Goal: Task Accomplishment & Management: Use online tool/utility

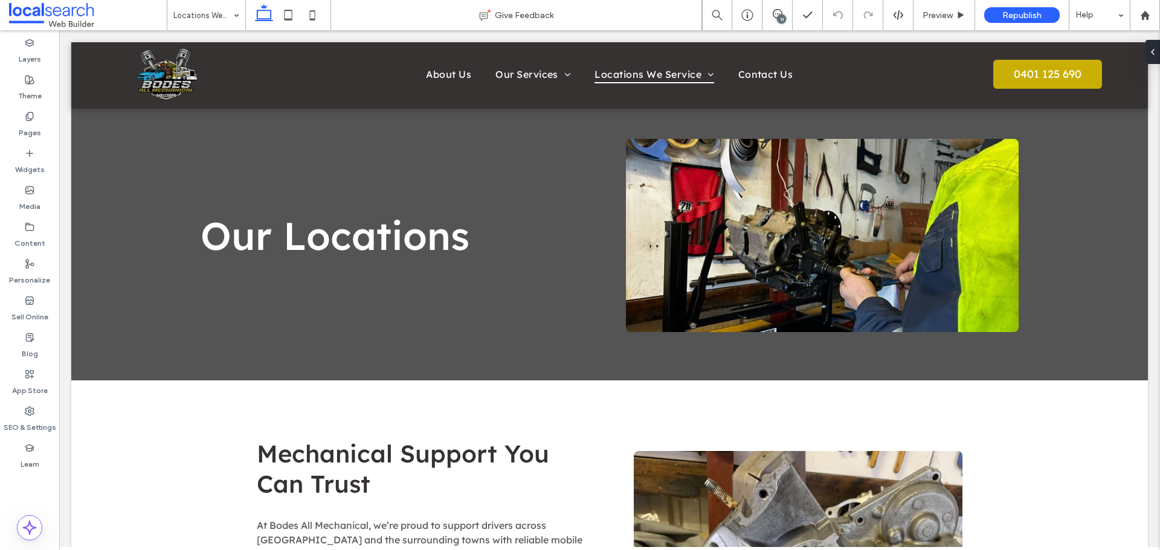
drag, startPoint x: 1099, startPoint y: 17, endPoint x: 1157, endPoint y: 48, distance: 66.0
click at [1157, 48] on div at bounding box center [1155, 52] width 19 height 24
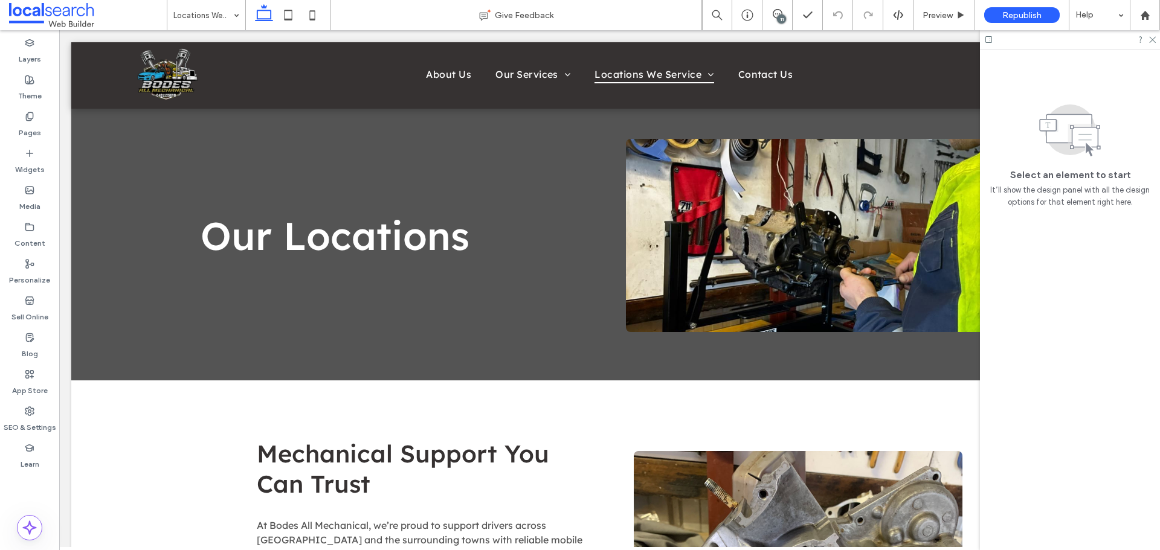
click at [786, 20] on div "11" at bounding box center [778, 15] width 30 height 12
click at [779, 14] on use at bounding box center [778, 14] width 10 height 10
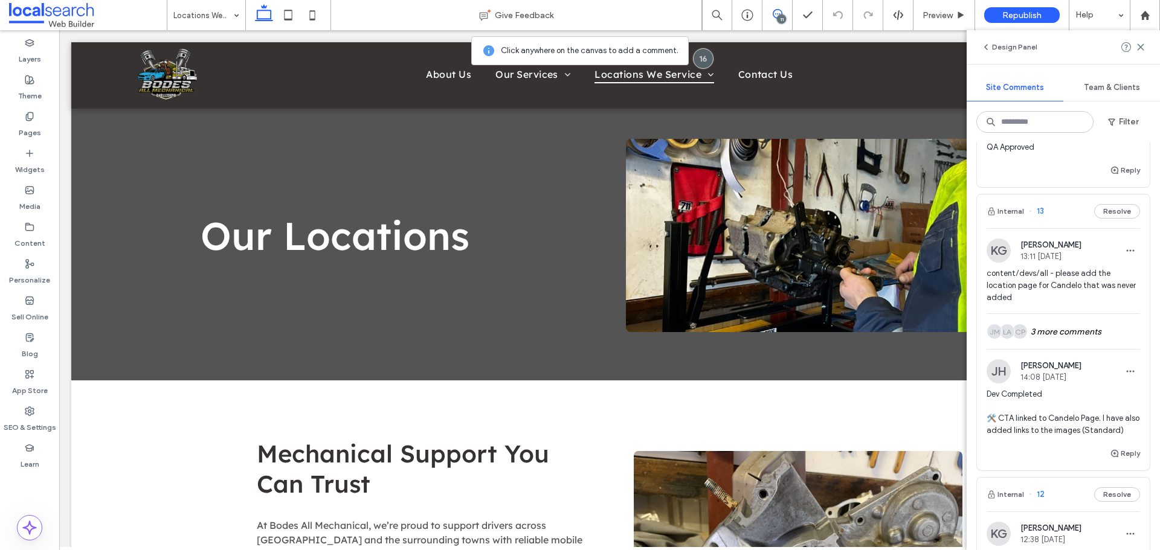
scroll to position [1269, 0]
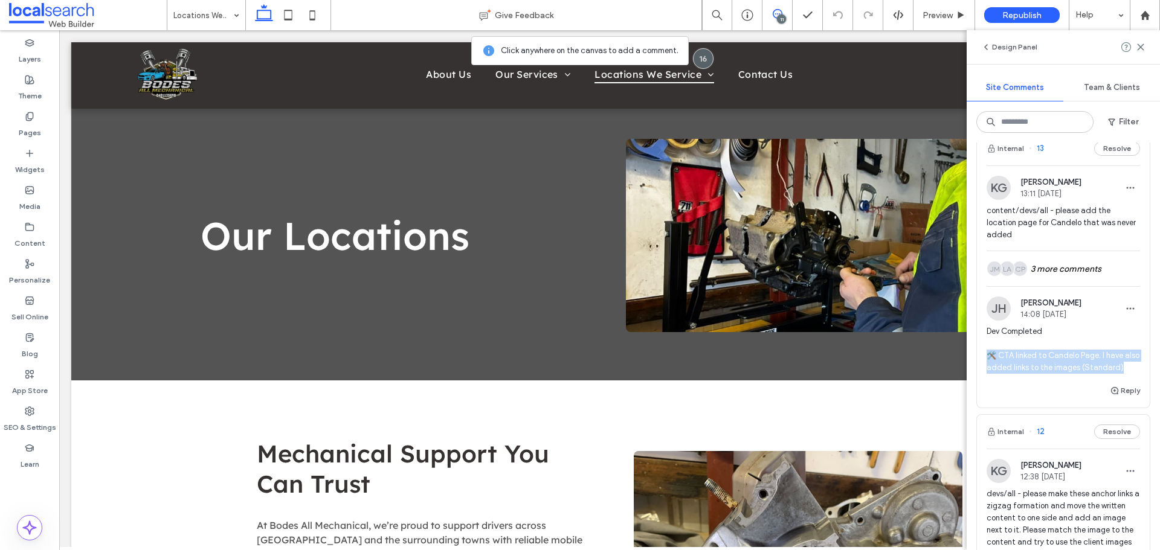
drag, startPoint x: 1035, startPoint y: 401, endPoint x: 991, endPoint y: 375, distance: 50.9
click at [991, 374] on span "Dev Completed 🛠️ CTA linked to Candelo Page. I have also added links to the ima…" at bounding box center [1063, 350] width 153 height 48
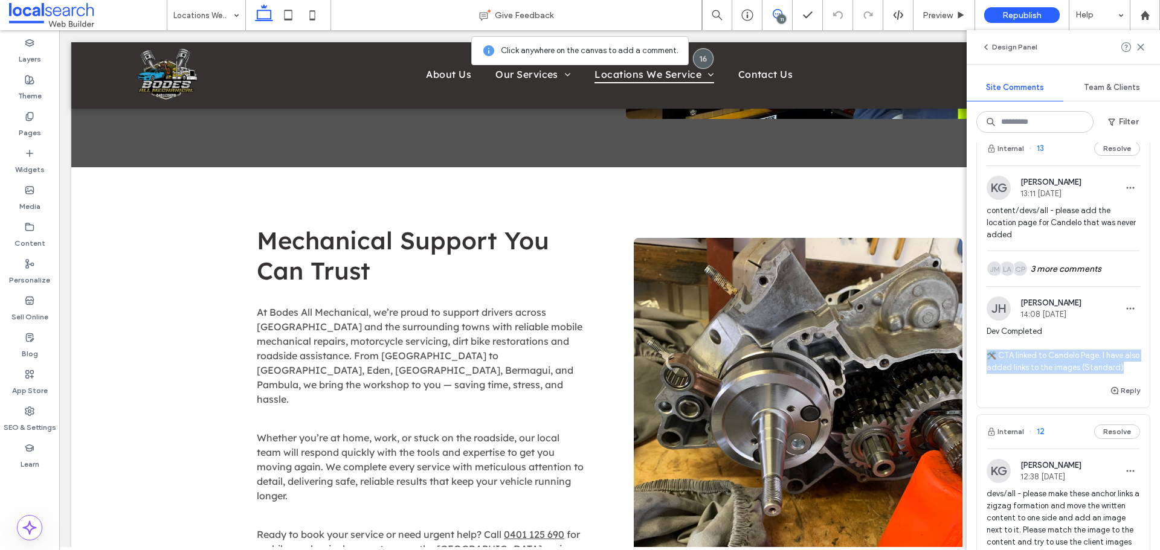
scroll to position [799, 0]
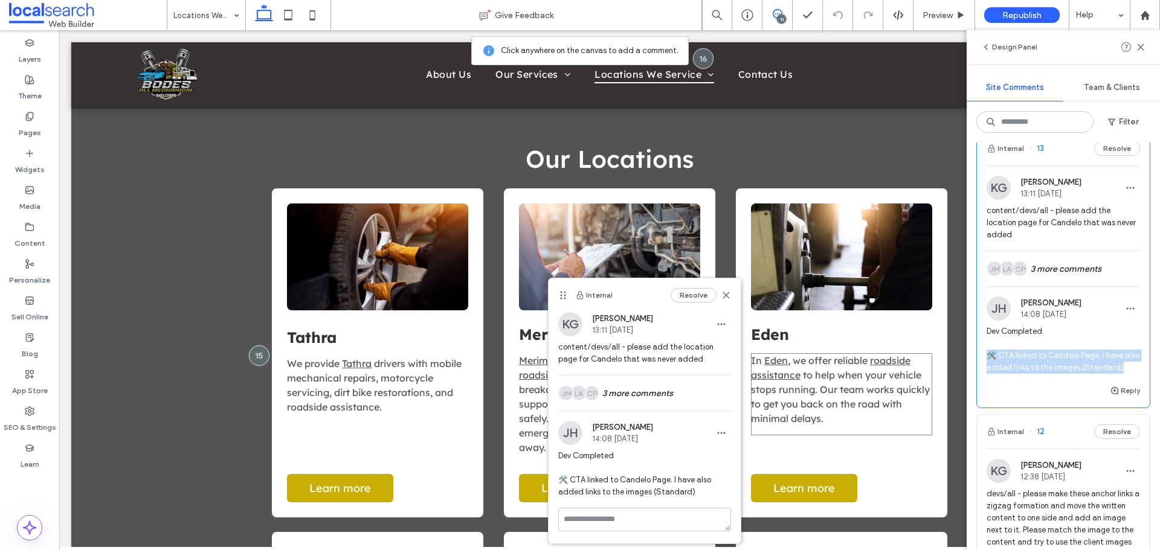
copy span "🛠️ CTA linked to Candelo Page. I have also added links to the images (Standard)"
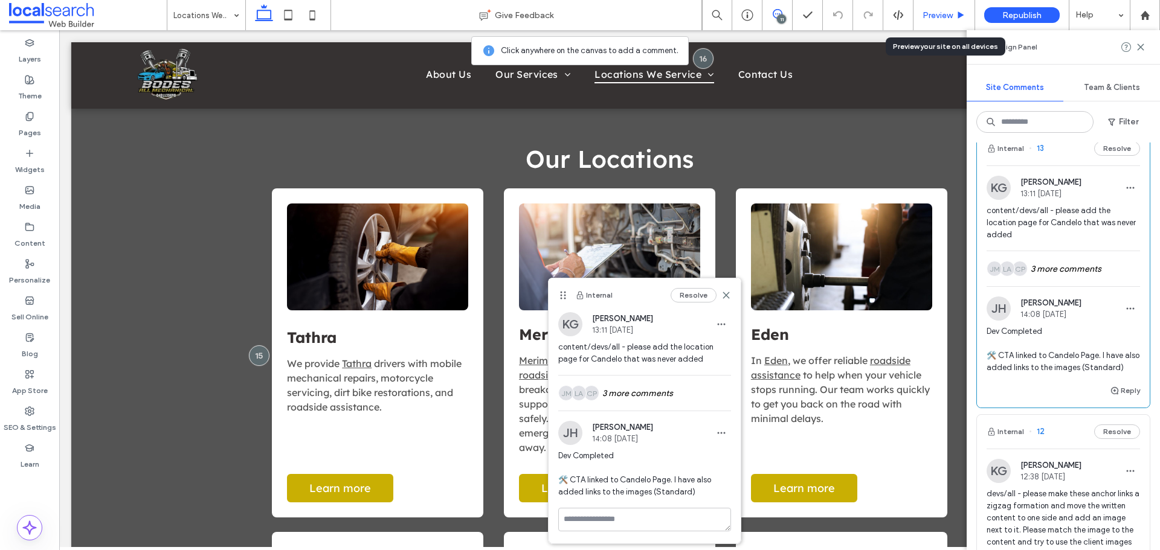
click at [934, 18] on span "Preview" at bounding box center [938, 15] width 30 height 10
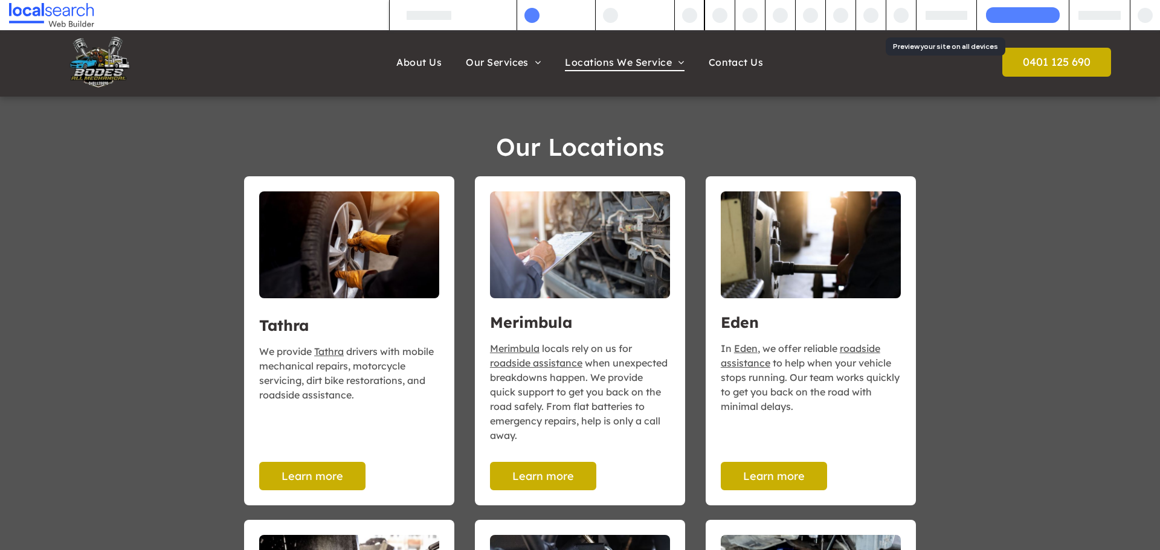
scroll to position [787, 0]
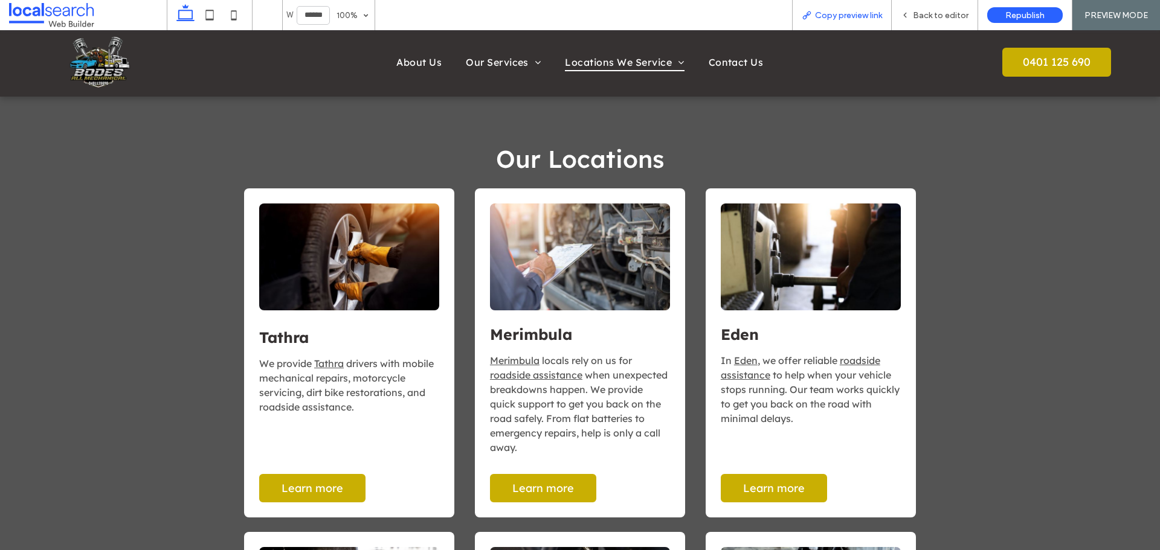
click at [854, 17] on span "Copy preview link" at bounding box center [848, 15] width 67 height 10
click at [920, 11] on span "Back to editor" at bounding box center [941, 15] width 56 height 10
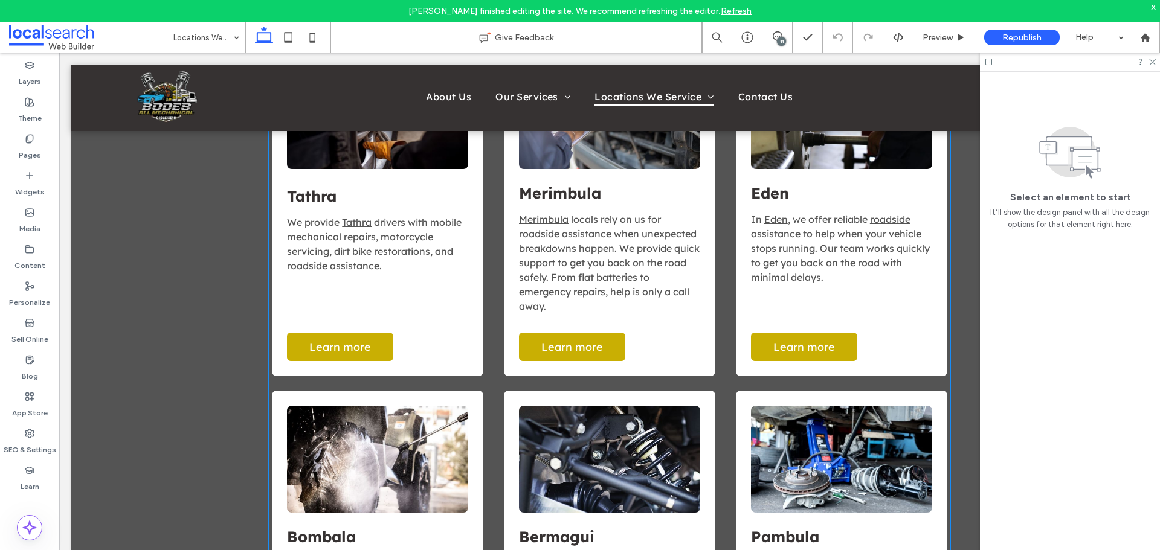
scroll to position [980, 0]
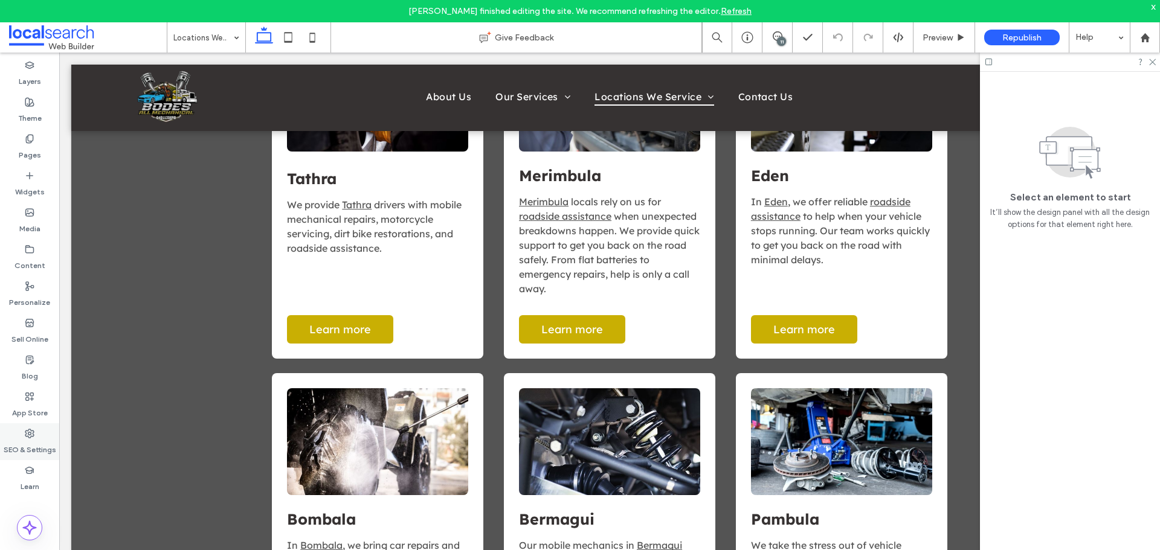
click at [30, 435] on use at bounding box center [29, 434] width 8 height 8
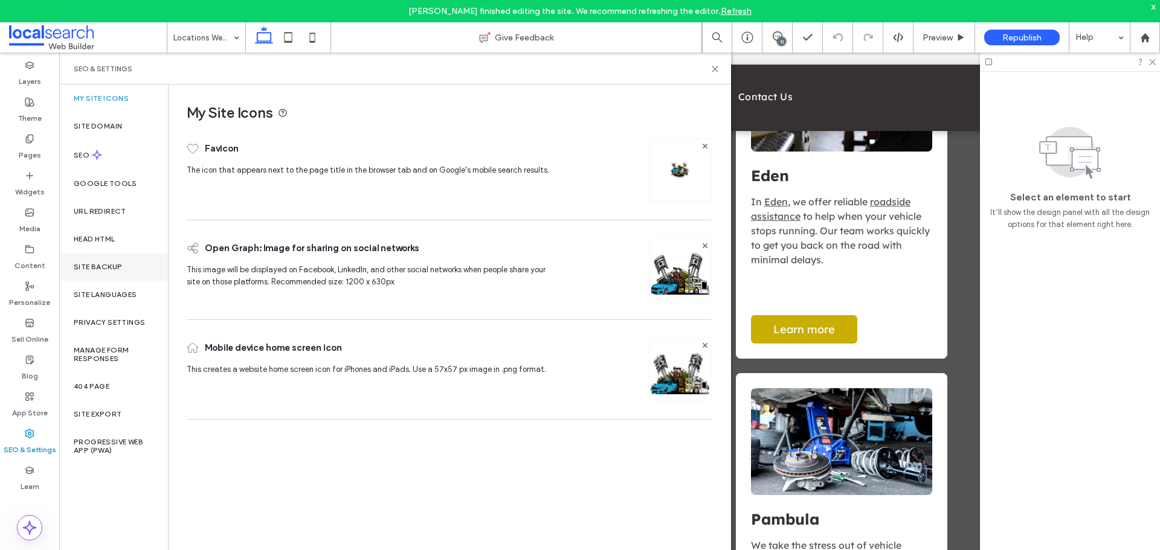
click at [107, 271] on div "Site Backup" at bounding box center [113, 267] width 109 height 28
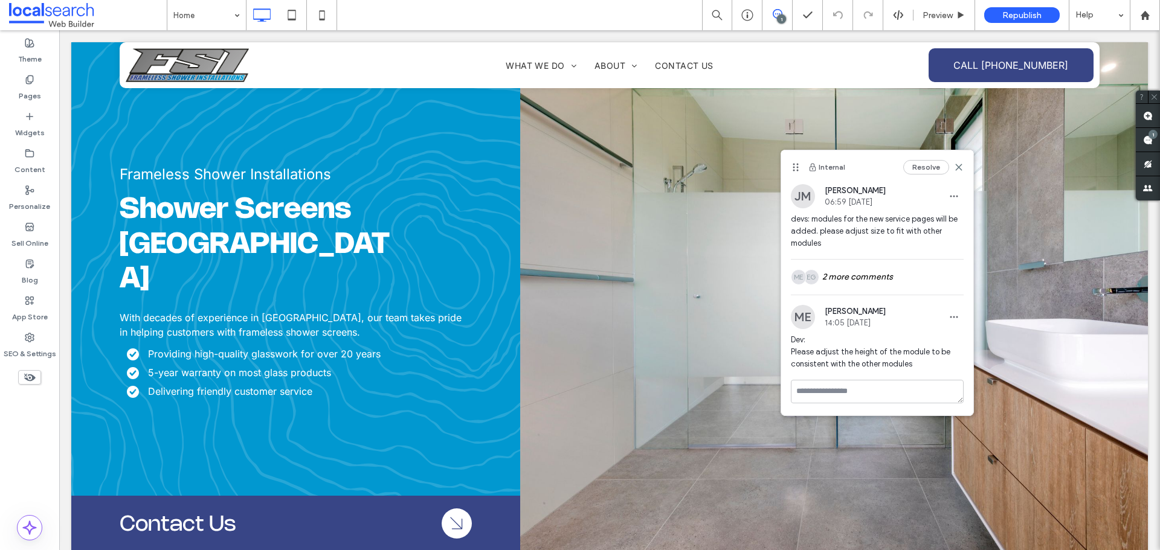
click at [905, 276] on div "EG ME 2 more comments" at bounding box center [877, 277] width 173 height 35
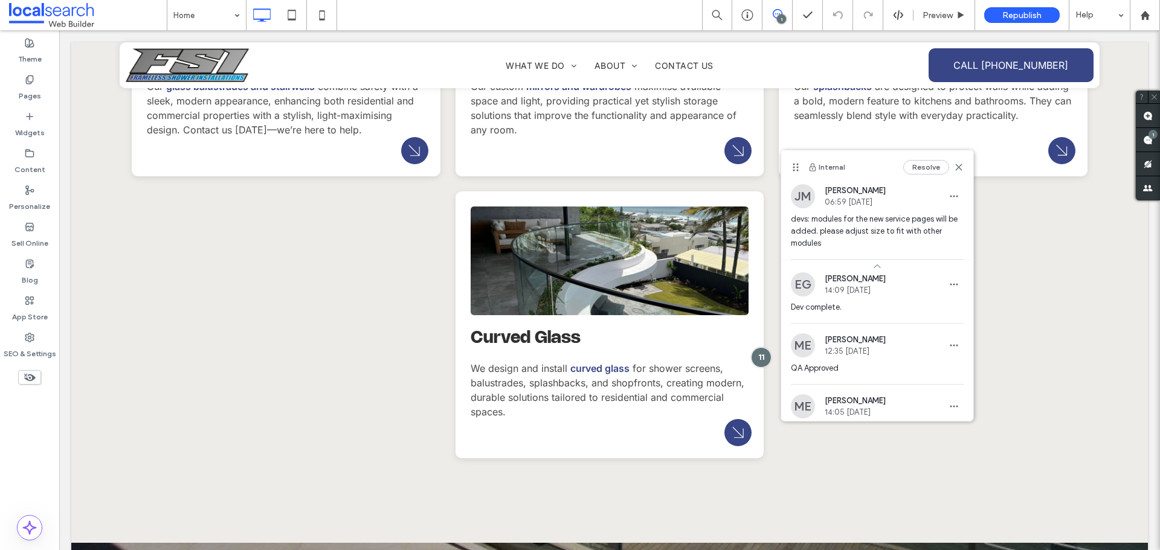
scroll to position [60, 0]
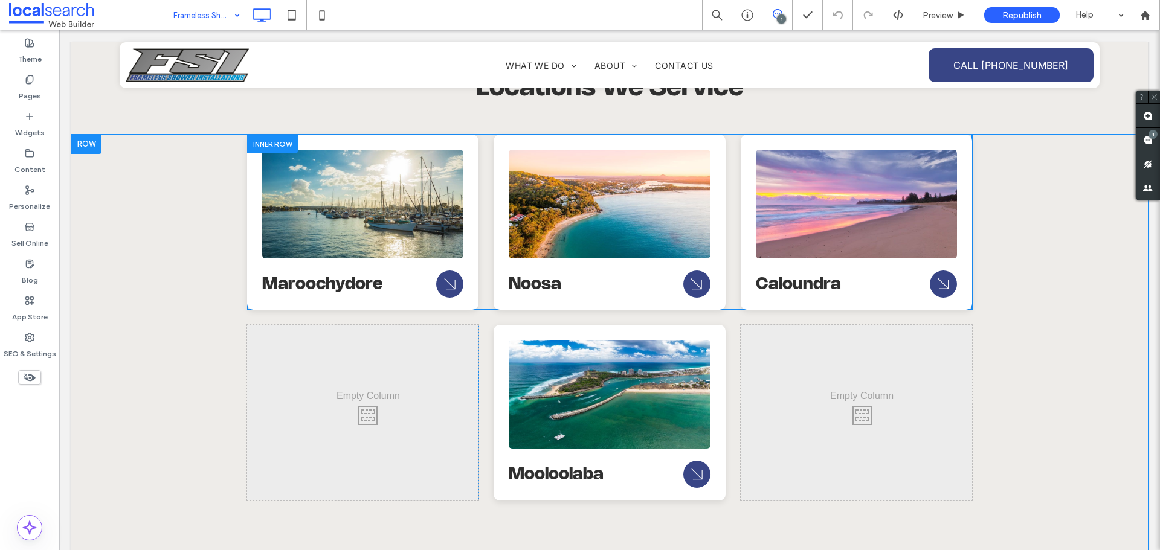
scroll to position [3686, 0]
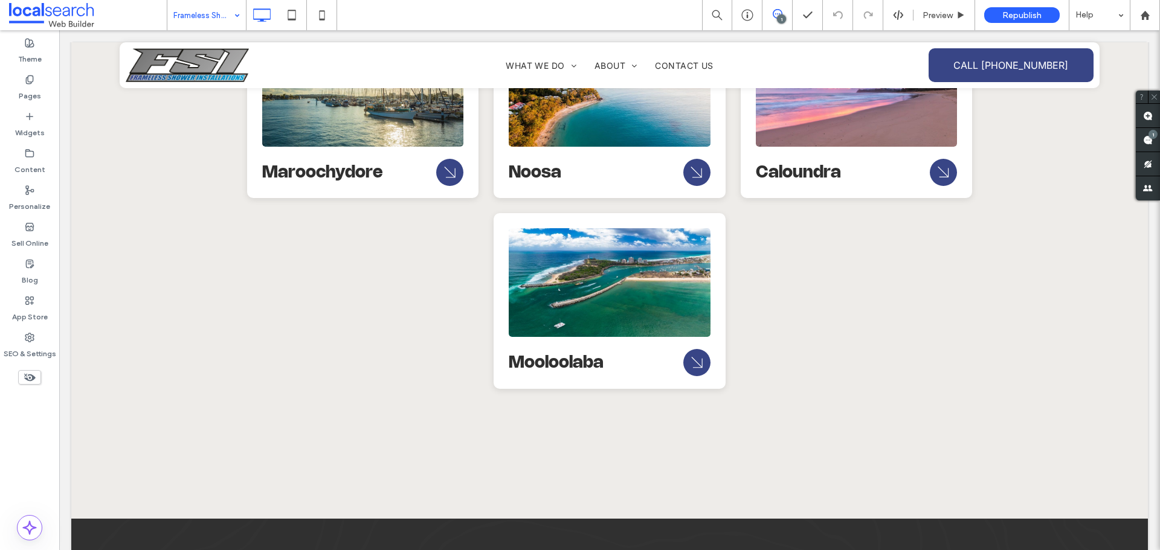
click at [225, 16] on input at bounding box center [203, 15] width 60 height 30
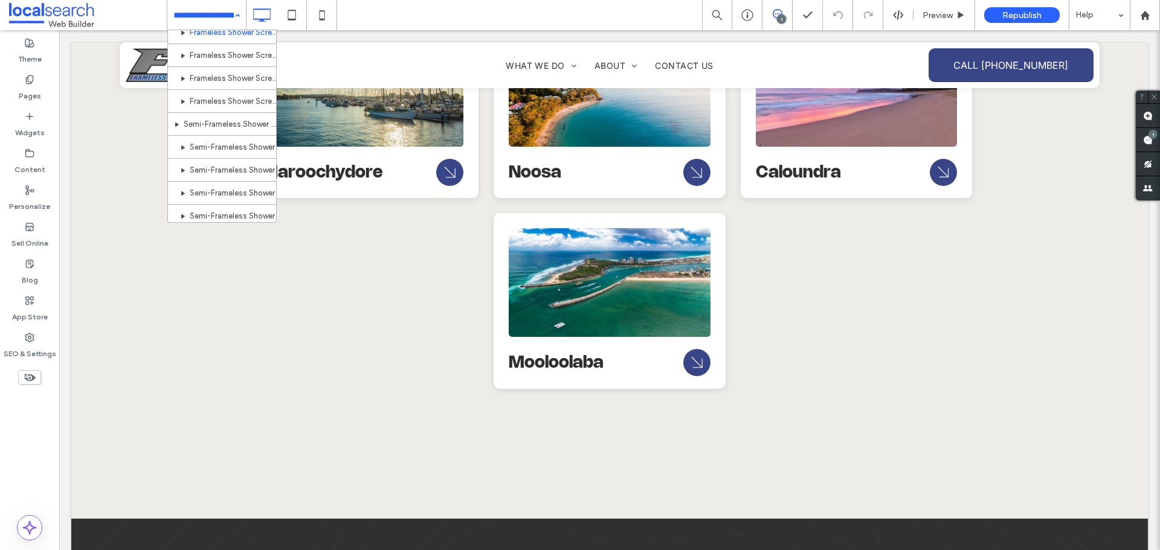
scroll to position [0, 0]
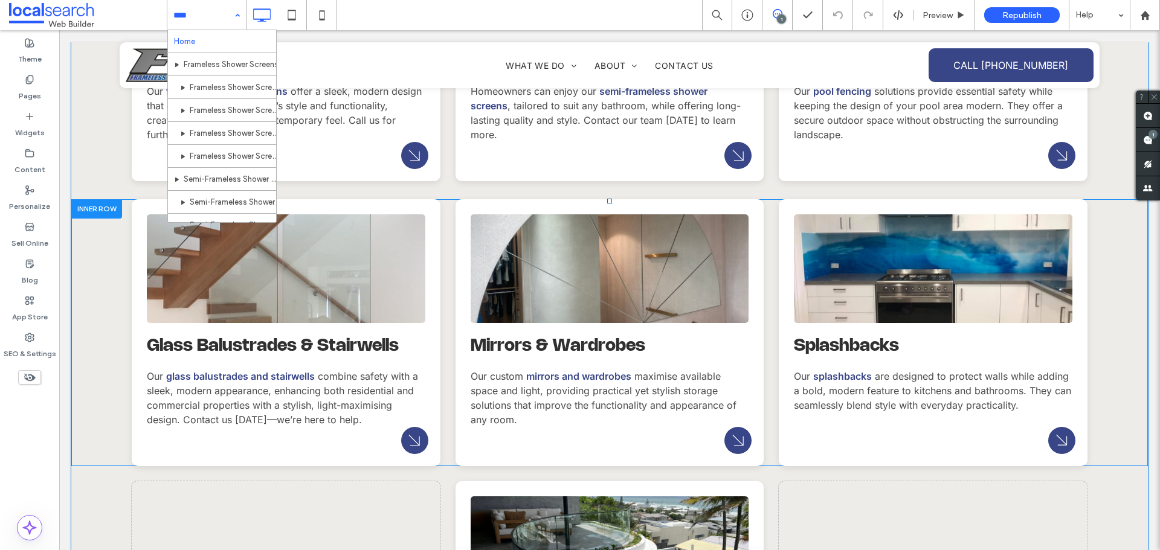
scroll to position [1752, 0]
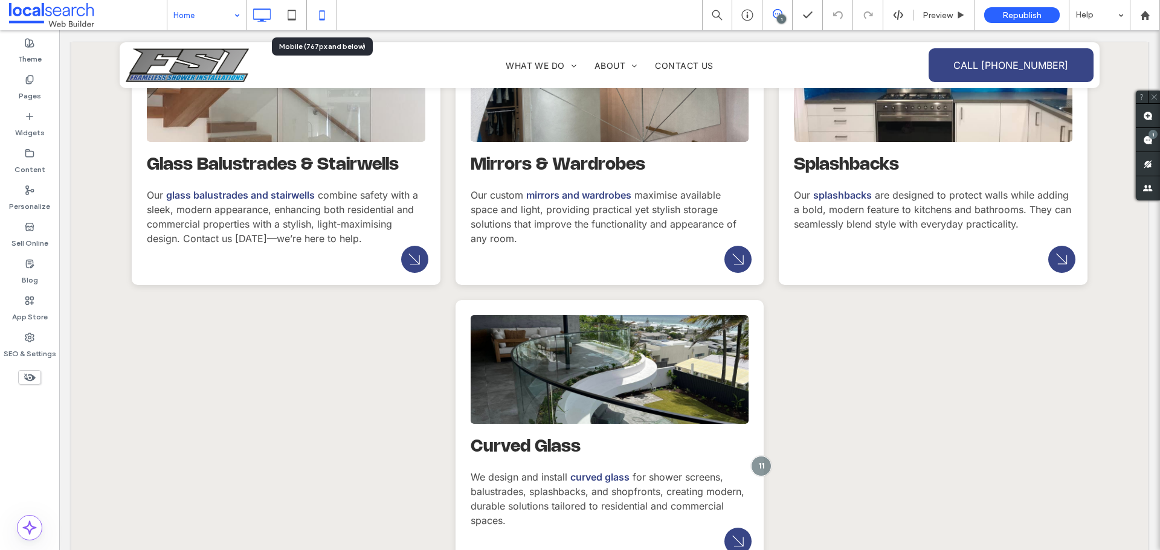
click at [316, 16] on icon at bounding box center [322, 15] width 24 height 24
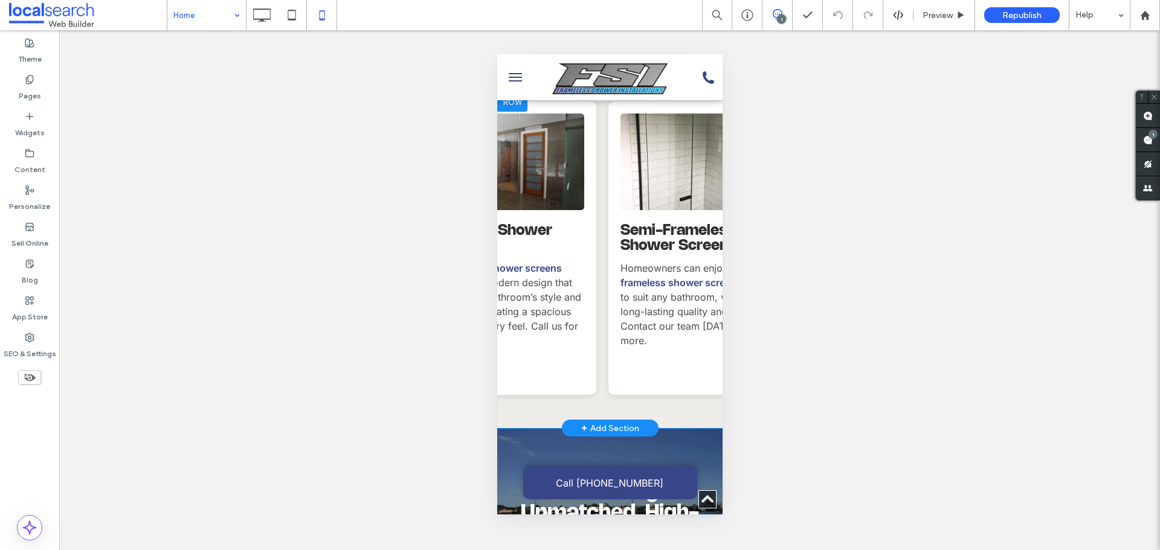
scroll to position [0, 0]
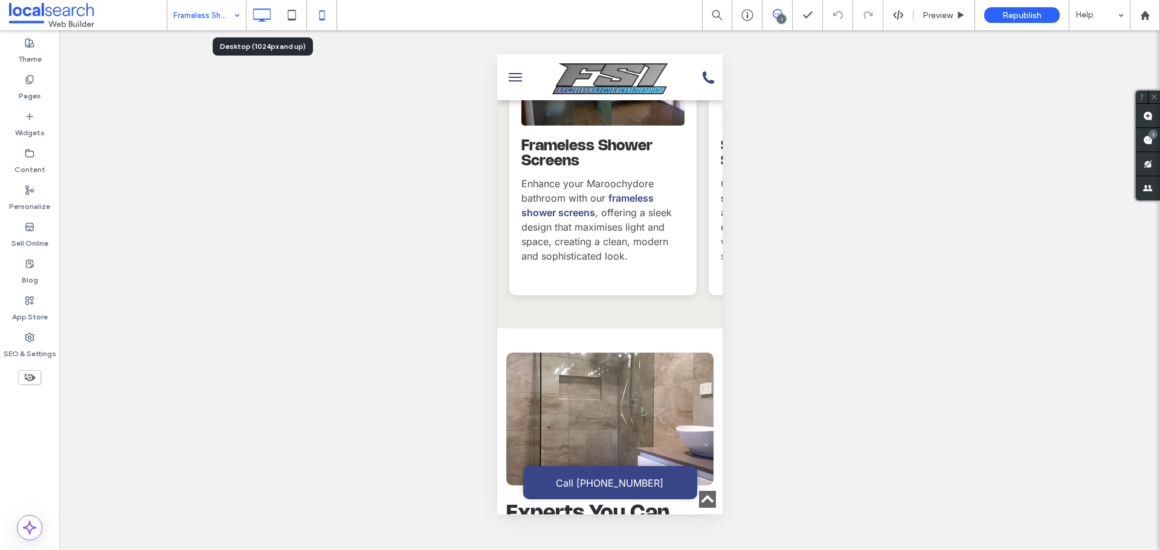
click at [262, 5] on icon at bounding box center [262, 15] width 24 height 24
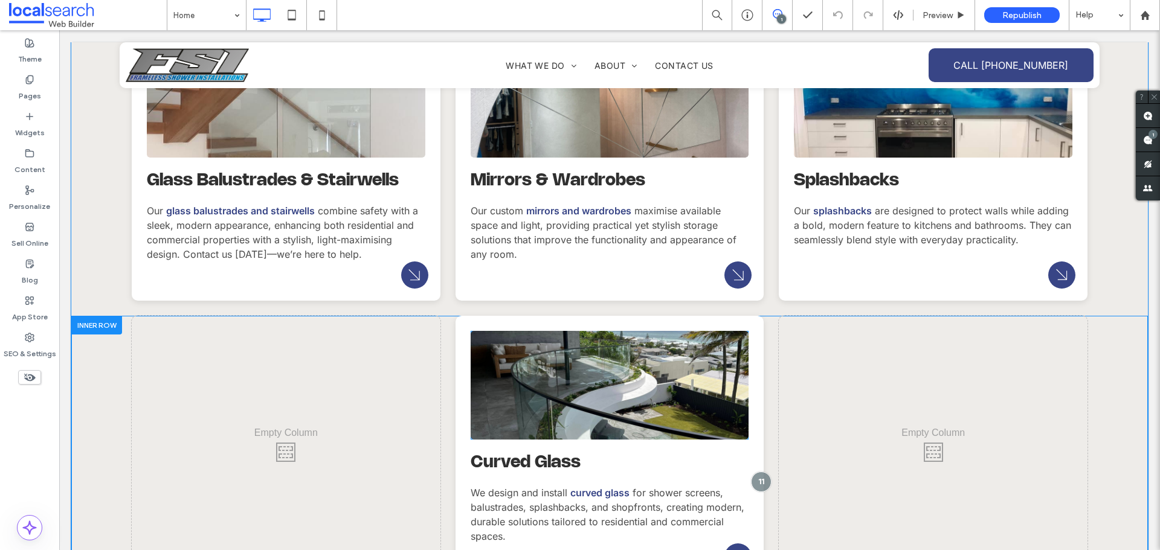
scroll to position [1813, 0]
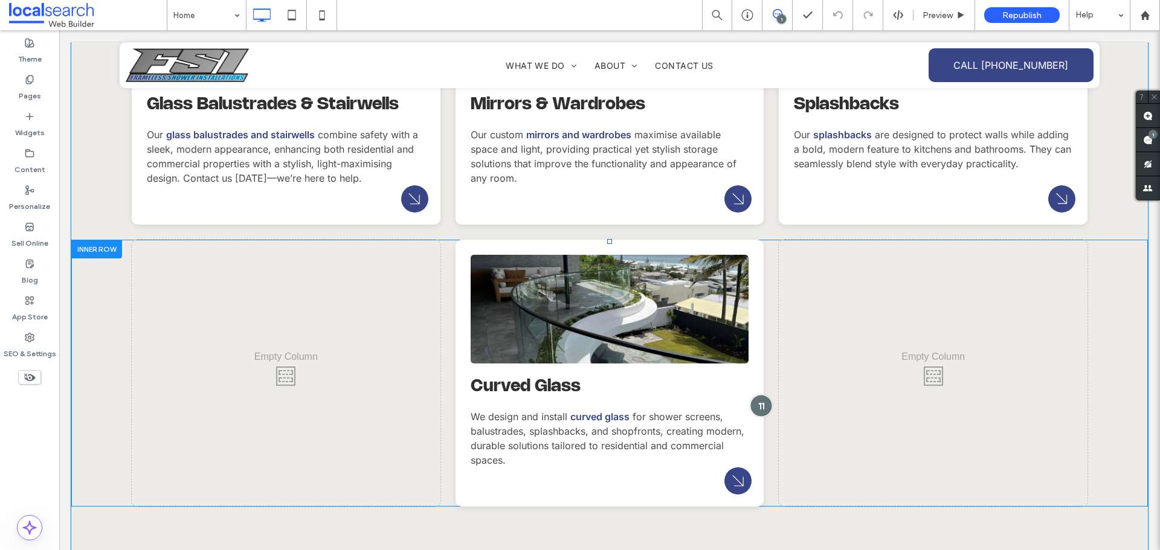
click at [758, 395] on div at bounding box center [761, 406] width 22 height 22
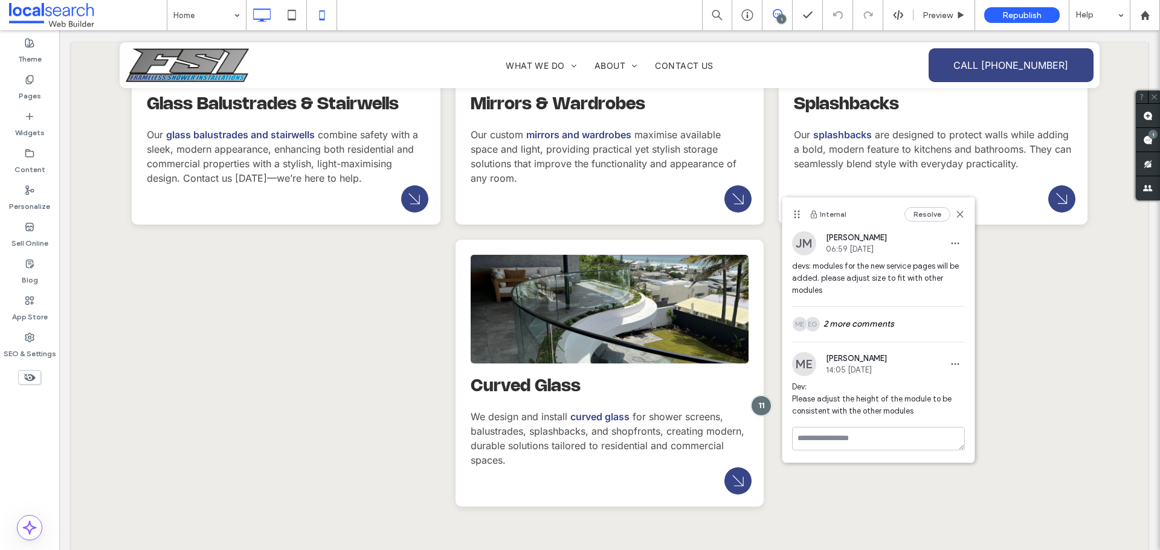
click at [319, 13] on icon at bounding box center [322, 15] width 24 height 24
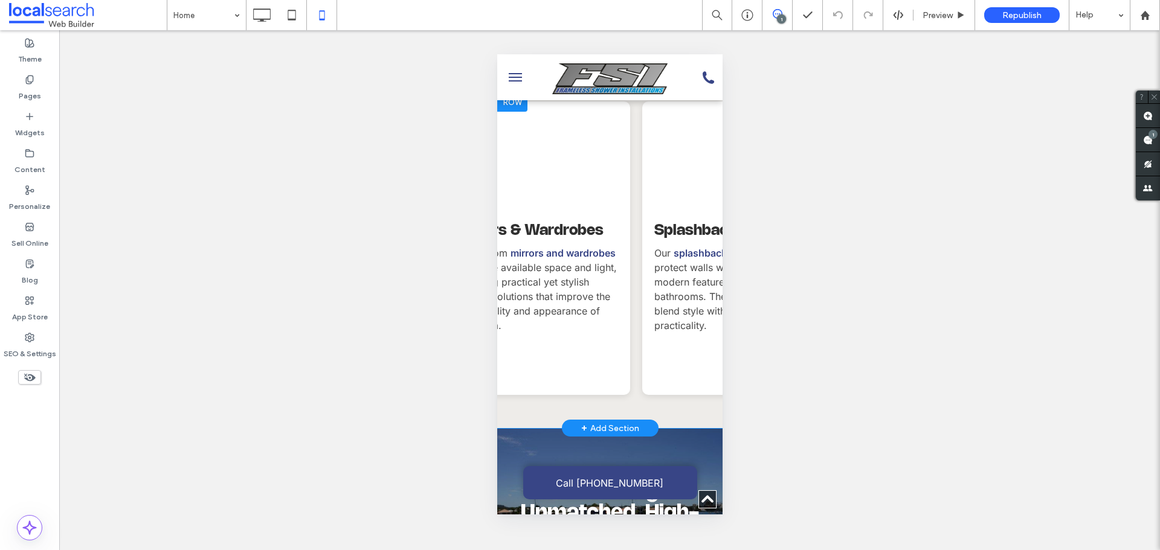
scroll to position [0, 1192]
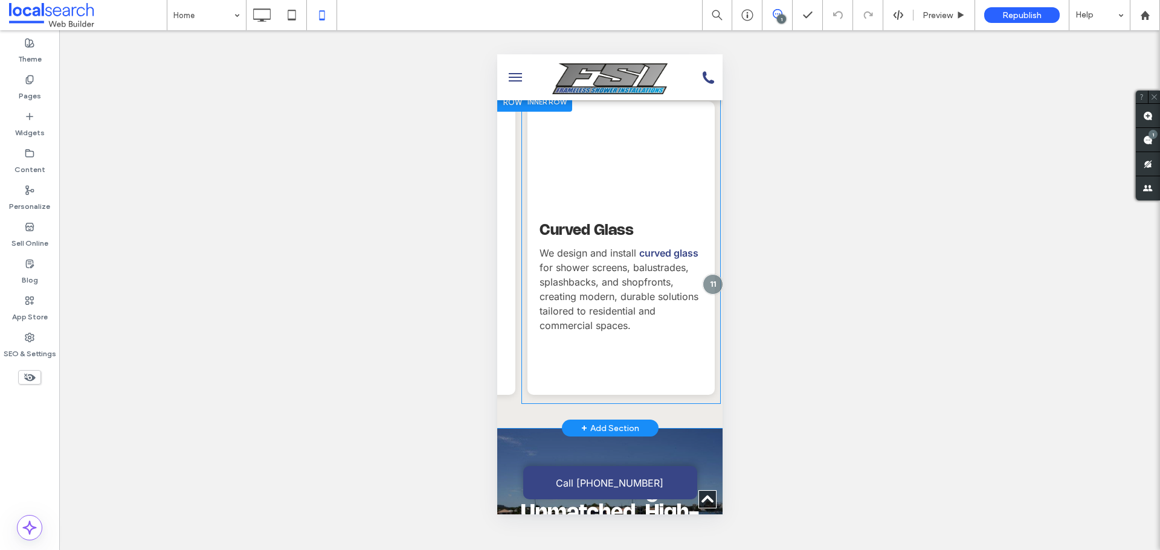
click at [664, 349] on div "Curved Glass We design and install curved glass for shower screens, balustrades…" at bounding box center [620, 249] width 187 height 294
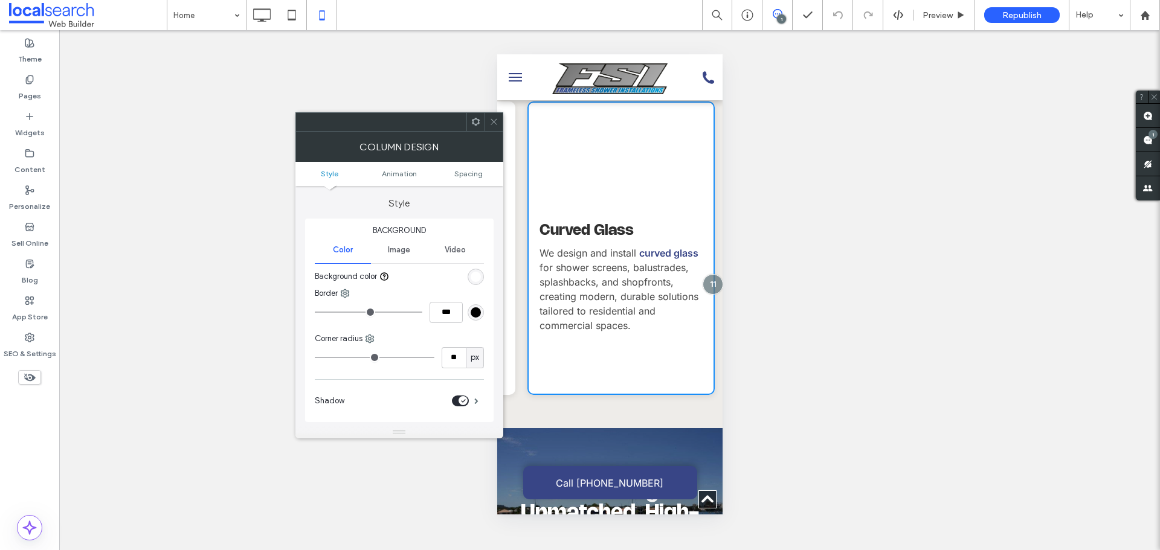
scroll to position [0, 1019]
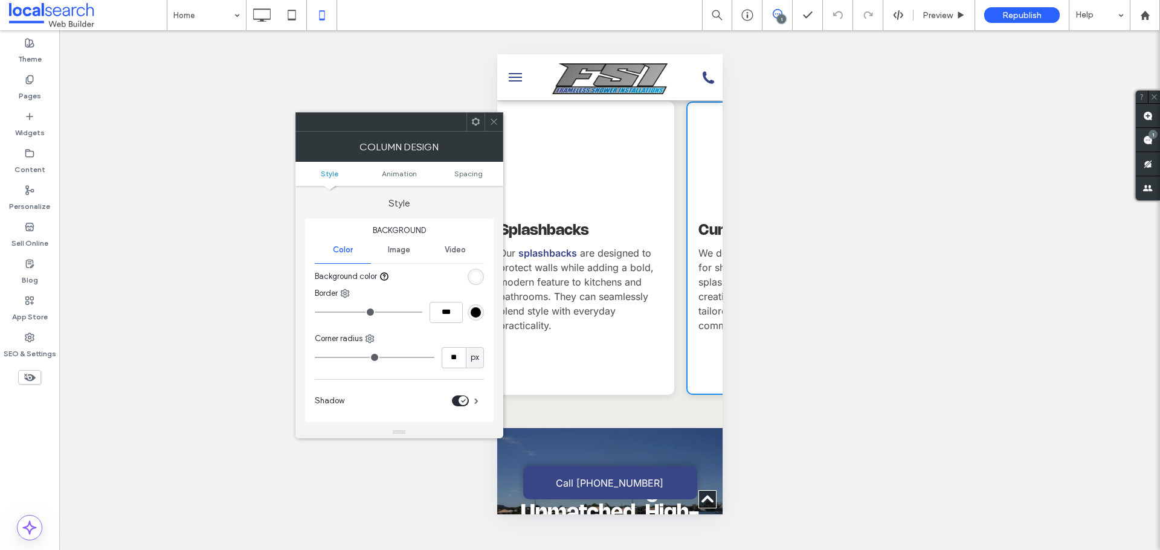
click at [468, 184] on ul "Style Animation Spacing" at bounding box center [399, 174] width 208 height 24
click at [468, 176] on span "Spacing" at bounding box center [468, 173] width 28 height 9
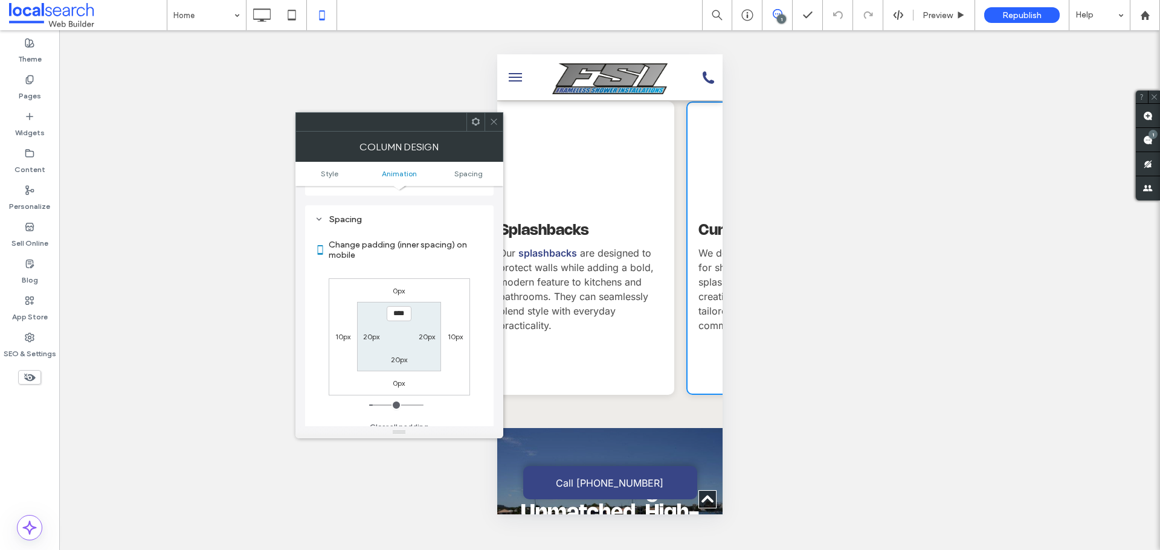
scroll to position [274, 0]
click at [492, 125] on icon at bounding box center [493, 121] width 9 height 9
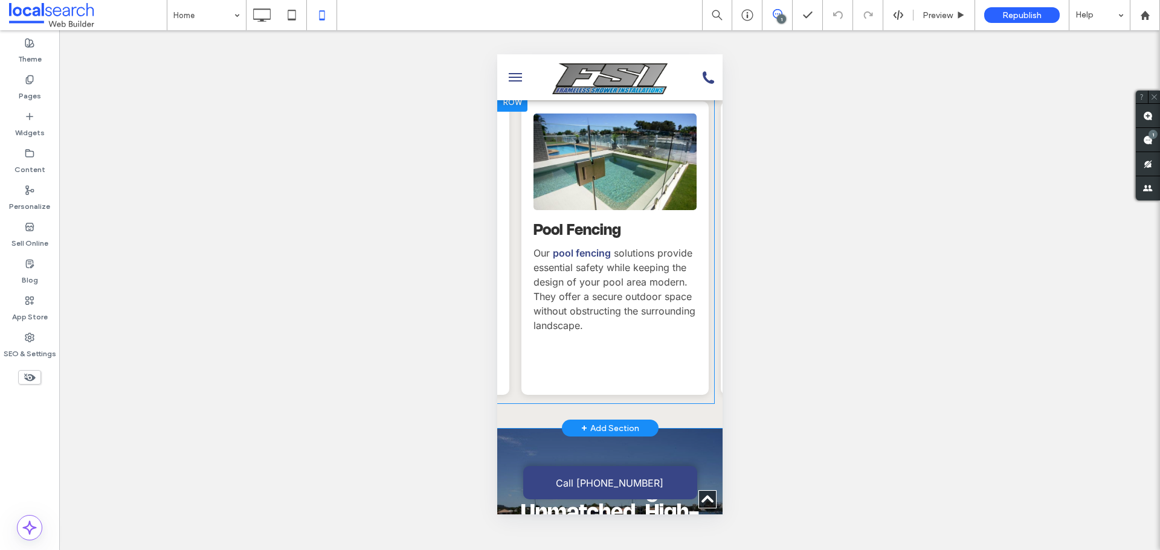
scroll to position [0, 391]
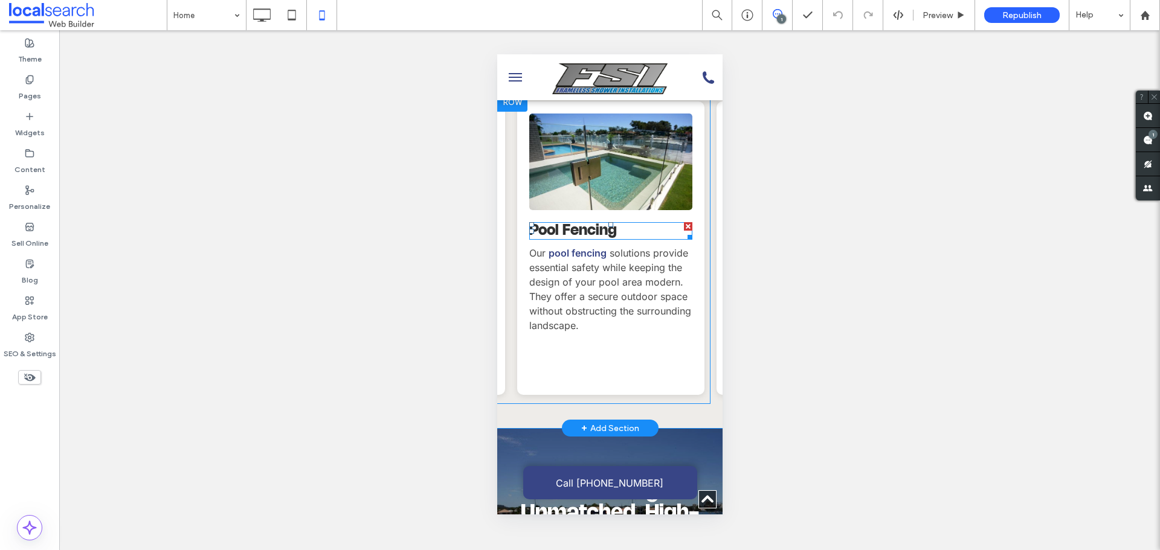
click at [632, 224] on h3 "Pool Fencing" at bounding box center [610, 231] width 163 height 15
type input "**********"
type input "**"
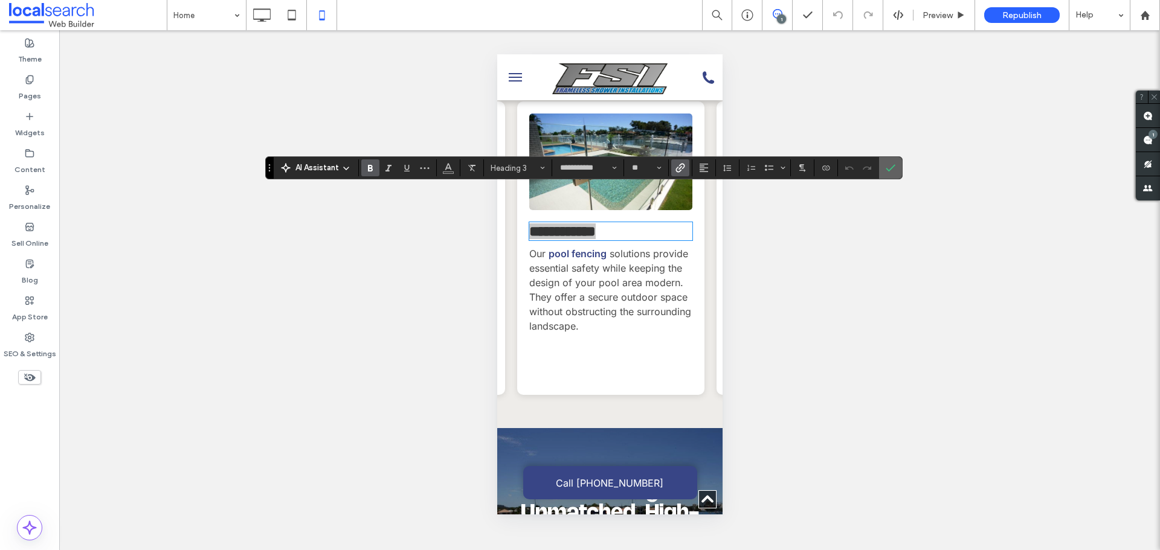
click at [887, 166] on icon "Confirm" at bounding box center [891, 168] width 10 height 10
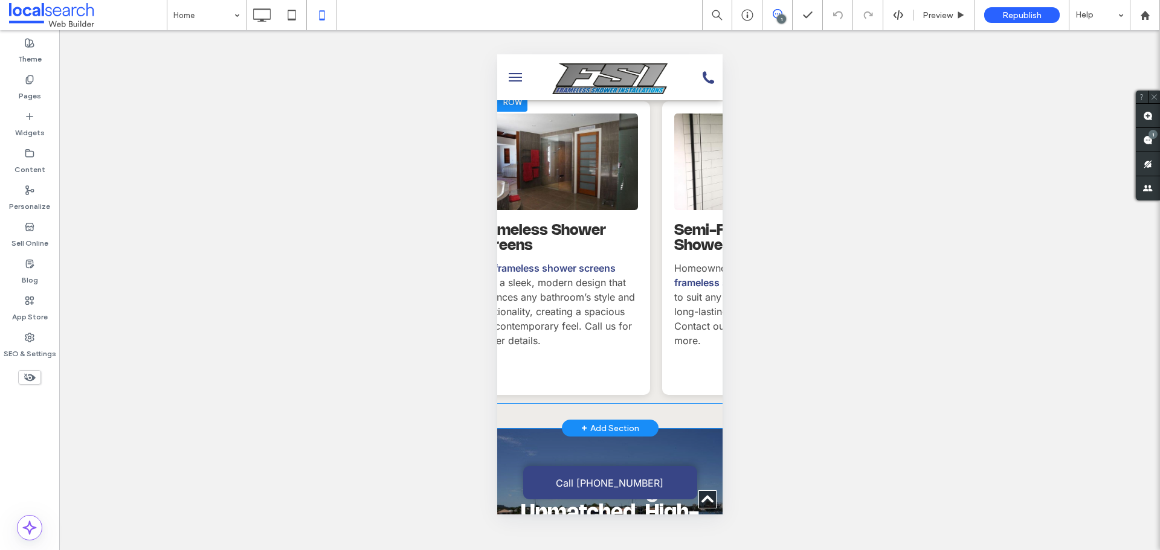
scroll to position [0, 0]
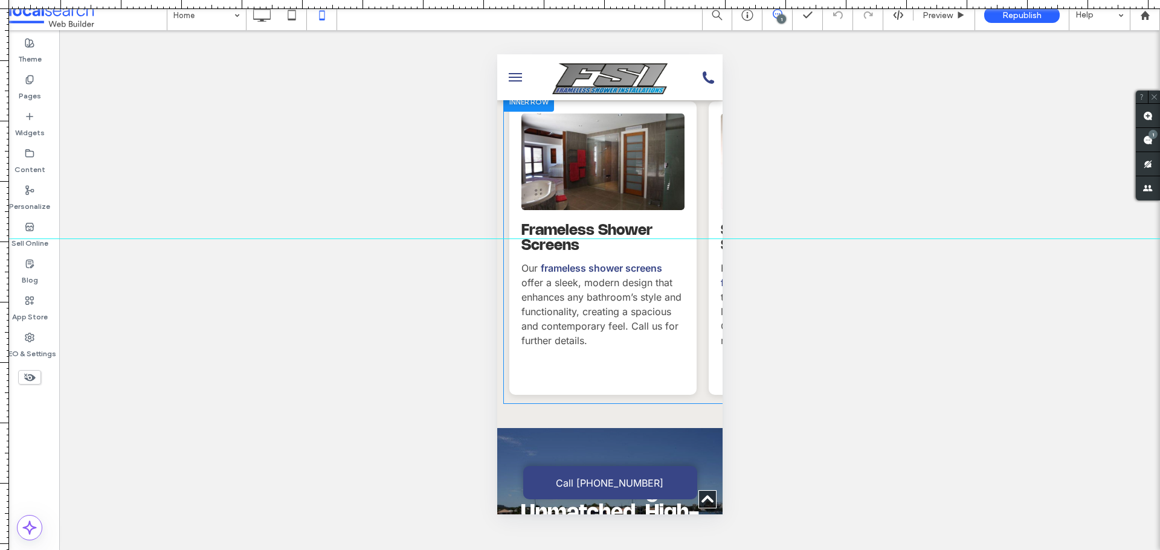
drag, startPoint x: 557, startPoint y: 5, endPoint x: 637, endPoint y: 239, distance: 247.3
click at [637, 550] on div at bounding box center [580, 550] width 1160 height 0
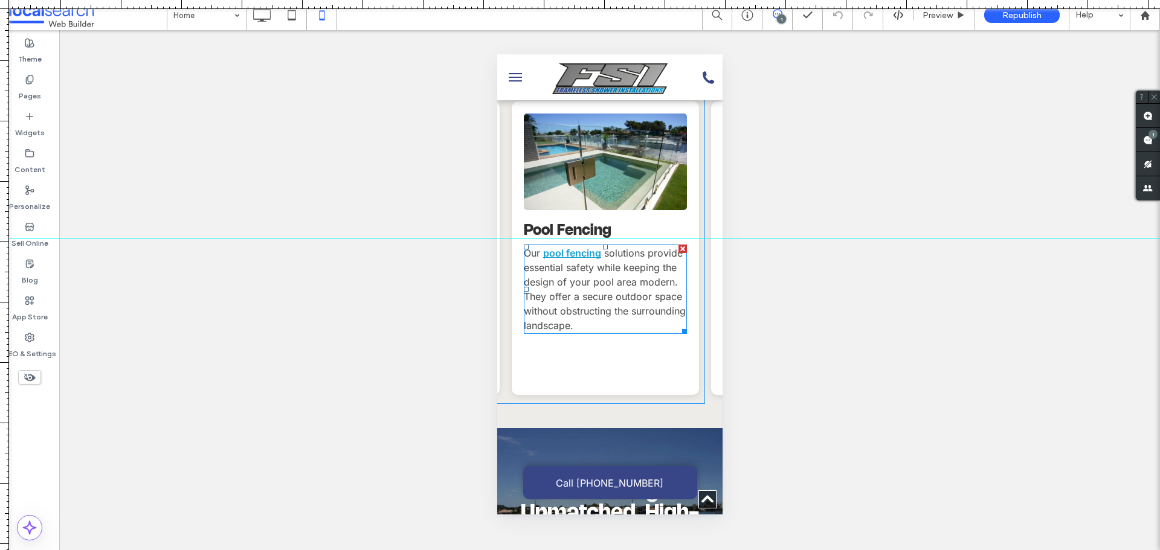
scroll to position [0, 396]
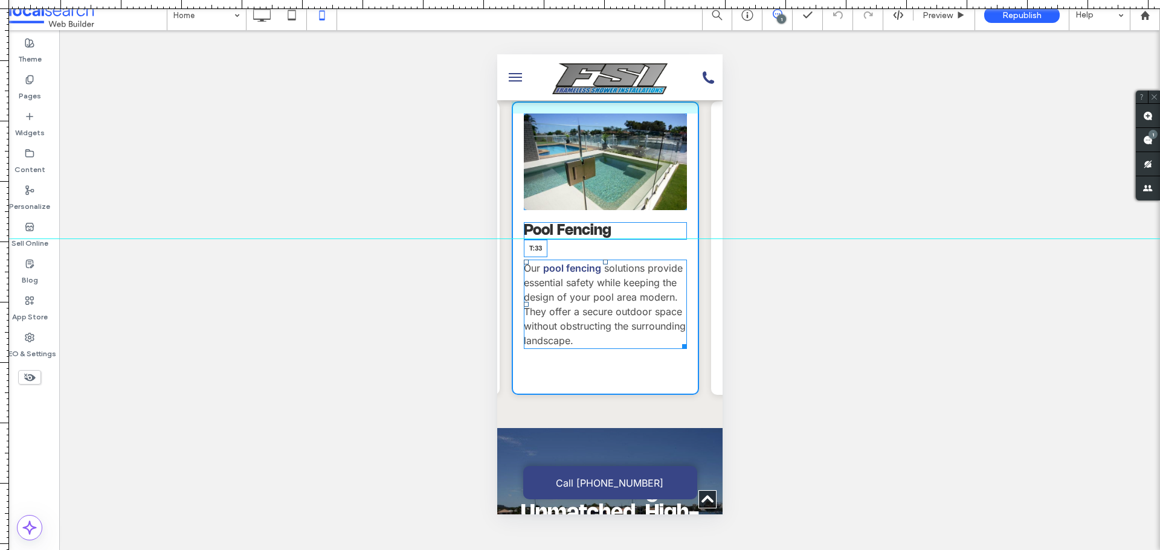
drag, startPoint x: 605, startPoint y: 213, endPoint x: 1111, endPoint y: 281, distance: 510.9
click at [609, 260] on div "Our pool fencing solutions provide essential safety while keeping the design of…" at bounding box center [604, 304] width 163 height 89
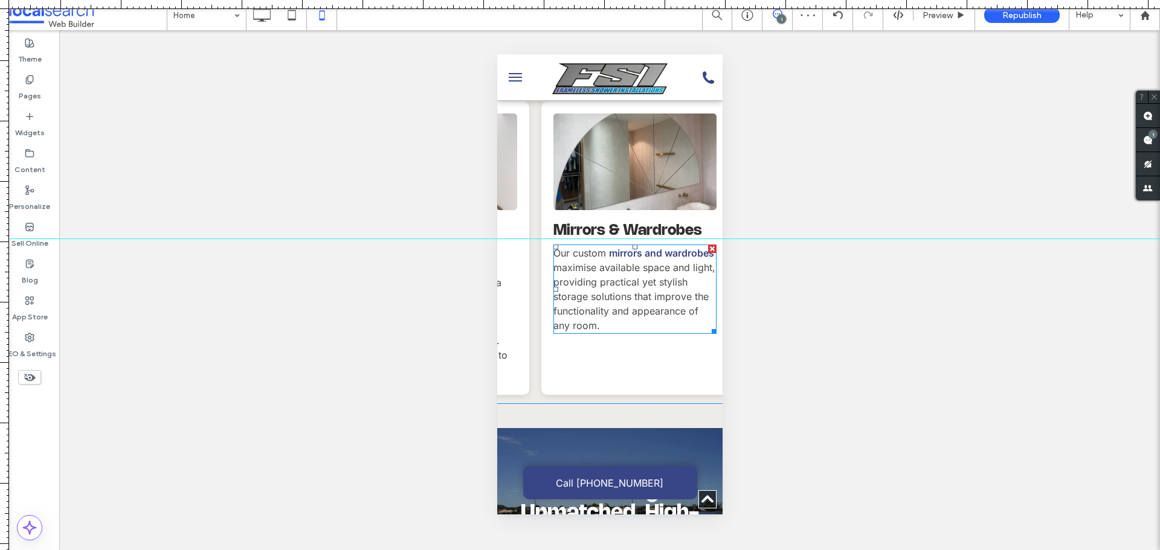
scroll to position [0, 766]
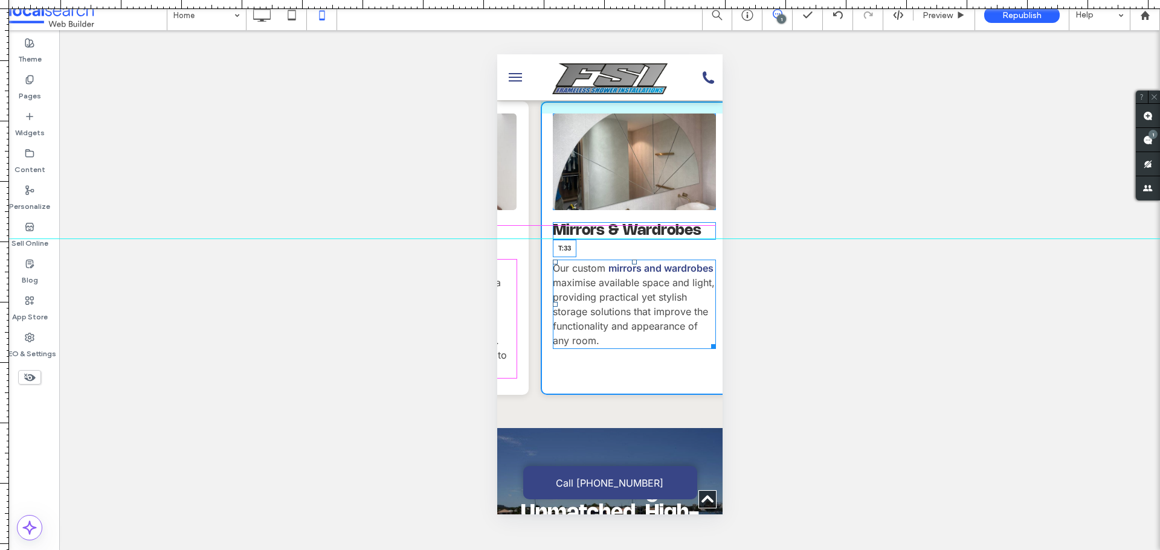
drag, startPoint x: 634, startPoint y: 211, endPoint x: 634, endPoint y: 227, distance: 15.1
click at [634, 260] on div at bounding box center [633, 262] width 5 height 5
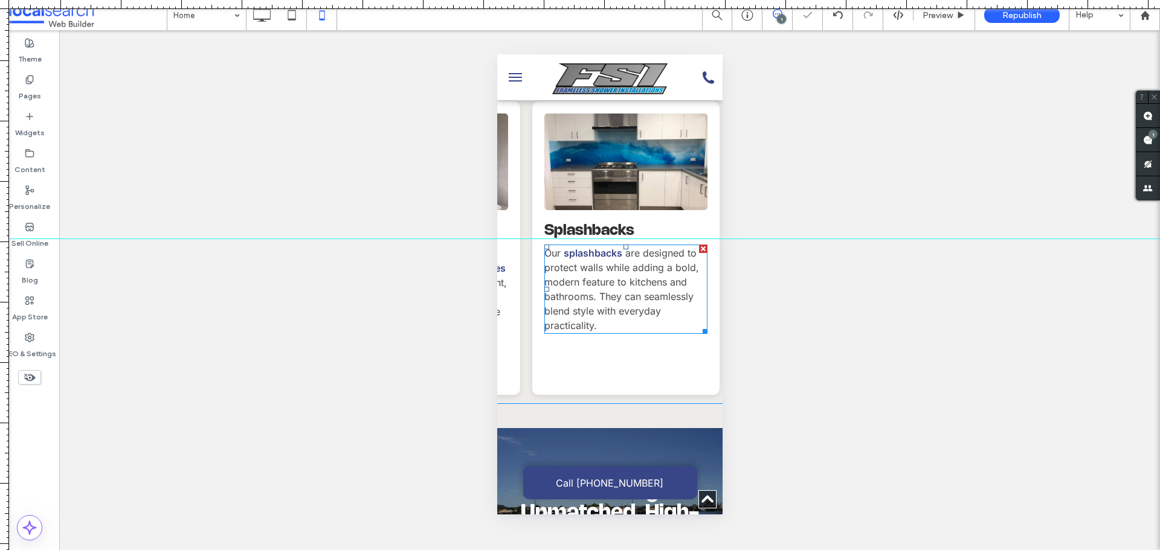
scroll to position [0, 974]
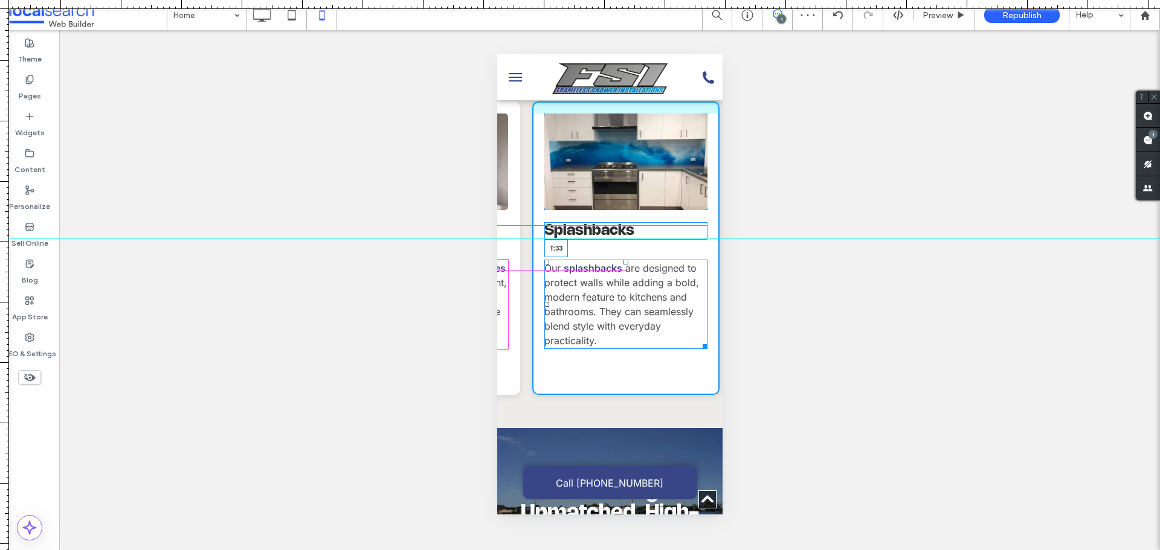
drag, startPoint x: 626, startPoint y: 212, endPoint x: 624, endPoint y: 230, distance: 18.2
click at [624, 260] on div at bounding box center [625, 262] width 5 height 5
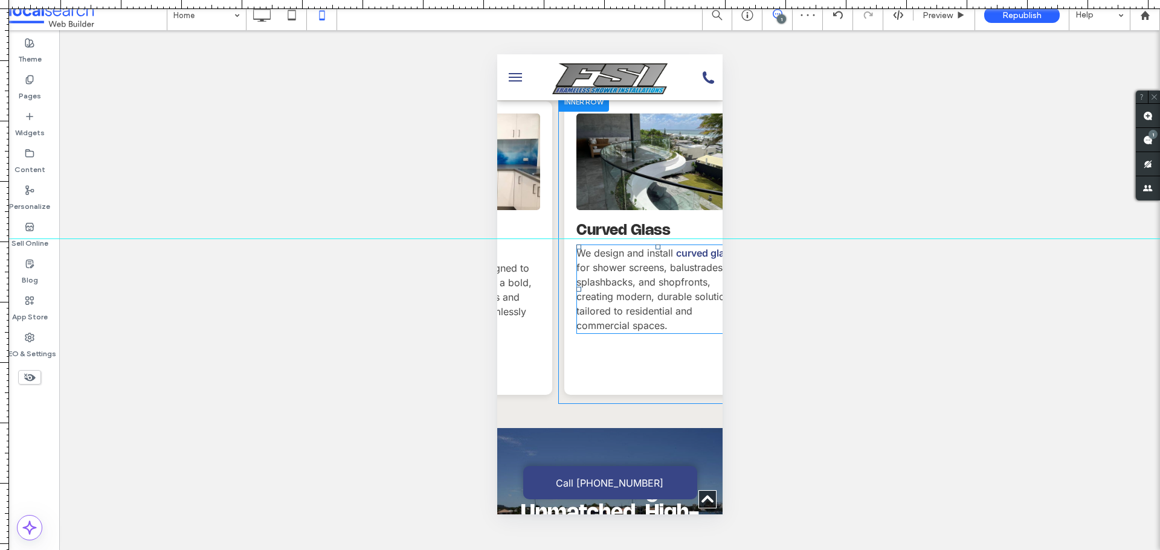
scroll to position [0, 1142]
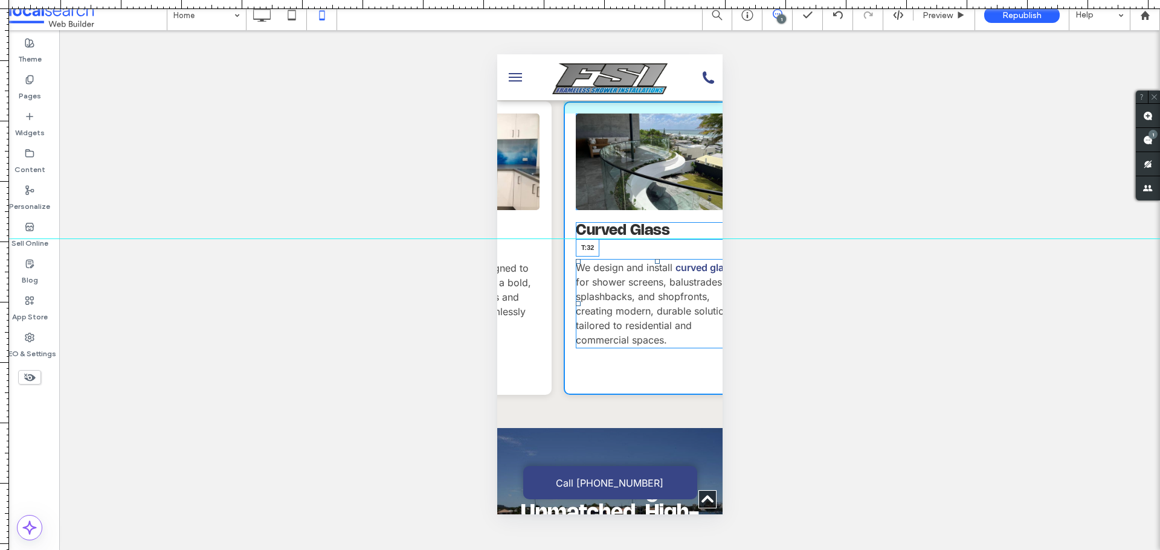
drag, startPoint x: 657, startPoint y: 214, endPoint x: 653, endPoint y: 228, distance: 14.9
click at [653, 259] on div "We design and install curved glass for shower screens, balustrades, splashbacks…" at bounding box center [656, 303] width 163 height 89
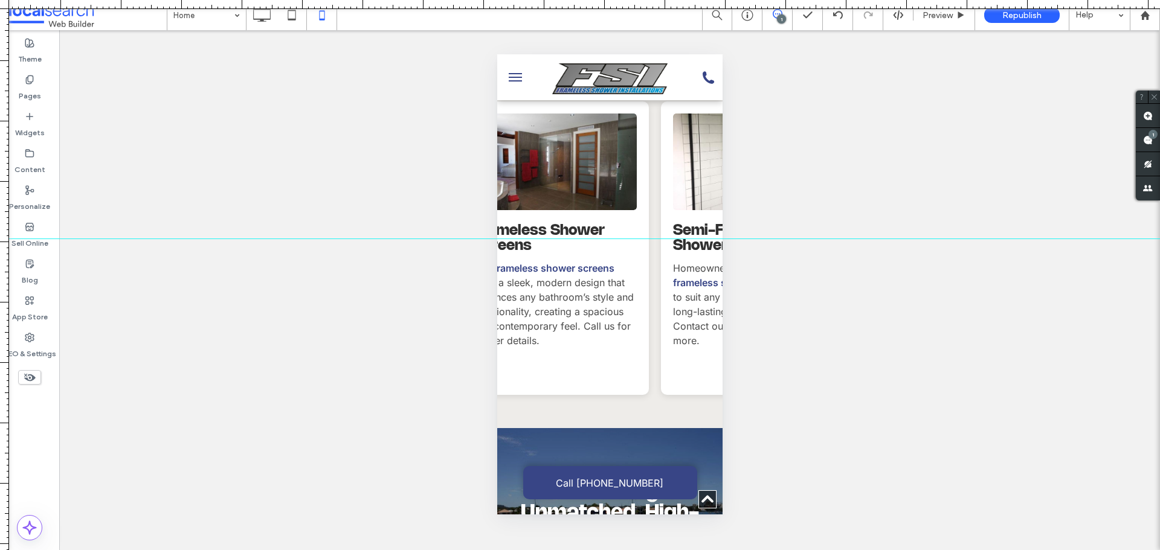
scroll to position [0, 0]
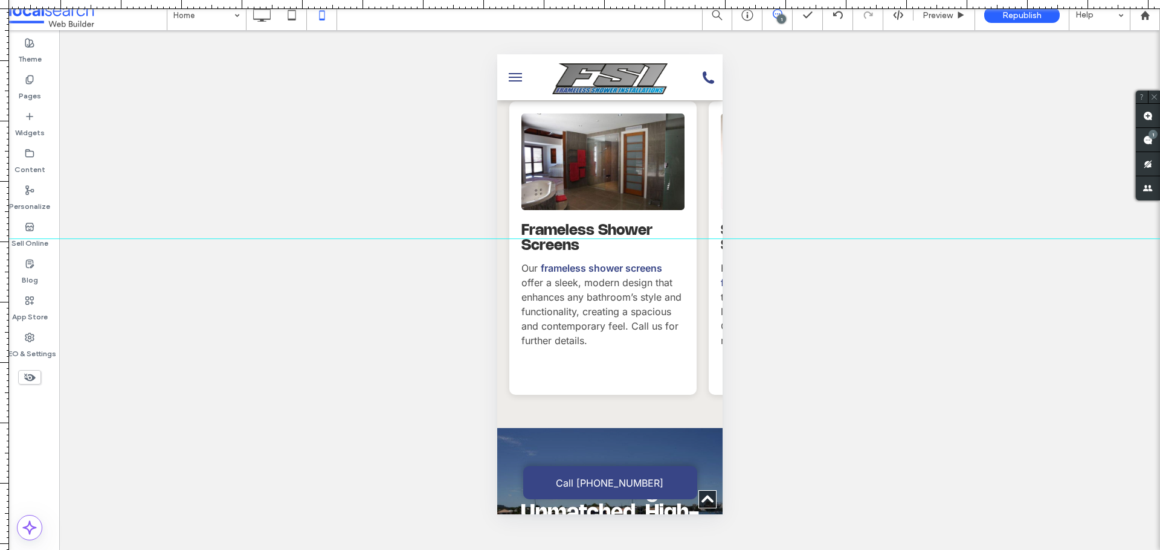
drag, startPoint x: 680, startPoint y: 372, endPoint x: 829, endPoint y: 276, distance: 177.0
click at [259, 22] on icon at bounding box center [262, 15] width 24 height 24
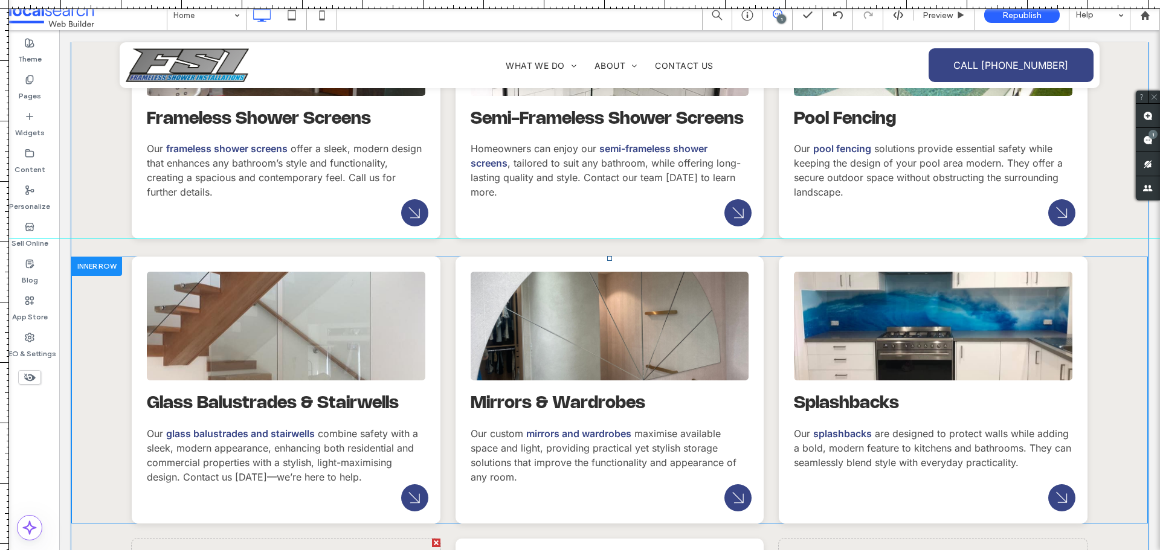
scroll to position [1567, 0]
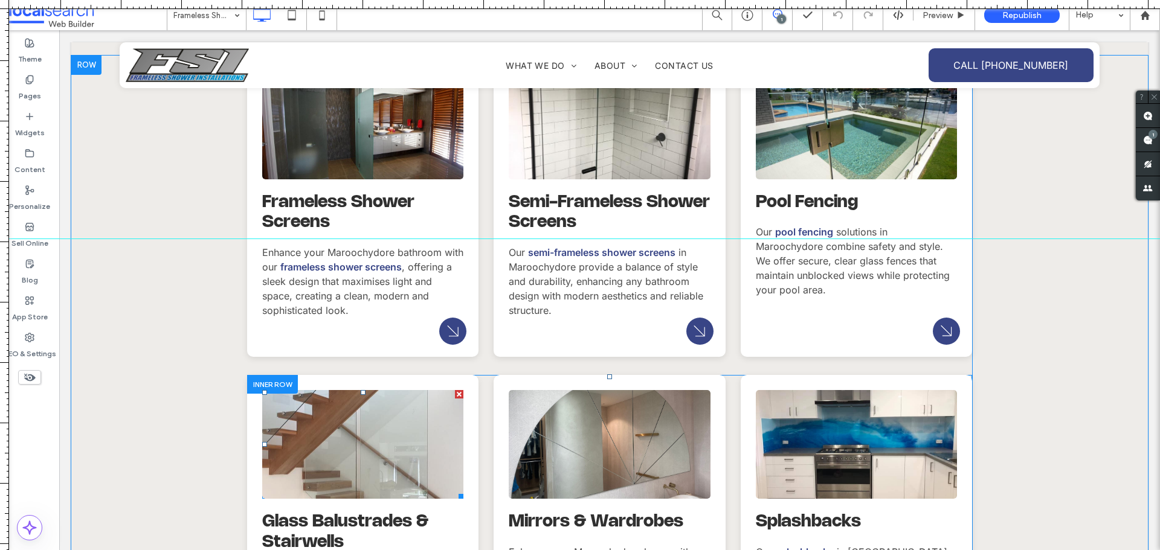
scroll to position [1209, 0]
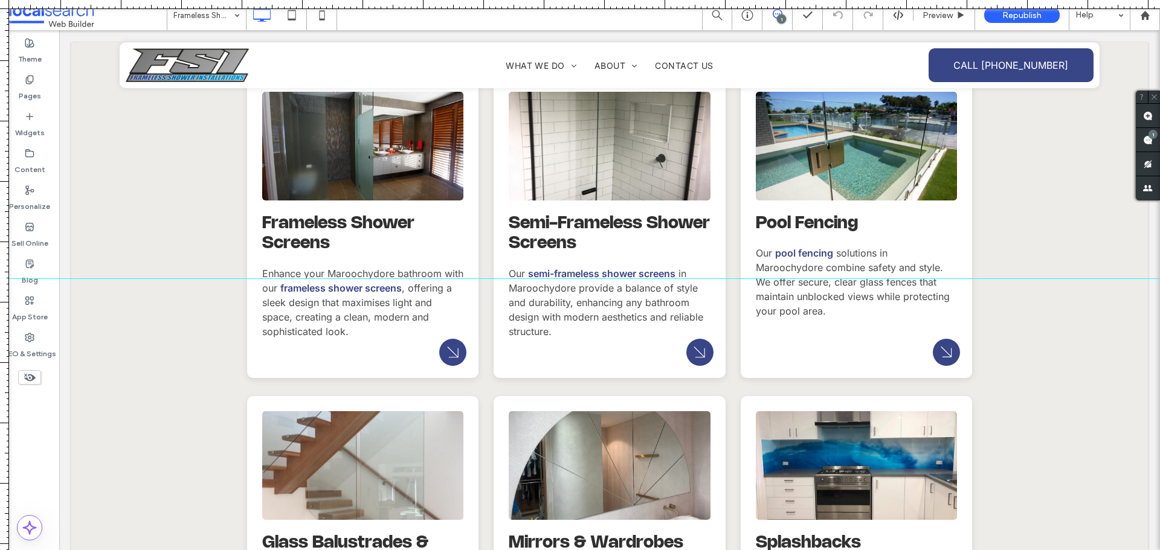
drag, startPoint x: 721, startPoint y: 283, endPoint x: 776, endPoint y: 234, distance: 73.6
click at [725, 279] on div at bounding box center [580, 279] width 1160 height 10
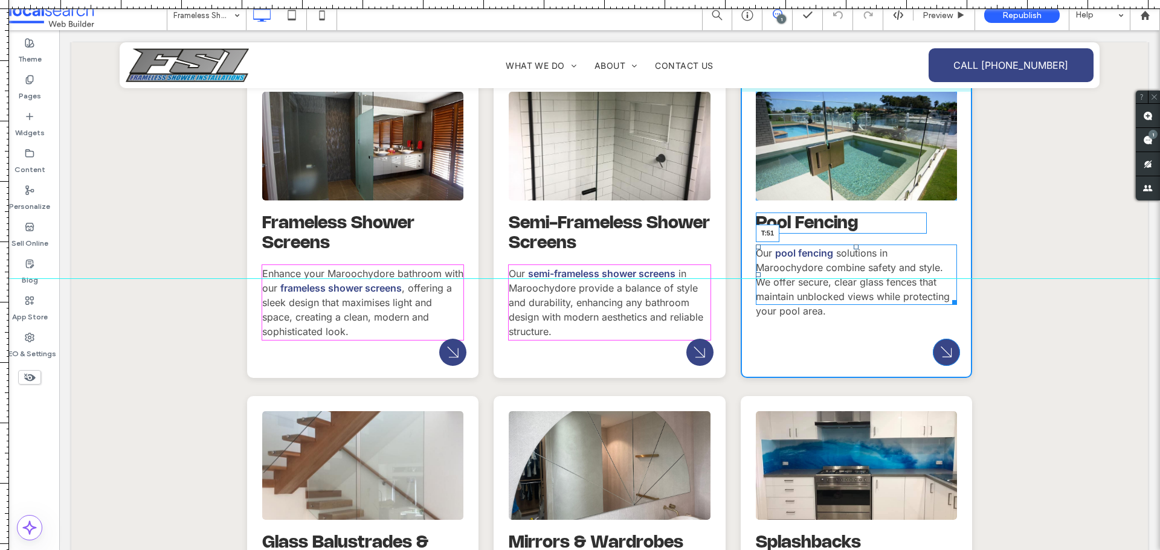
drag, startPoint x: 851, startPoint y: 245, endPoint x: 850, endPoint y: 266, distance: 21.8
click at [854, 250] on div at bounding box center [856, 247] width 5 height 5
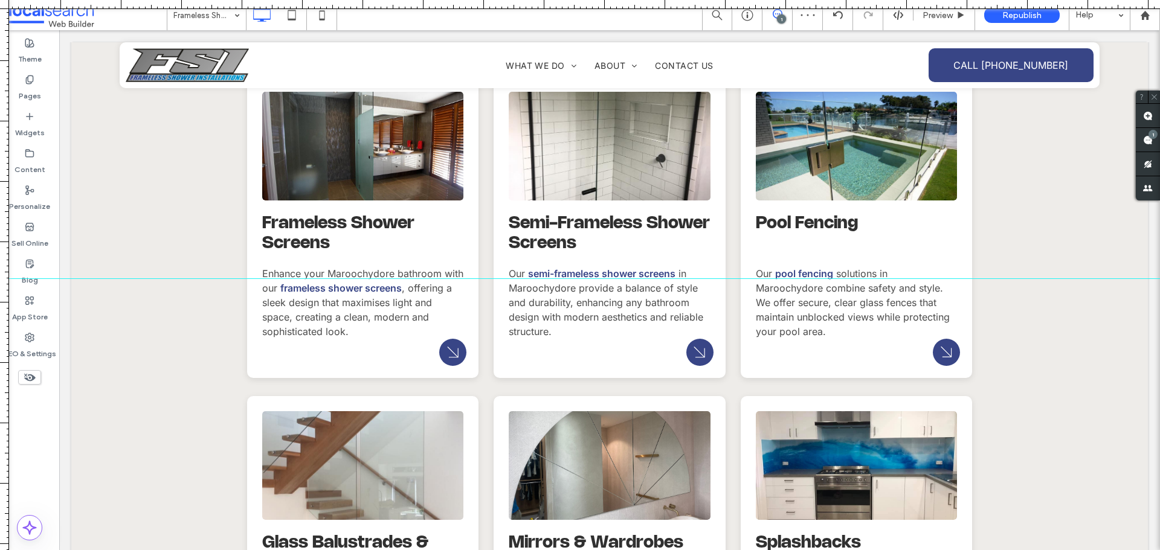
click at [221, 19] on input at bounding box center [203, 15] width 60 height 30
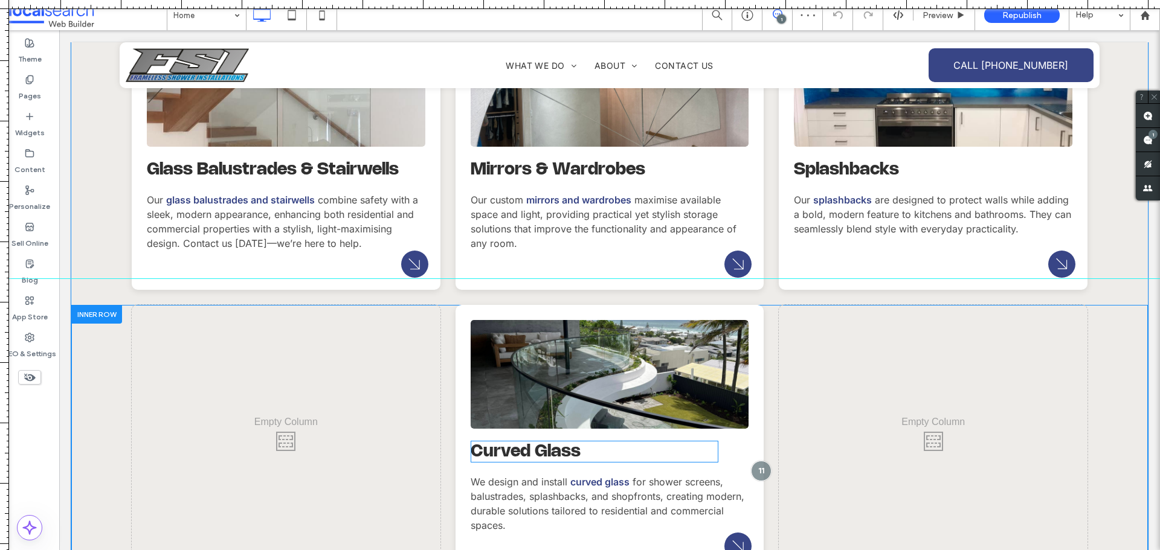
scroll to position [1752, 0]
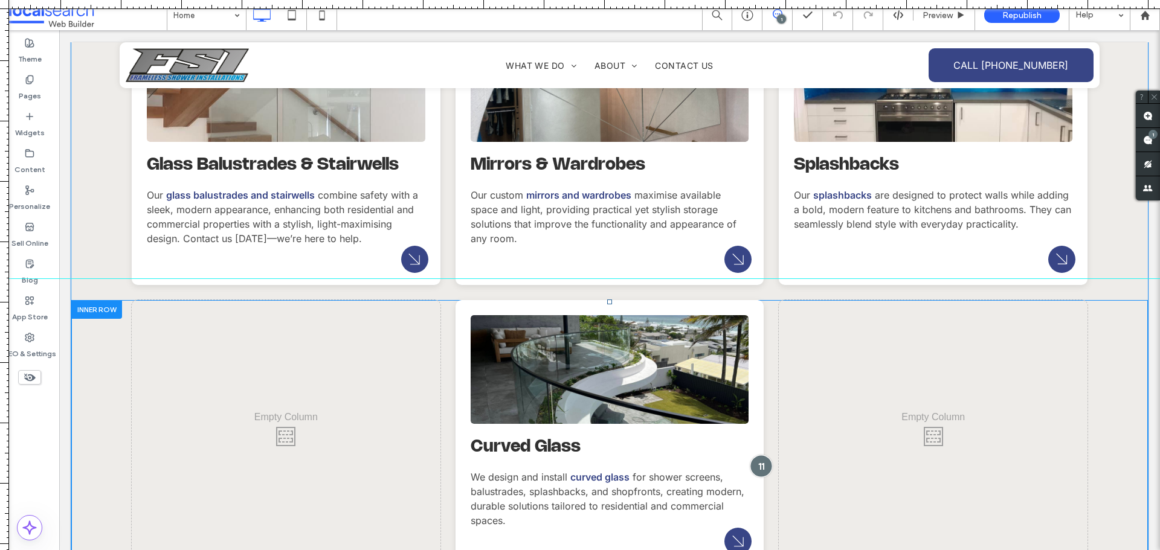
click at [755, 455] on div at bounding box center [761, 466] width 22 height 22
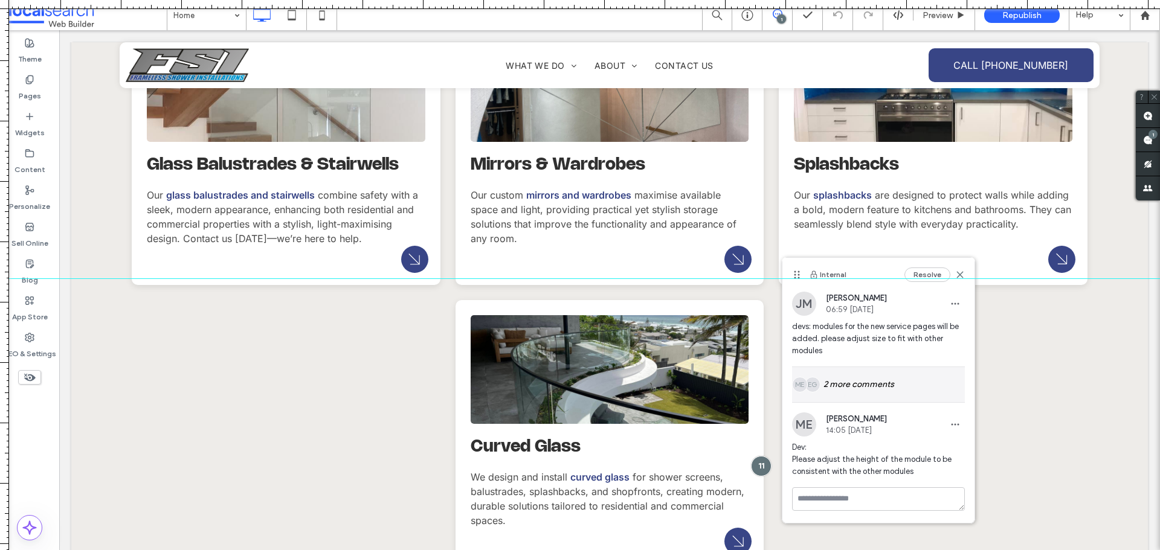
click at [863, 391] on div "EG ME 2 more comments" at bounding box center [878, 384] width 173 height 35
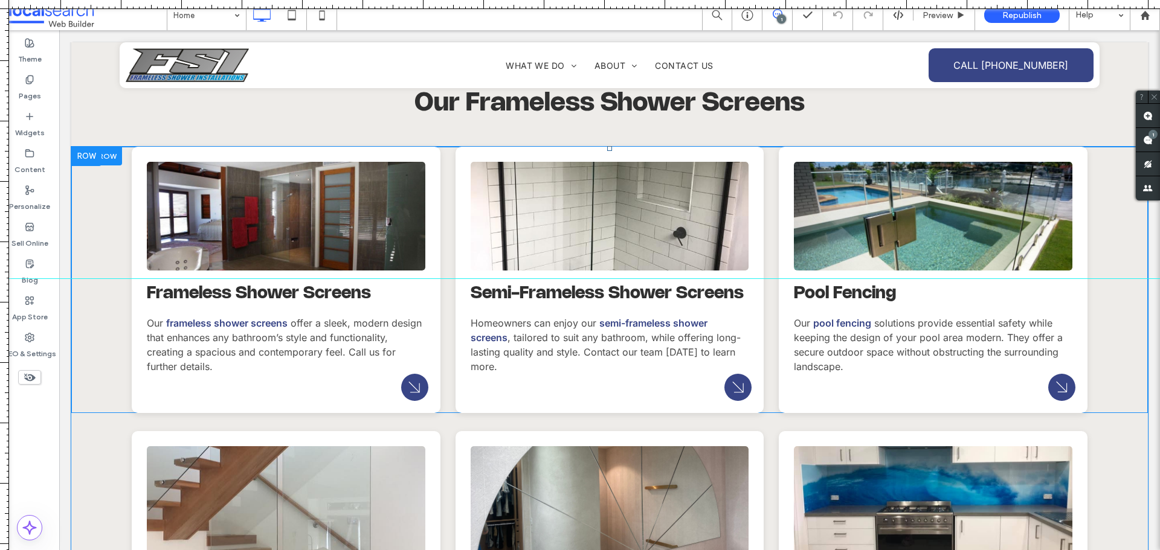
scroll to position [1209, 0]
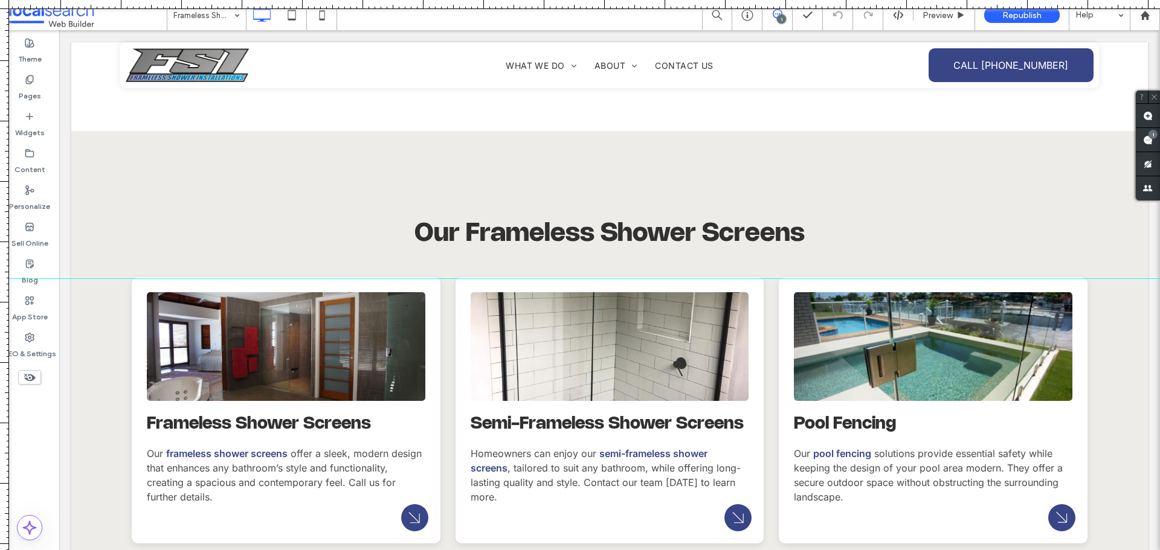
click at [26, 346] on div at bounding box center [580, 275] width 1160 height 550
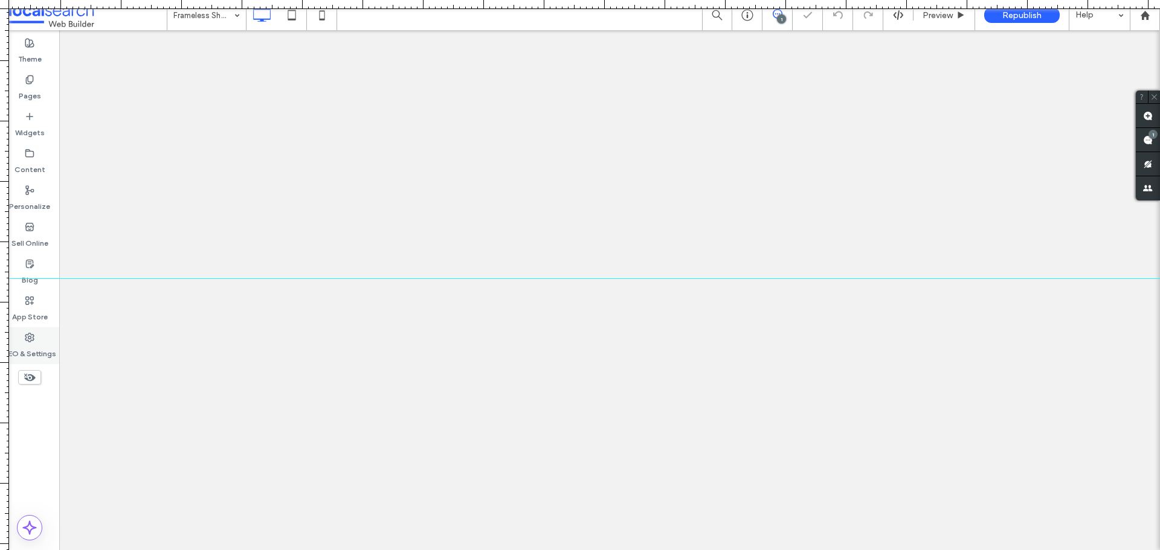
click at [34, 336] on div "SEO & Settings" at bounding box center [29, 346] width 59 height 37
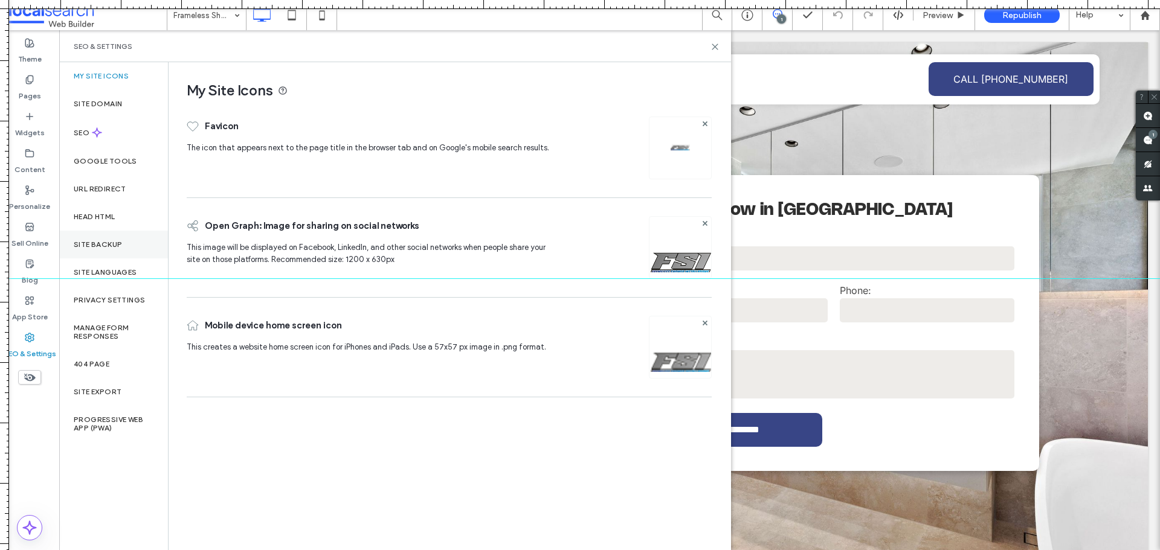
click at [110, 244] on label "Site Backup" at bounding box center [98, 244] width 48 height 8
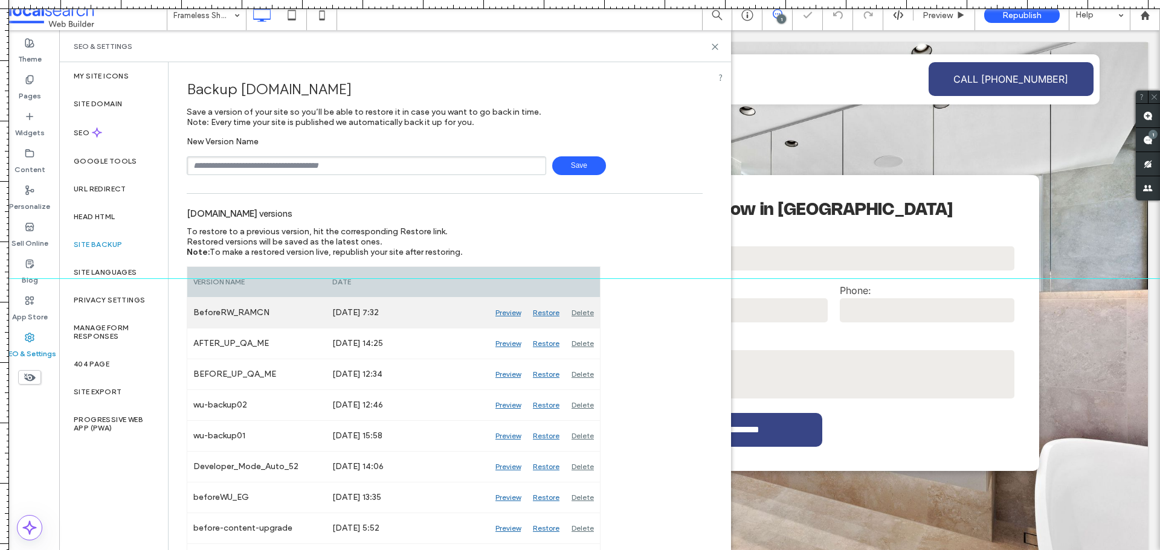
click at [508, 314] on div "Preview" at bounding box center [507, 313] width 37 height 30
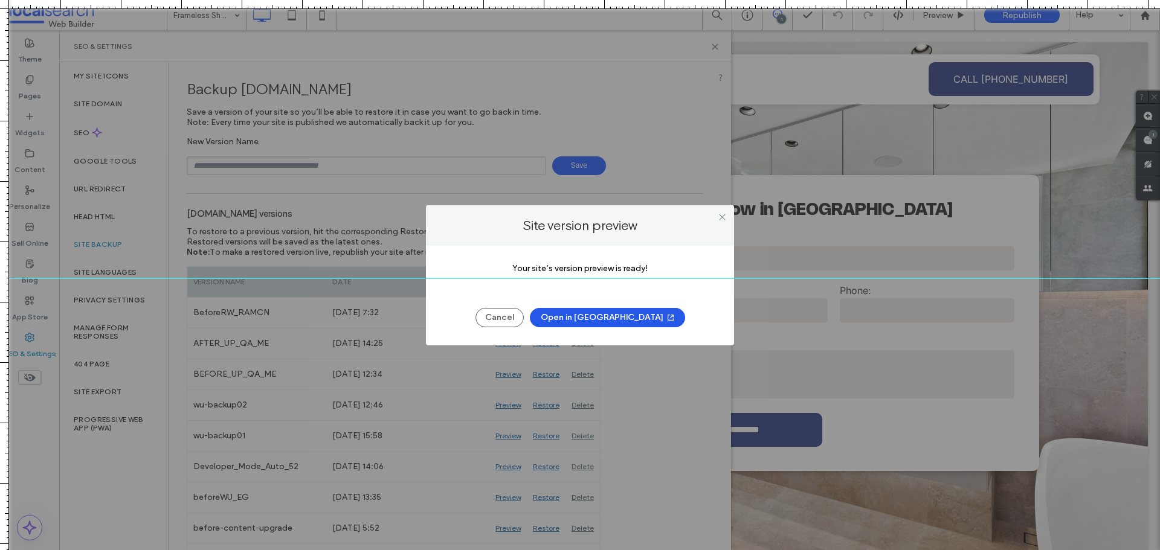
click at [627, 317] on button "Open in New Tab" at bounding box center [607, 317] width 155 height 19
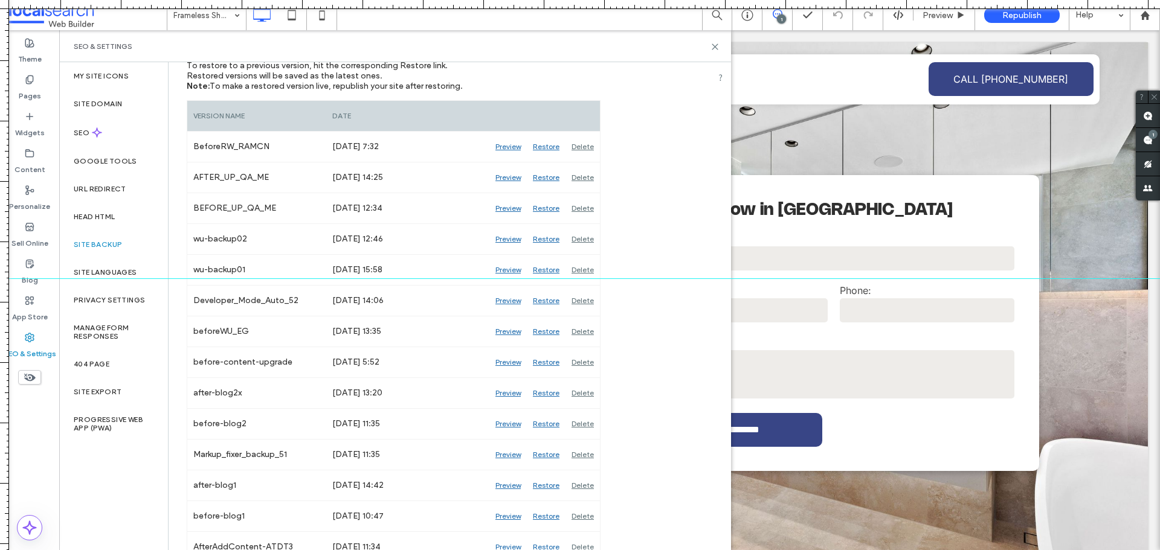
scroll to position [121, 0]
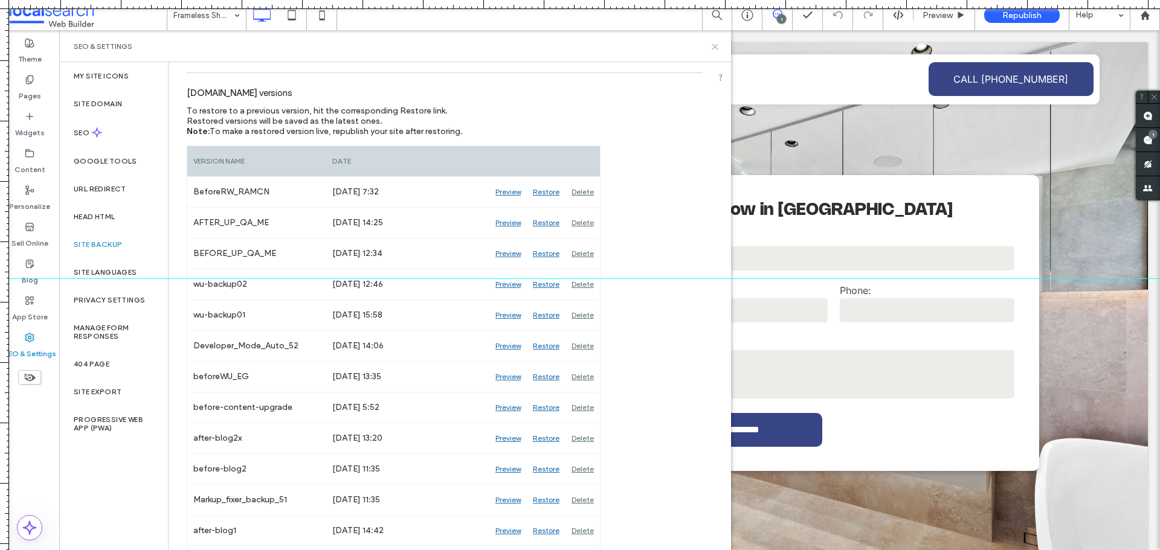
click at [714, 47] on icon at bounding box center [715, 46] width 9 height 9
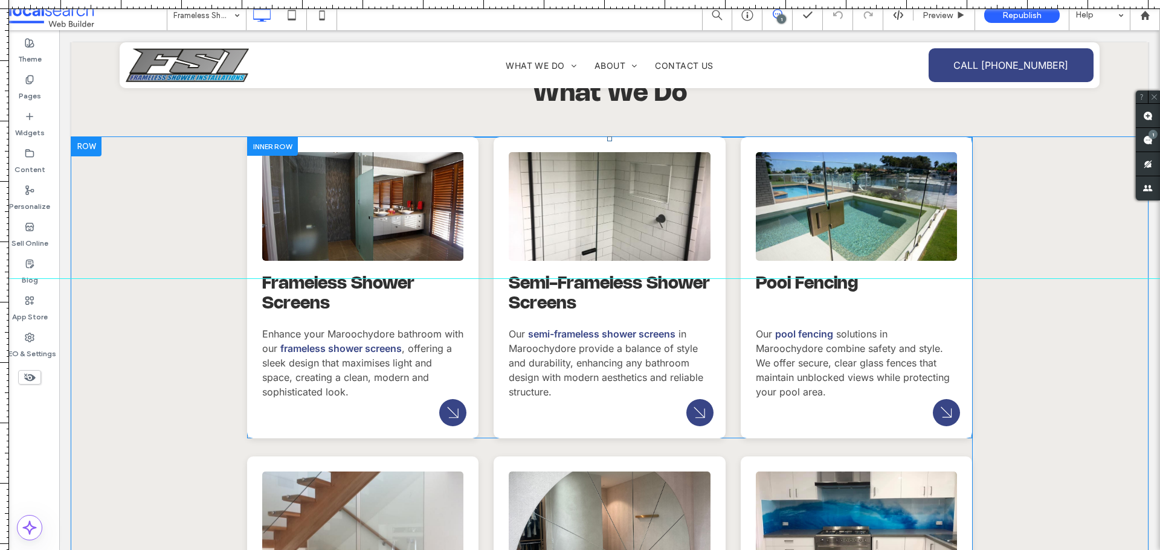
scroll to position [1269, 0]
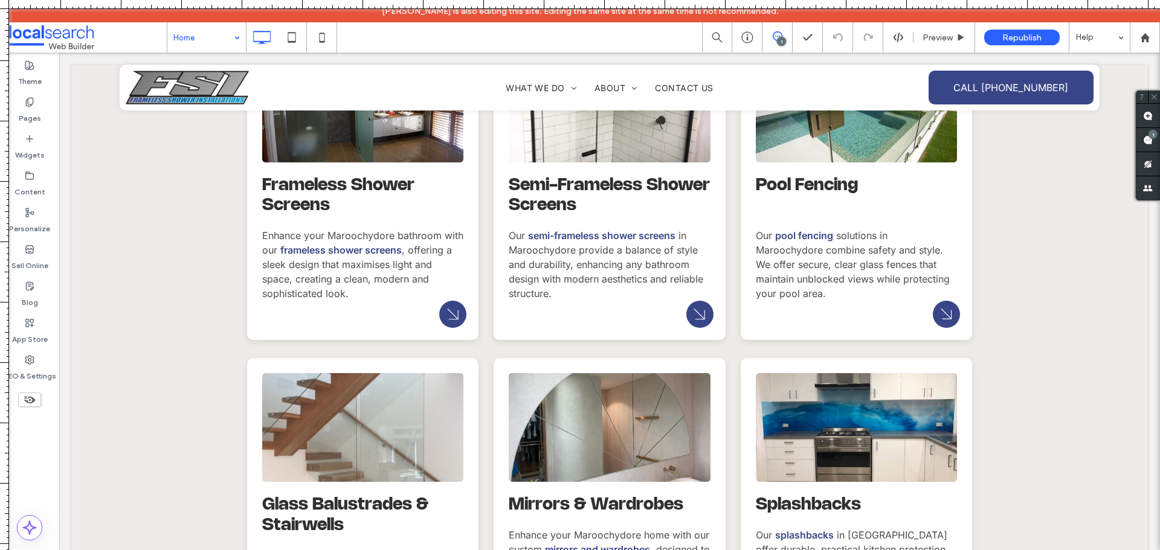
drag, startPoint x: 514, startPoint y: 280, endPoint x: 500, endPoint y: -11, distance: 292.2
click at [500, 0] on html "Reinzel Nete is also editing this site. Editing the same site at the same time …" at bounding box center [580, 275] width 1160 height 550
click at [225, 42] on input at bounding box center [203, 37] width 60 height 30
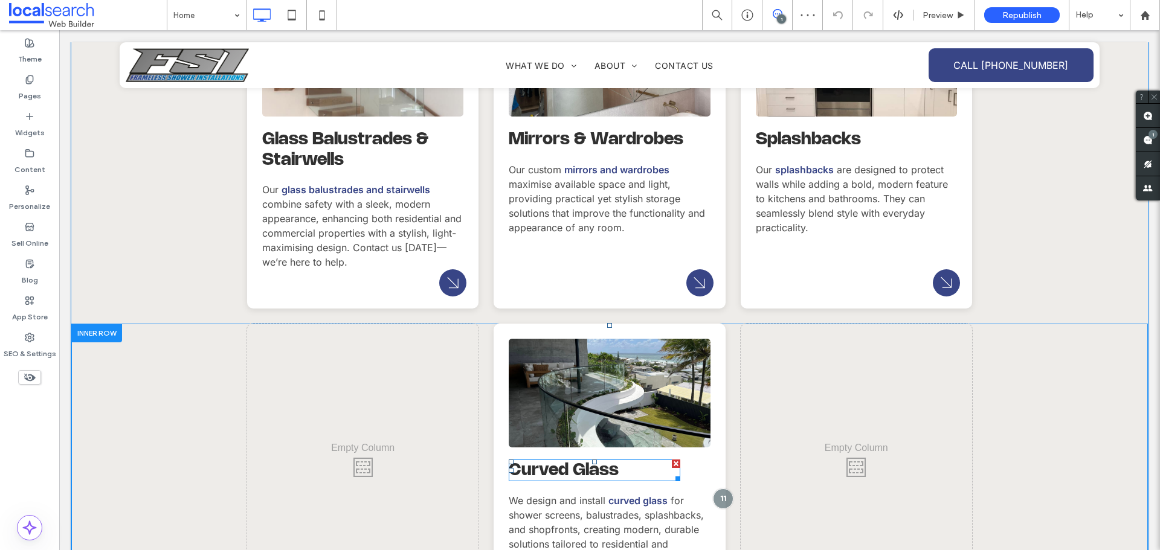
drag, startPoint x: 59, startPoint y: 30, endPoint x: 630, endPoint y: 399, distance: 680.0
click at [630, 461] on h3 "Curved Glass" at bounding box center [594, 471] width 171 height 21
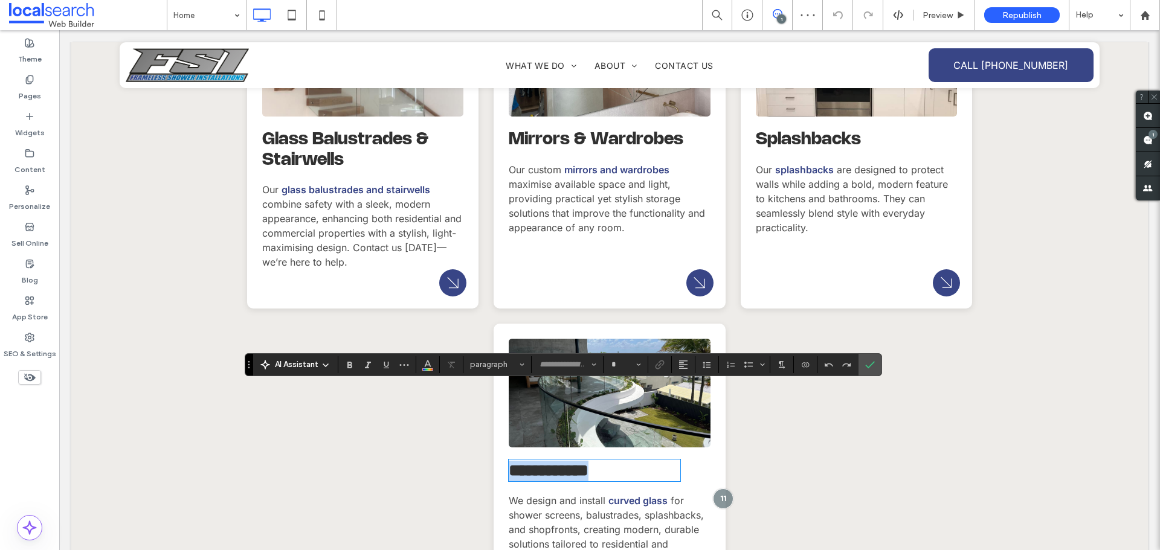
type input "**********"
type input "**"
click at [622, 461] on h3 "**********" at bounding box center [594, 471] width 171 height 21
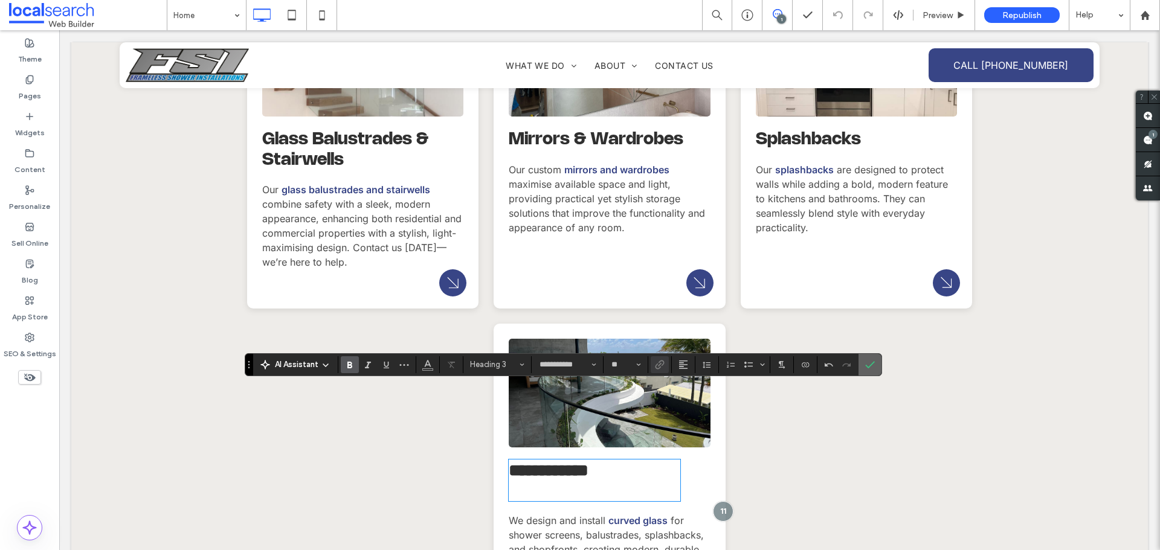
click at [870, 366] on use "Confirm" at bounding box center [870, 364] width 10 height 7
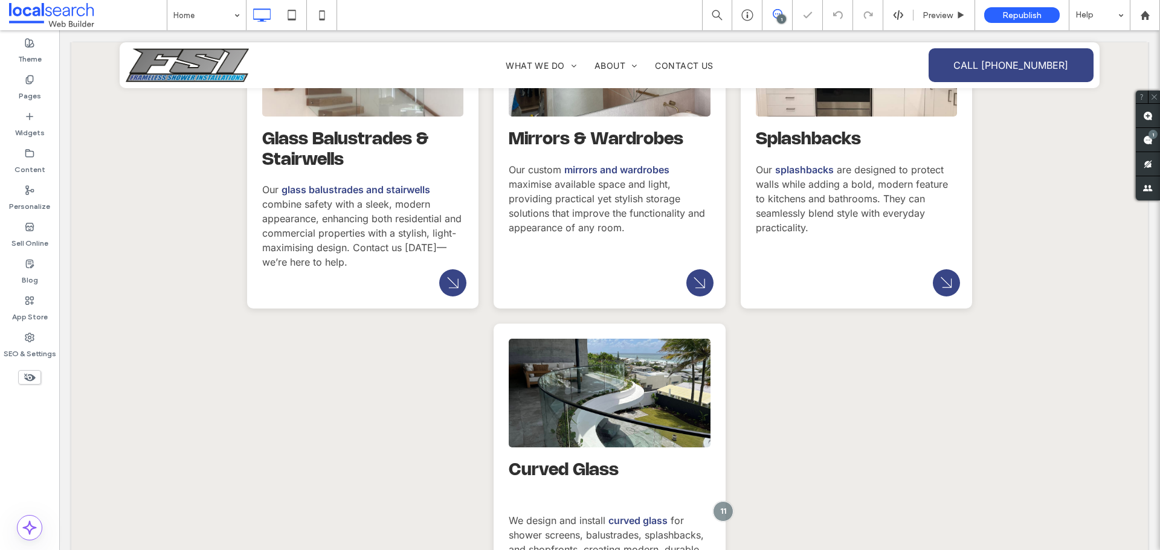
click at [317, 19] on icon at bounding box center [322, 15] width 24 height 24
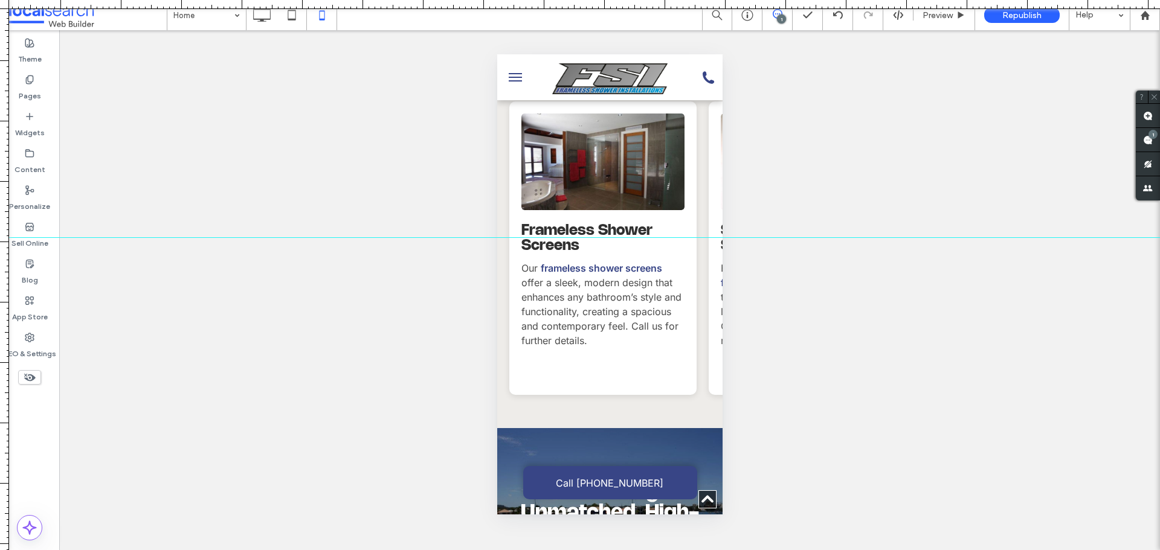
drag, startPoint x: 571, startPoint y: 7, endPoint x: 613, endPoint y: 237, distance: 234.1
click at [613, 550] on div at bounding box center [580, 550] width 1160 height 0
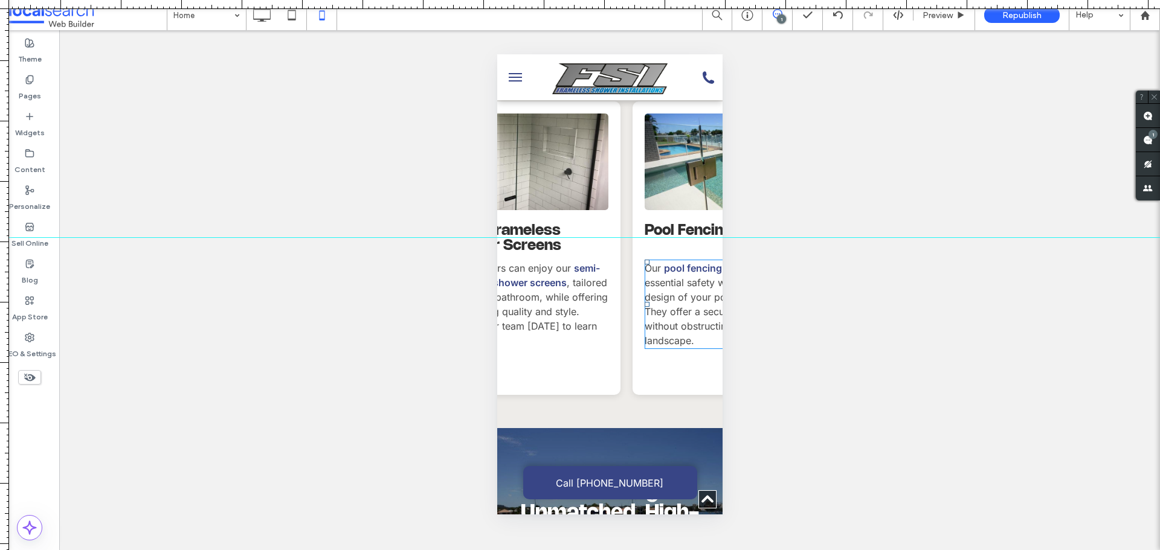
scroll to position [0, 276]
drag, startPoint x: 678, startPoint y: 240, endPoint x: 684, endPoint y: 239, distance: 6.2
click at [684, 239] on div at bounding box center [580, 239] width 1160 height 10
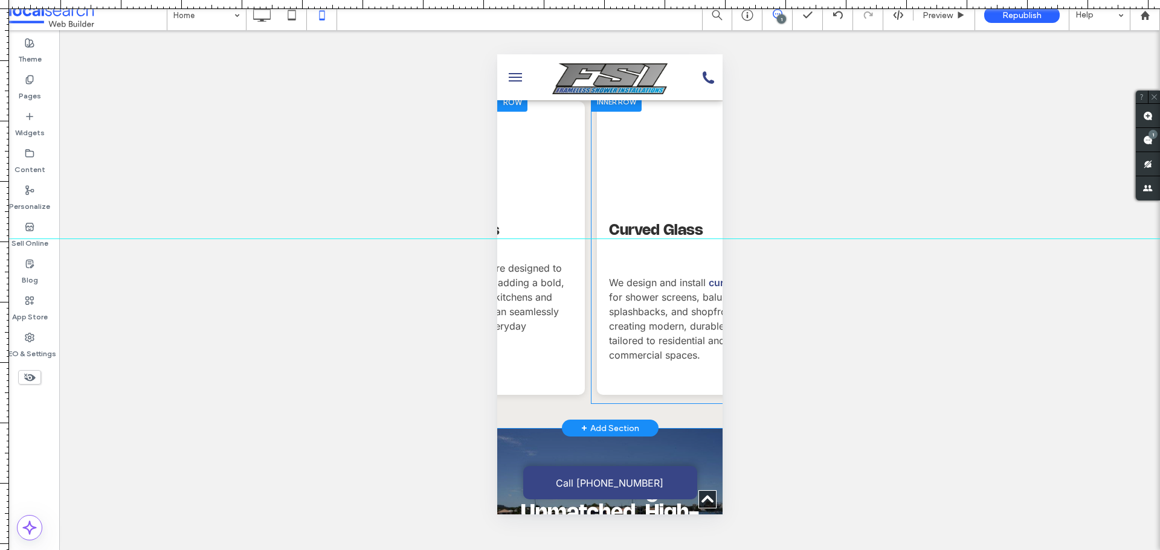
scroll to position [0, 1109]
click at [692, 243] on div at bounding box center [580, 239] width 1160 height 10
drag, startPoint x: 697, startPoint y: 239, endPoint x: 697, endPoint y: 224, distance: 15.1
click at [697, 224] on div at bounding box center [580, 229] width 1160 height 10
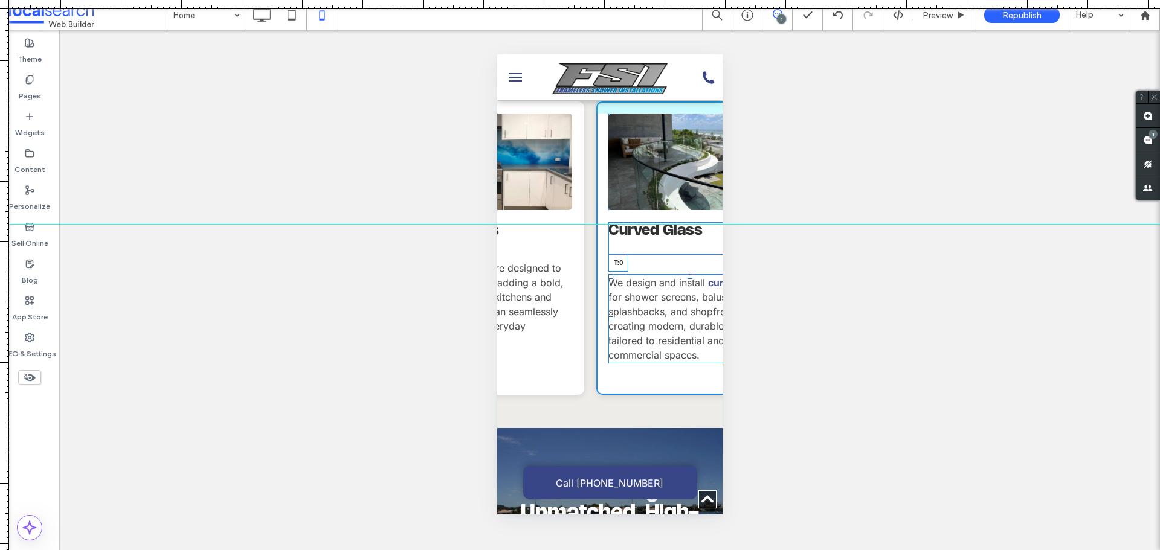
drag, startPoint x: 691, startPoint y: 243, endPoint x: 692, endPoint y: 225, distance: 17.6
click at [692, 225] on div "Curved Glass We design and install curved glass for shower screens, balustrades…" at bounding box center [689, 249] width 187 height 294
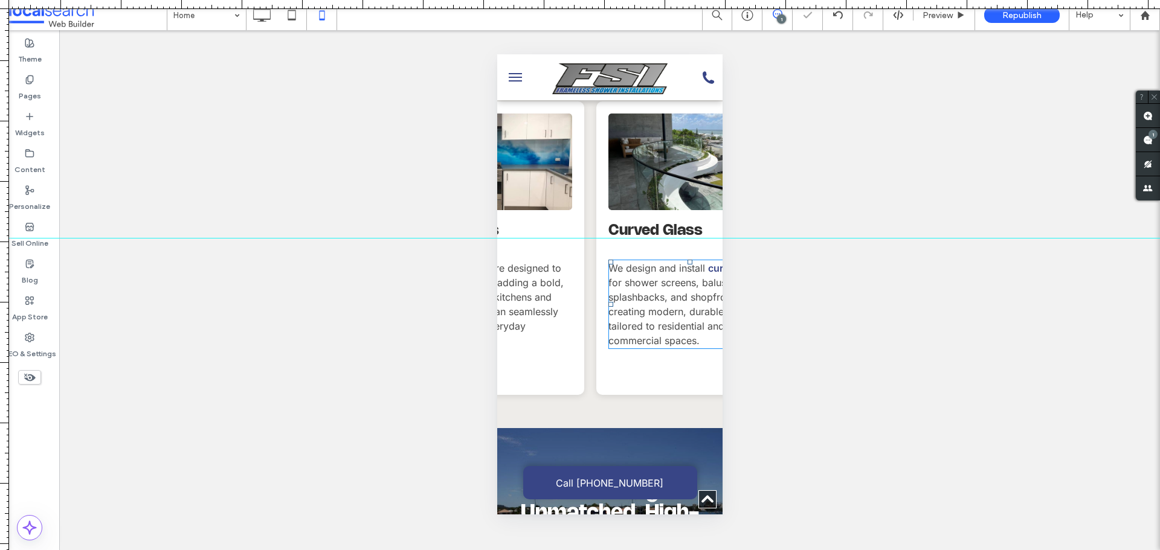
drag, startPoint x: 671, startPoint y: 225, endPoint x: 674, endPoint y: 238, distance: 13.6
click at [674, 238] on div at bounding box center [580, 238] width 1160 height 10
click at [262, 24] on icon at bounding box center [262, 15] width 24 height 24
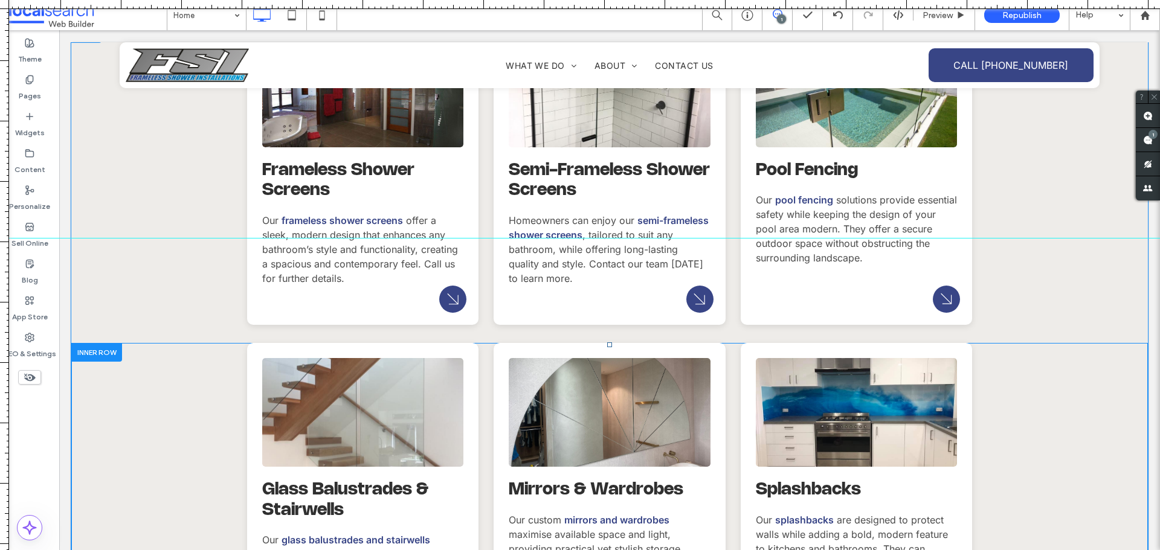
scroll to position [1390, 0]
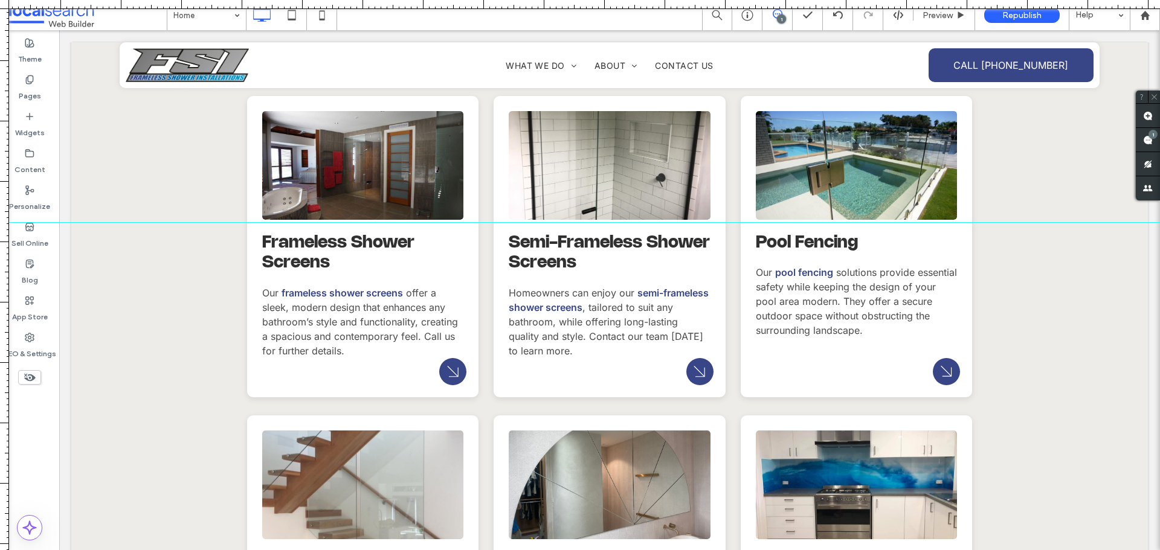
drag, startPoint x: 569, startPoint y: 238, endPoint x: 650, endPoint y: 181, distance: 99.3
click at [579, 222] on div at bounding box center [580, 222] width 1160 height 1
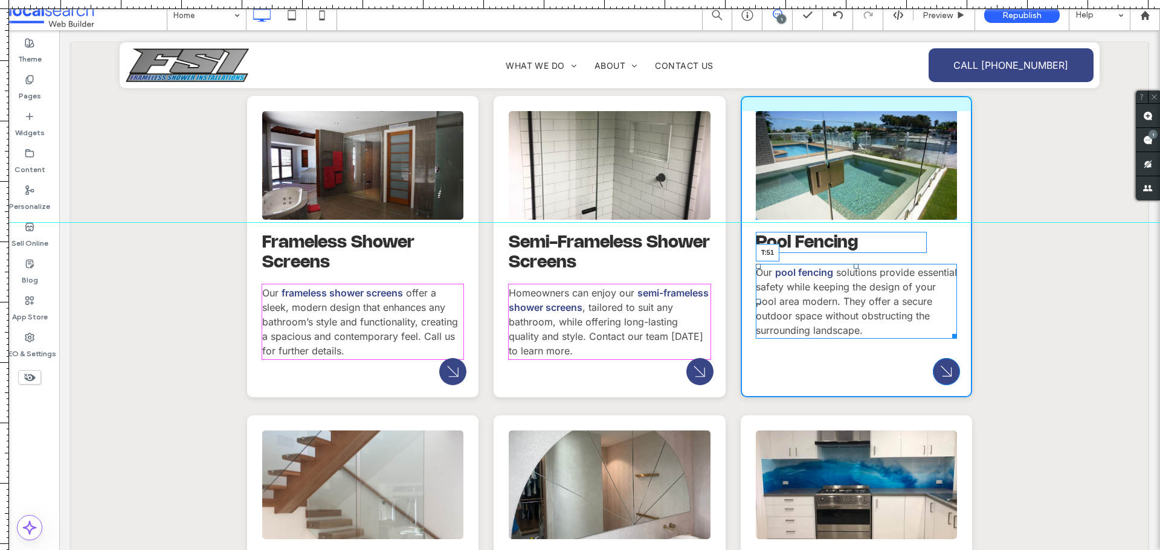
drag, startPoint x: 851, startPoint y: 192, endPoint x: 708, endPoint y: 295, distance: 176.2
click at [854, 264] on div at bounding box center [856, 266] width 5 height 5
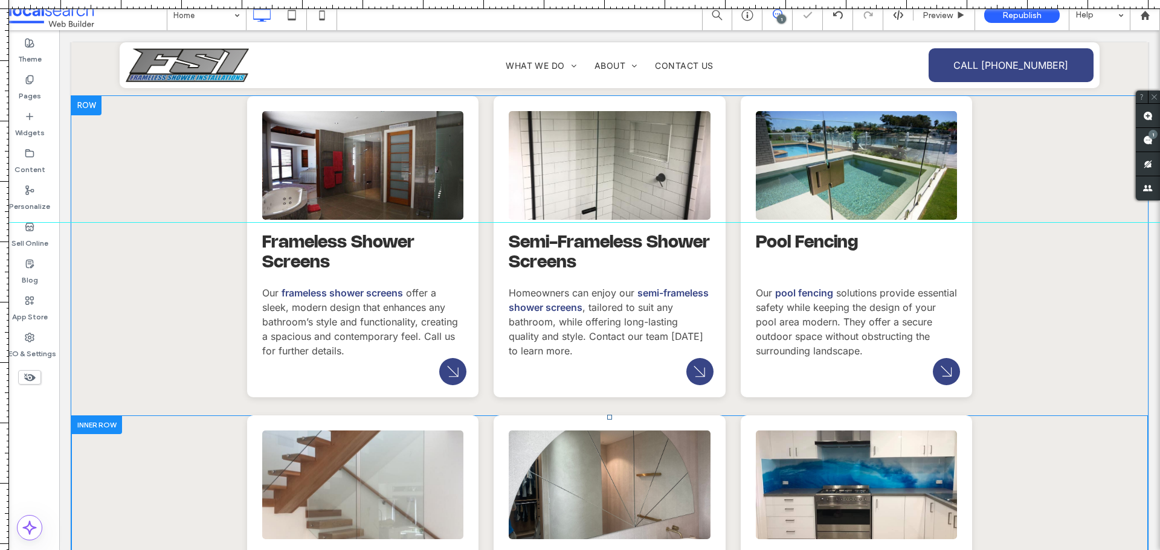
scroll to position [1631, 0]
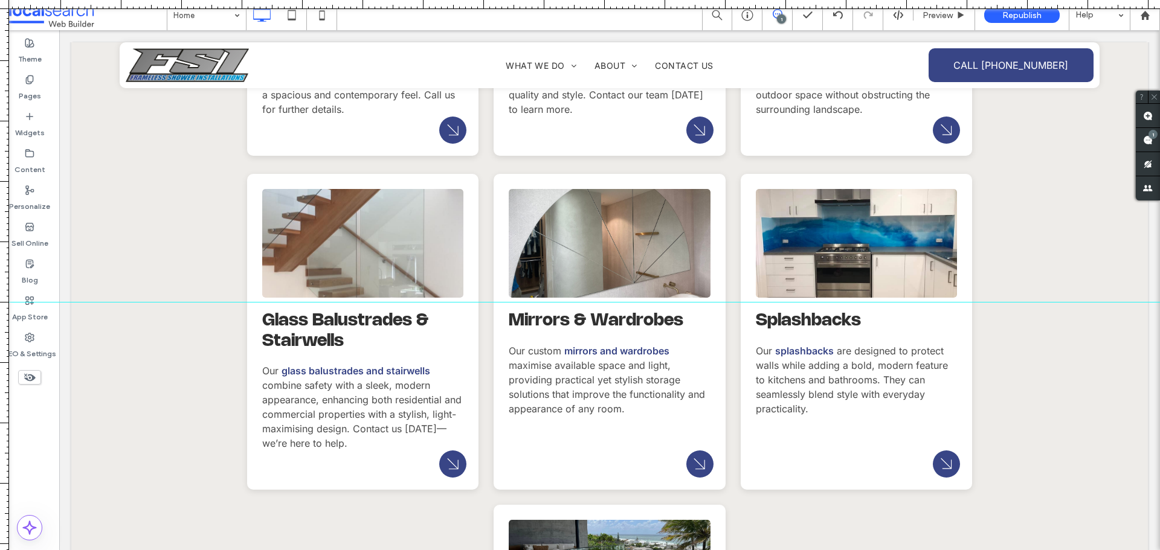
drag, startPoint x: 730, startPoint y: 224, endPoint x: 661, endPoint y: 256, distance: 76.0
click at [757, 302] on div at bounding box center [580, 302] width 1160 height 10
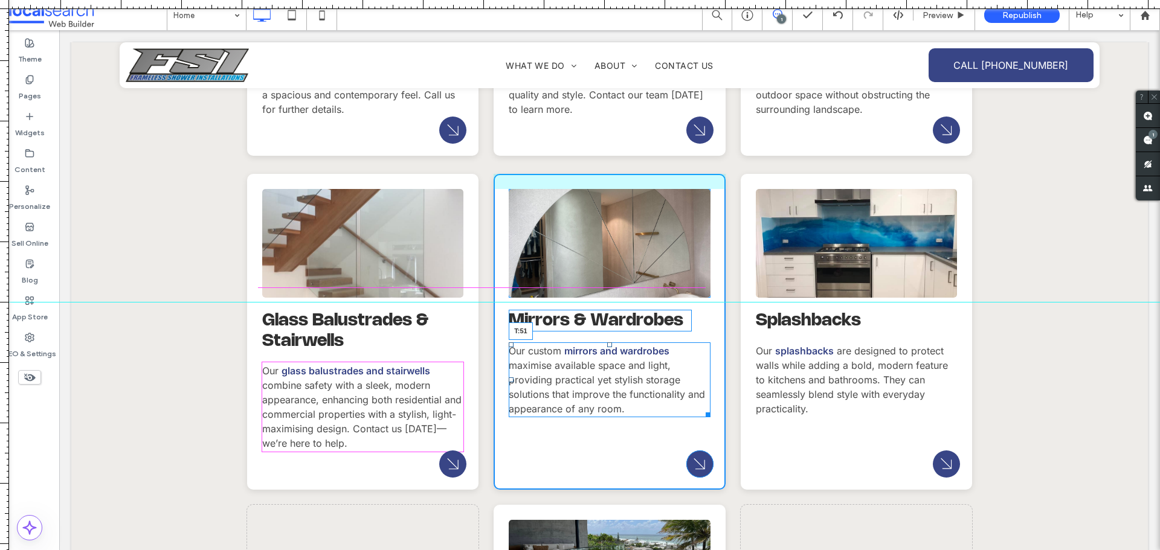
drag, startPoint x: 605, startPoint y: 269, endPoint x: 613, endPoint y: 289, distance: 21.2
click at [613, 343] on div "Our custom mirrors and wardrobes maximise available space and light, providing …" at bounding box center [609, 380] width 201 height 75
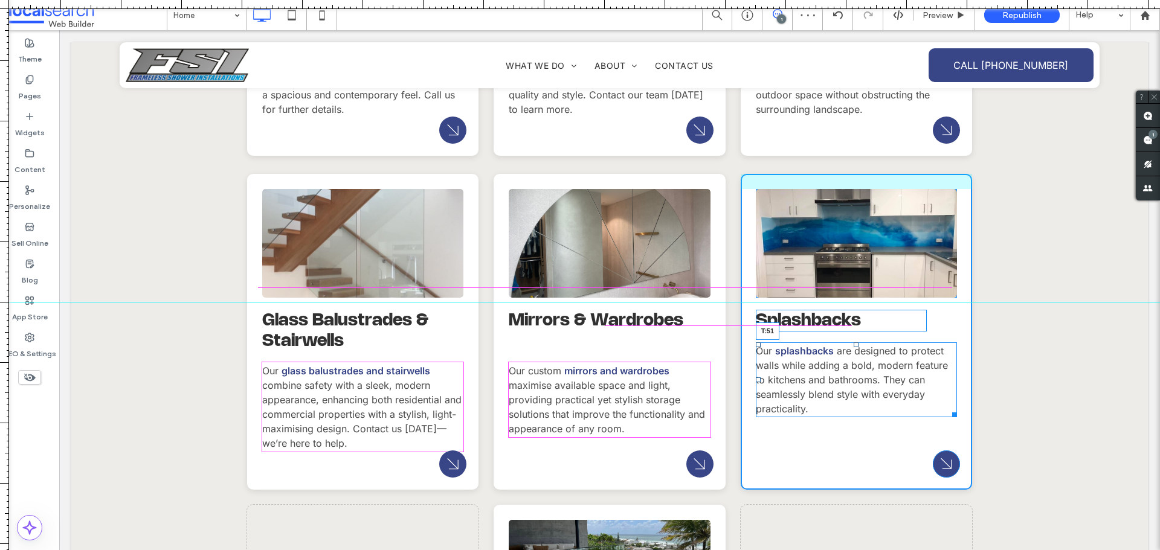
drag, startPoint x: 850, startPoint y: 270, endPoint x: 851, endPoint y: 290, distance: 20.0
click at [854, 343] on div at bounding box center [856, 345] width 5 height 5
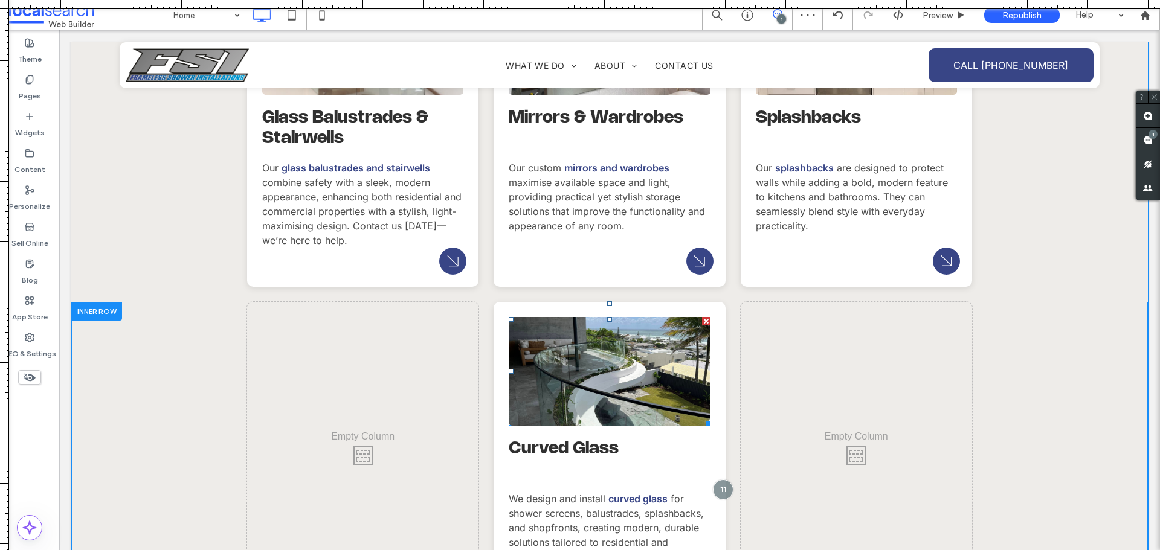
scroll to position [1873, 0]
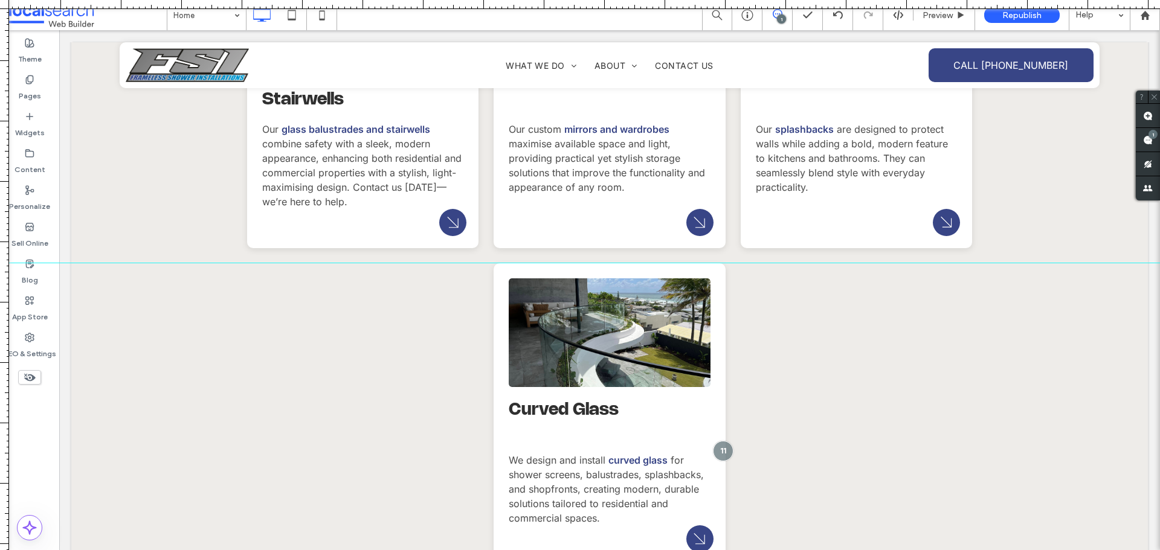
drag, startPoint x: 743, startPoint y: 309, endPoint x: 766, endPoint y: 252, distance: 61.0
click at [767, 258] on div at bounding box center [580, 263] width 1160 height 10
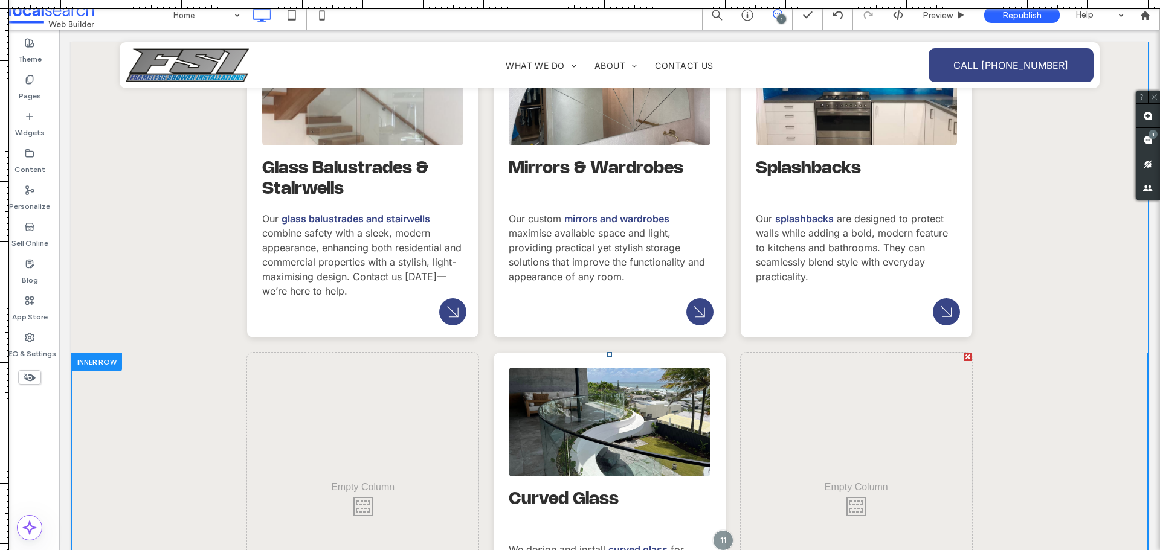
scroll to position [1692, 0]
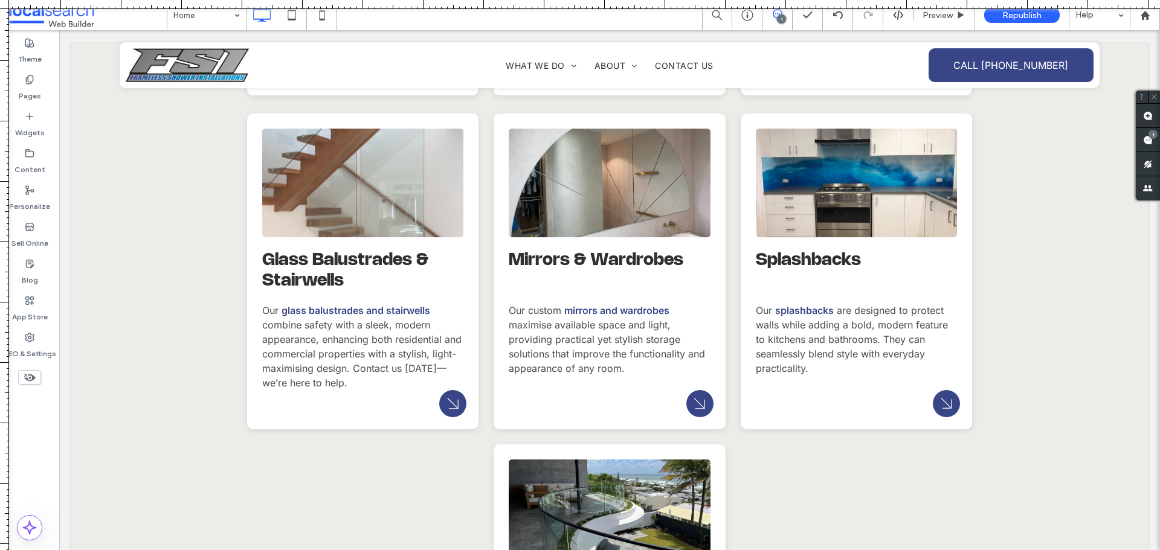
drag, startPoint x: 735, startPoint y: 247, endPoint x: 700, endPoint y: 1, distance: 248.3
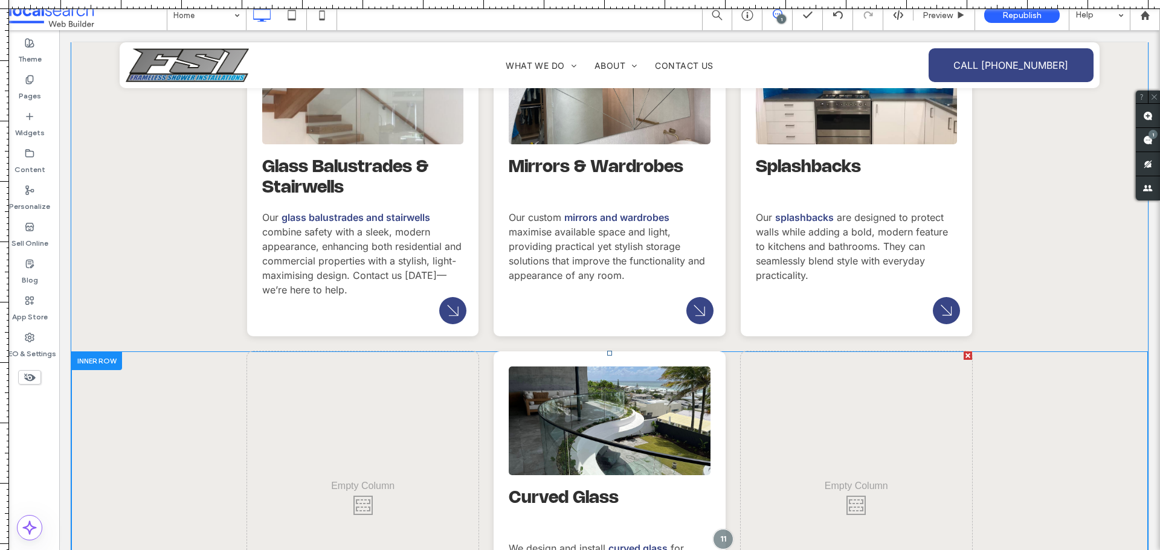
scroll to position [1873, 0]
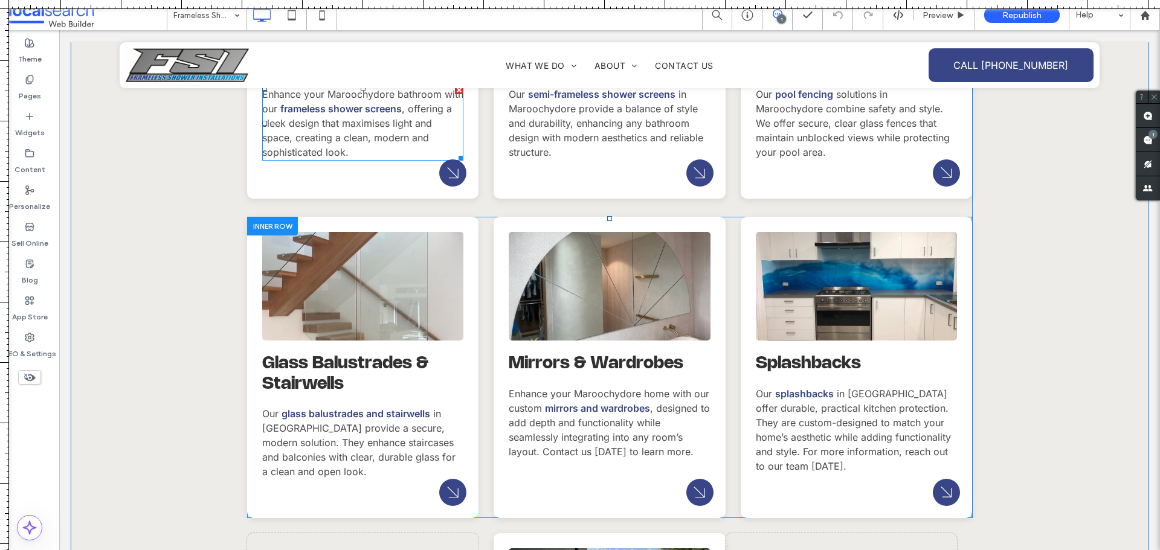
scroll to position [1450, 0]
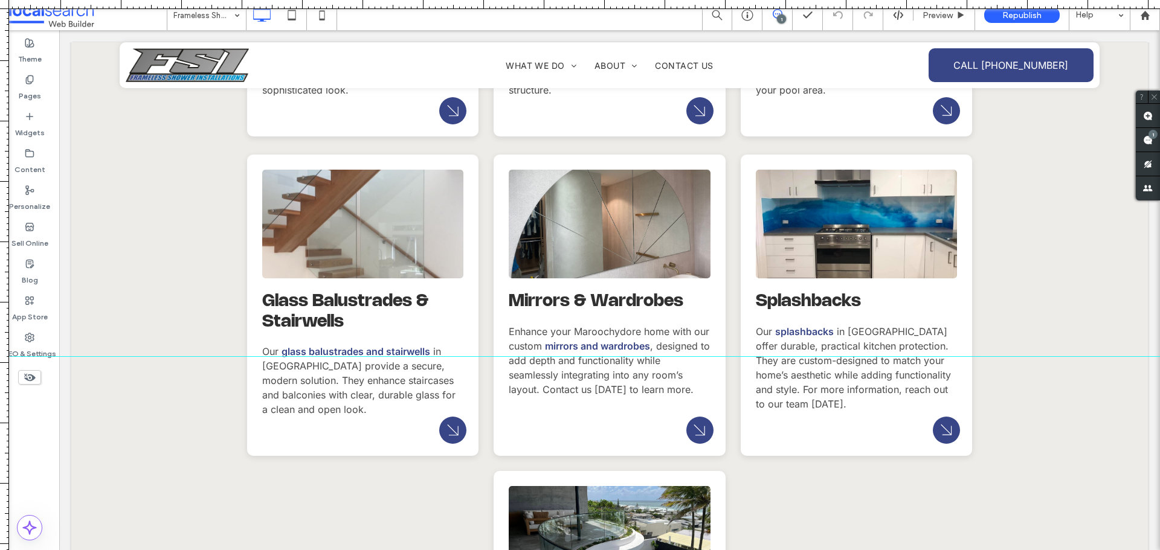
drag, startPoint x: 419, startPoint y: 5, endPoint x: 625, endPoint y: 357, distance: 406.8
click at [625, 550] on div at bounding box center [580, 550] width 1160 height 0
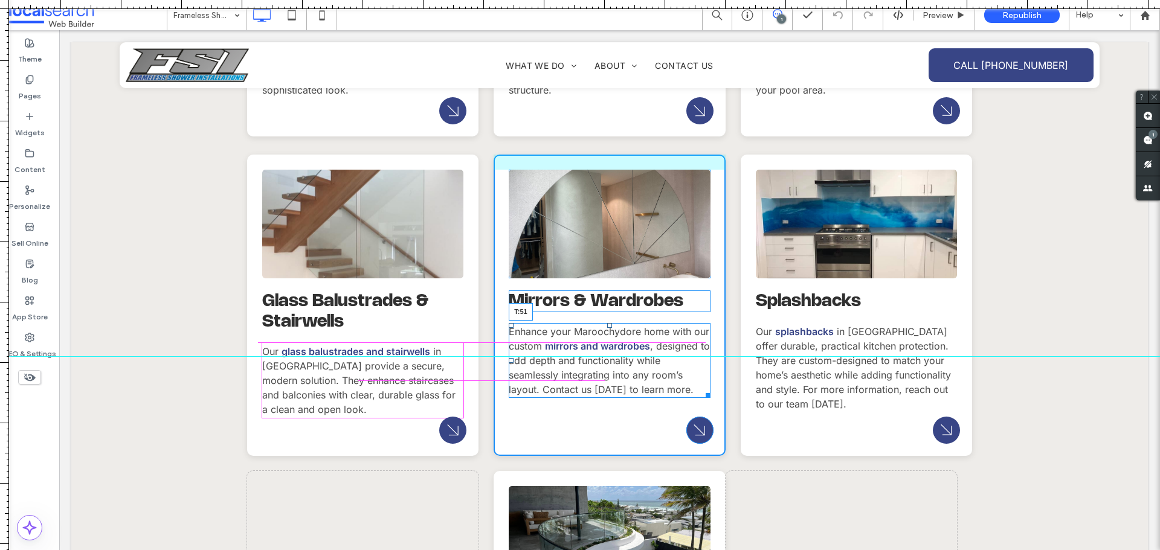
drag, startPoint x: 605, startPoint y: 324, endPoint x: 885, endPoint y: 382, distance: 286.2
click at [607, 328] on div at bounding box center [609, 325] width 5 height 5
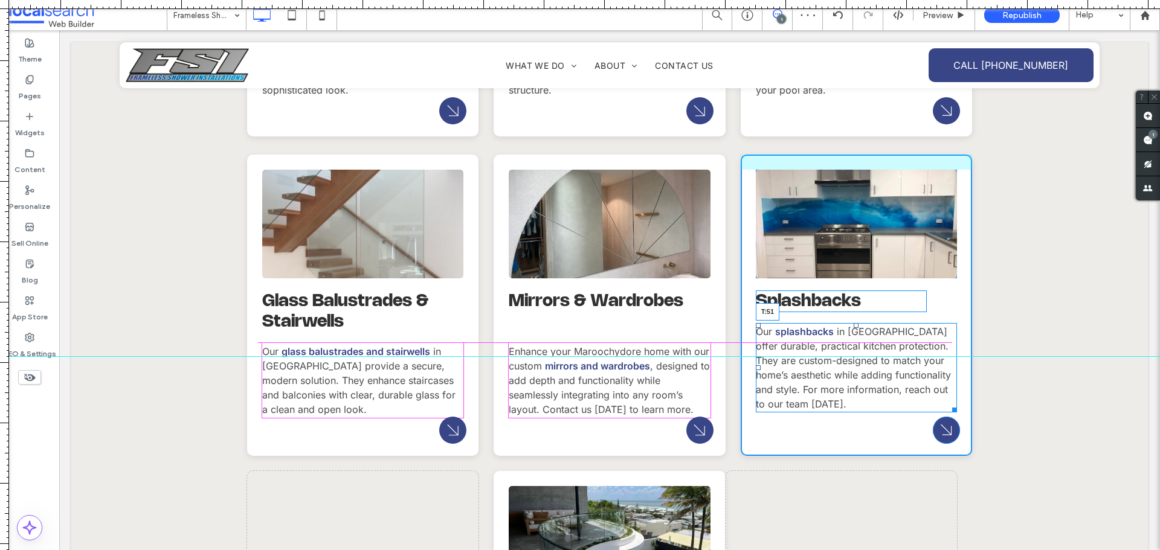
drag, startPoint x: 853, startPoint y: 337, endPoint x: 907, endPoint y: 377, distance: 67.0
click at [854, 328] on div at bounding box center [856, 325] width 5 height 5
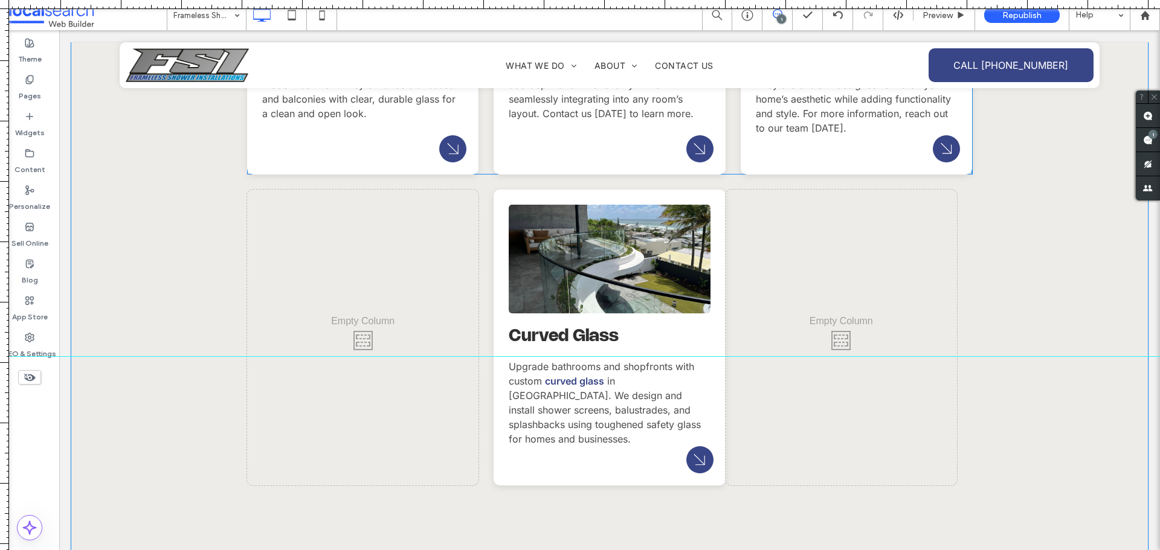
scroll to position [1752, 0]
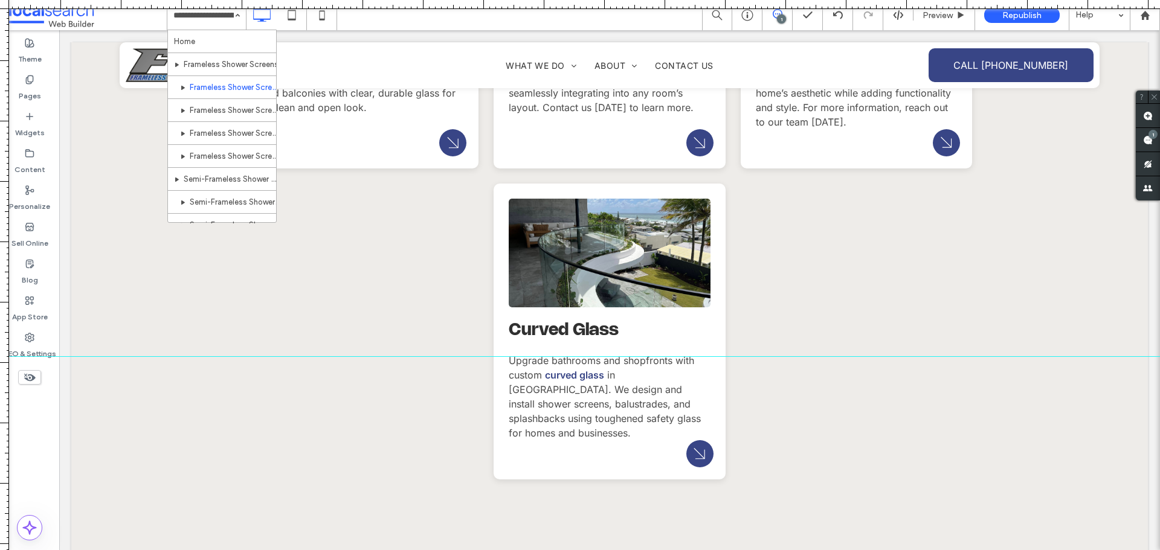
click at [202, 10] on input at bounding box center [203, 15] width 60 height 30
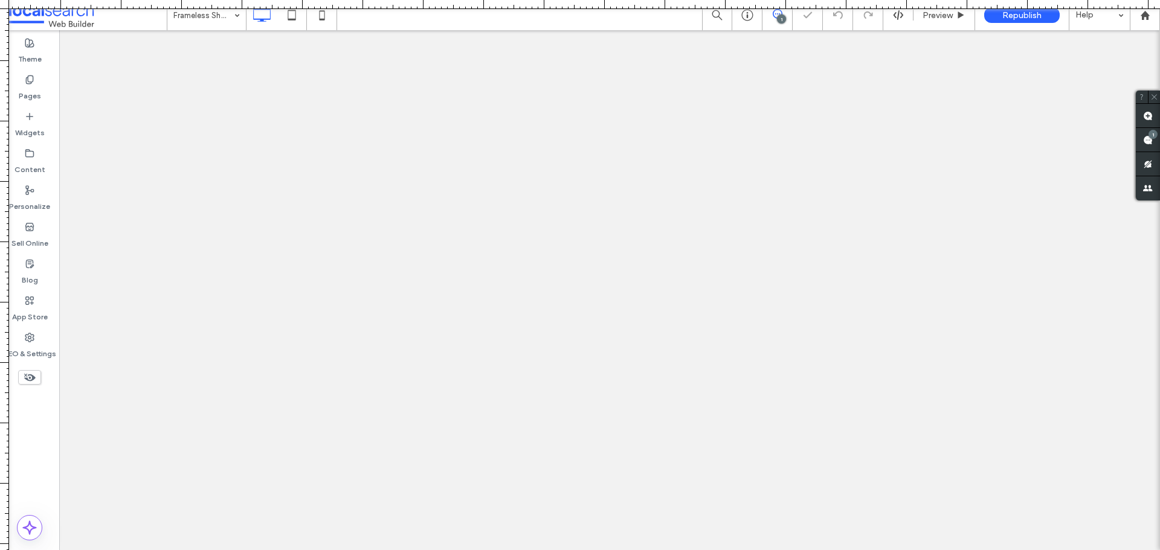
drag, startPoint x: 547, startPoint y: 310, endPoint x: 480, endPoint y: 4, distance: 313.2
click at [485, 0] on html ".wqwq-1{fill:#231f20;} .cls-1q, .cls-2q { fill-rule: evenodd; } .cls-2q { fill:…" at bounding box center [580, 275] width 1160 height 550
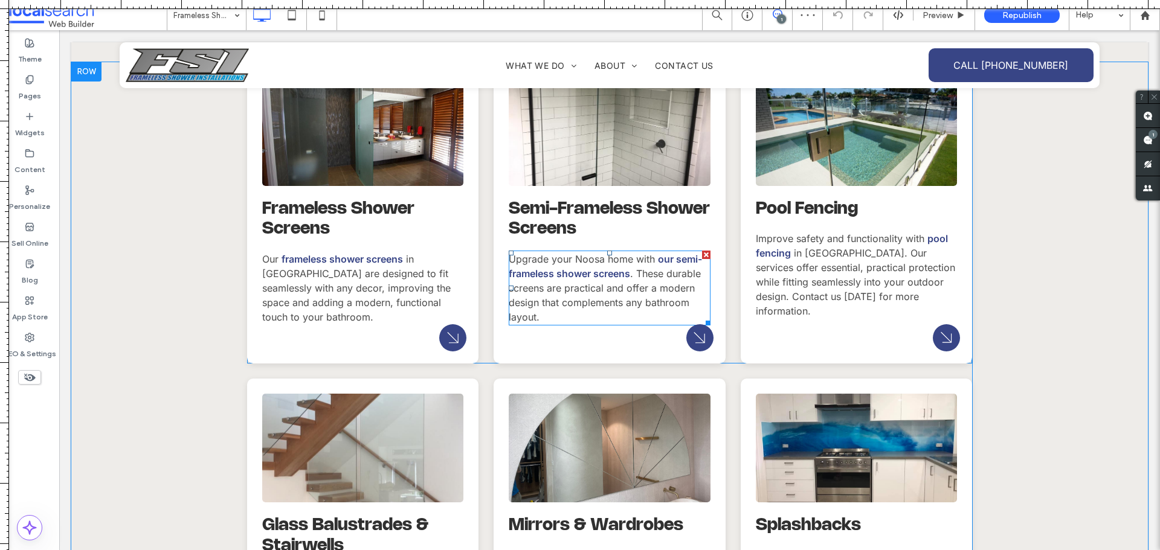
scroll to position [1329, 0]
drag, startPoint x: 497, startPoint y: 7, endPoint x: 633, endPoint y: 262, distance: 288.7
click at [633, 550] on div at bounding box center [580, 550] width 1160 height 0
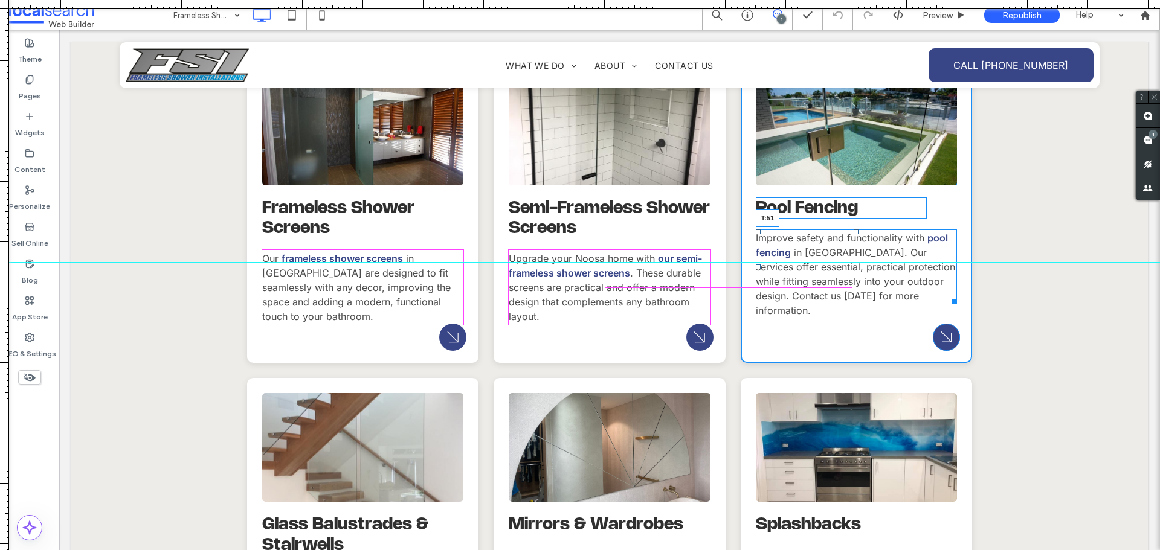
drag, startPoint x: 853, startPoint y: 232, endPoint x: 854, endPoint y: 250, distance: 17.6
click at [854, 234] on div at bounding box center [856, 232] width 5 height 5
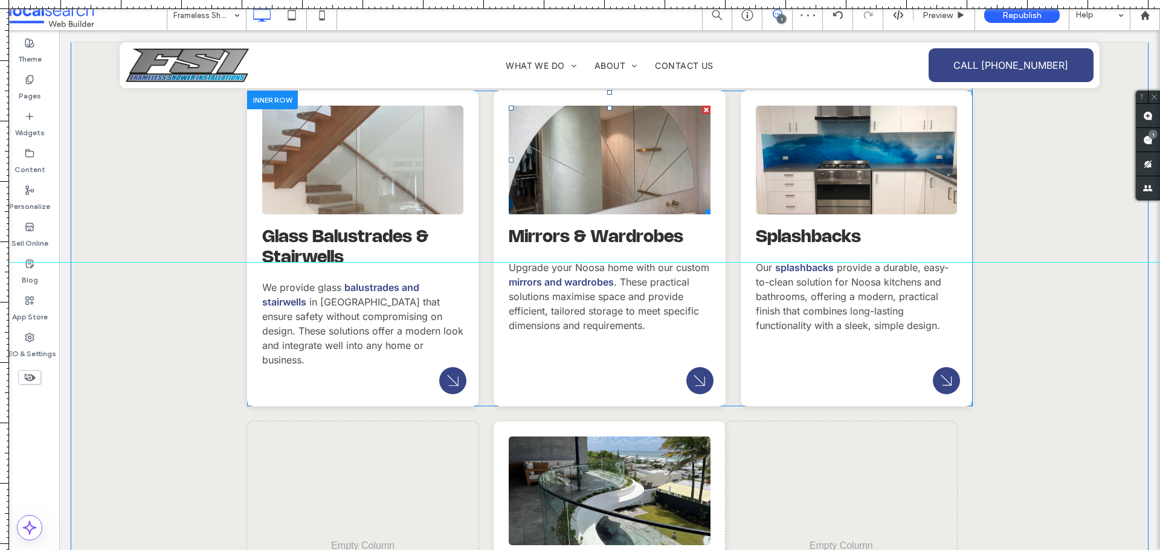
scroll to position [1692, 0]
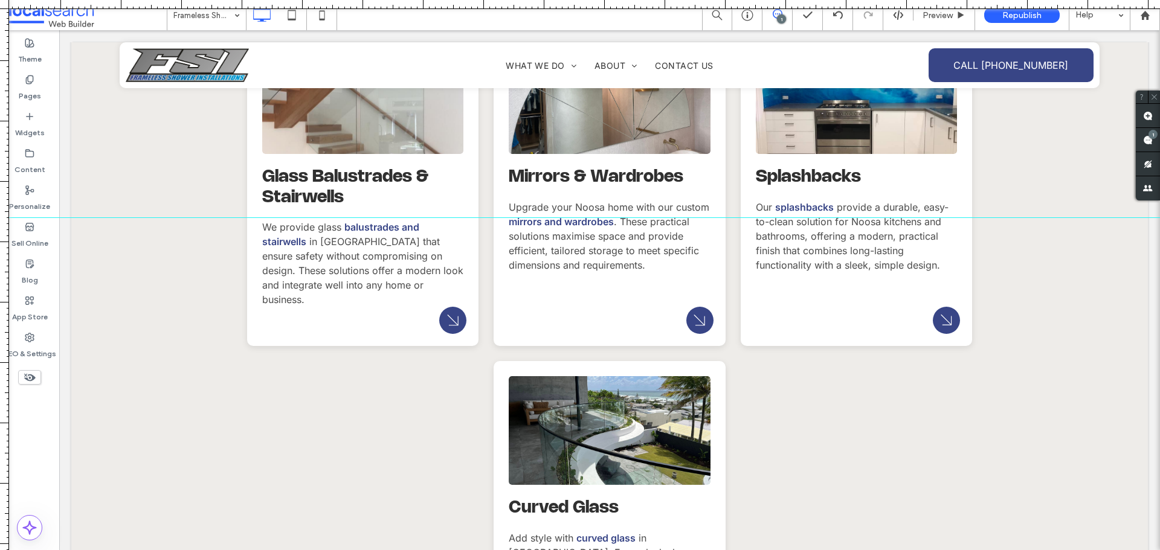
drag, startPoint x: 508, startPoint y: 265, endPoint x: 531, endPoint y: 218, distance: 53.0
click at [531, 218] on div at bounding box center [580, 218] width 1160 height 10
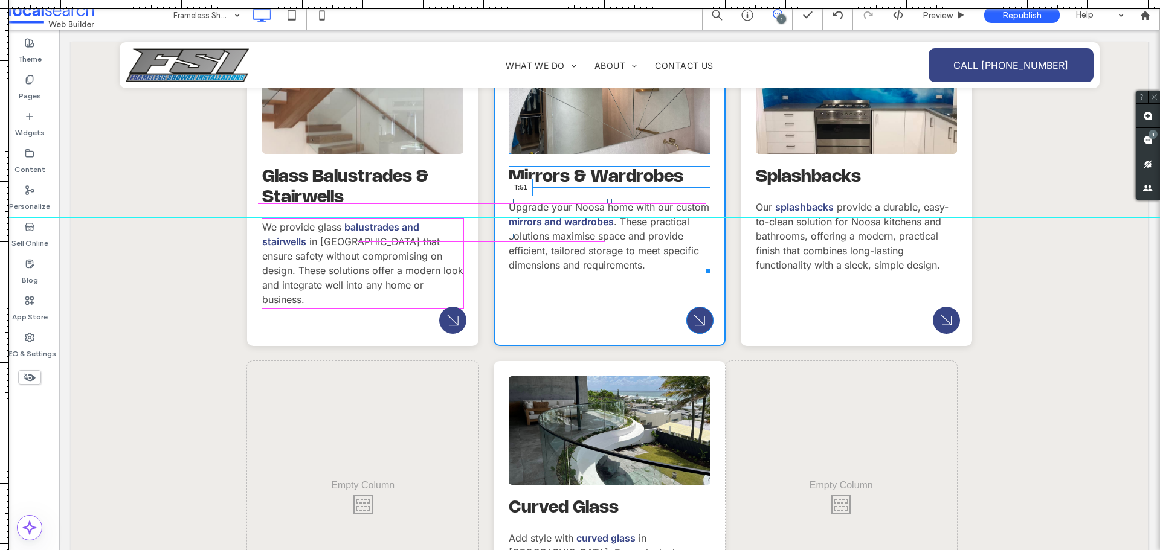
drag, startPoint x: 606, startPoint y: 186, endPoint x: 604, endPoint y: 205, distance: 18.8
click at [607, 204] on div at bounding box center [609, 201] width 5 height 5
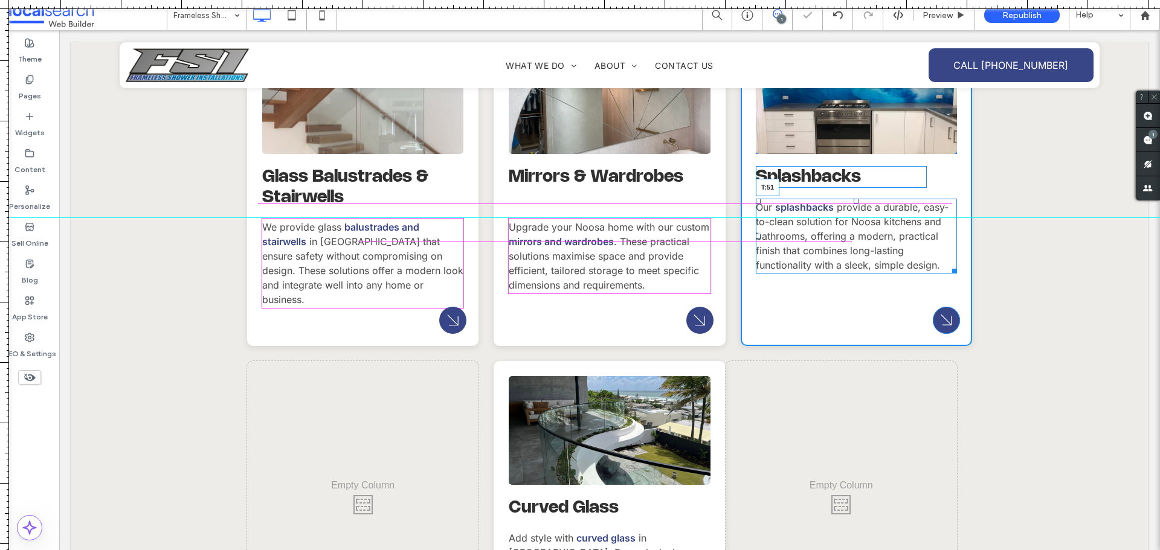
drag, startPoint x: 851, startPoint y: 187, endPoint x: 852, endPoint y: 205, distance: 18.1
click at [854, 204] on div at bounding box center [856, 201] width 5 height 5
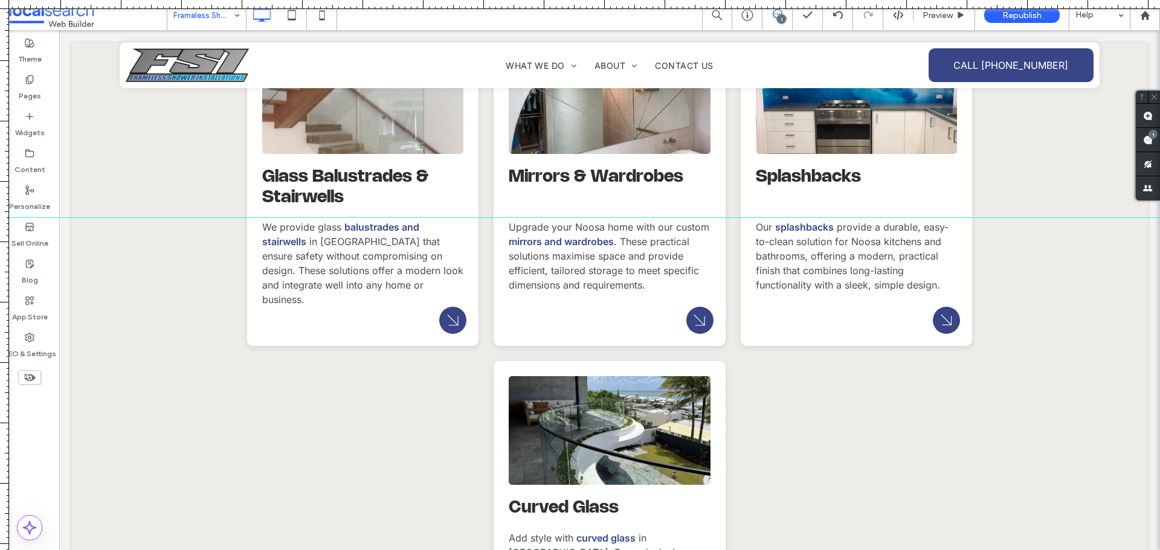
click at [195, 11] on input at bounding box center [203, 15] width 60 height 30
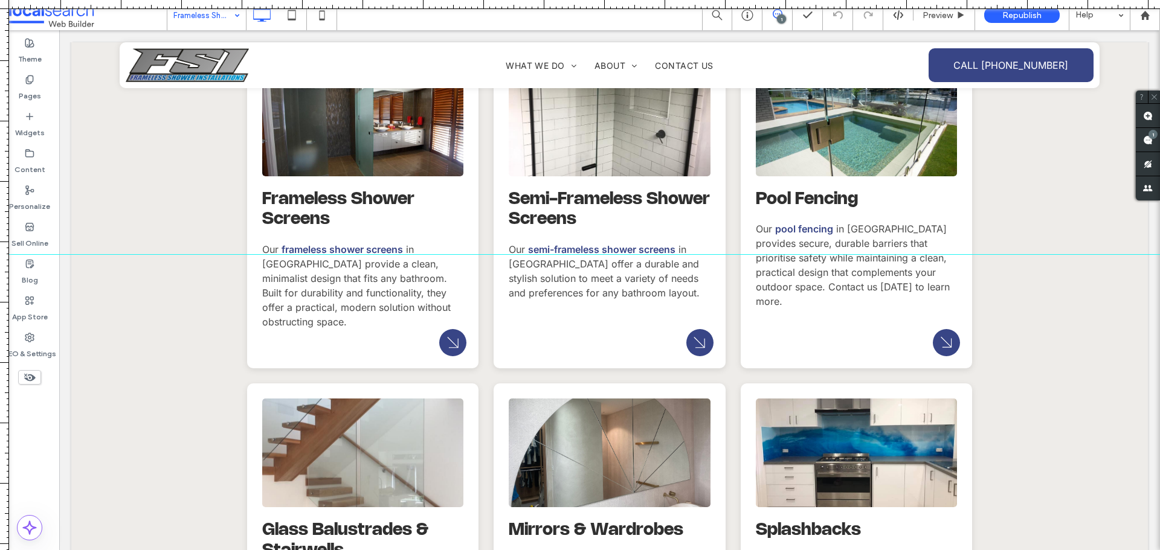
drag, startPoint x: 754, startPoint y: 218, endPoint x: 795, endPoint y: 254, distance: 54.3
click at [795, 254] on div at bounding box center [580, 255] width 1160 height 10
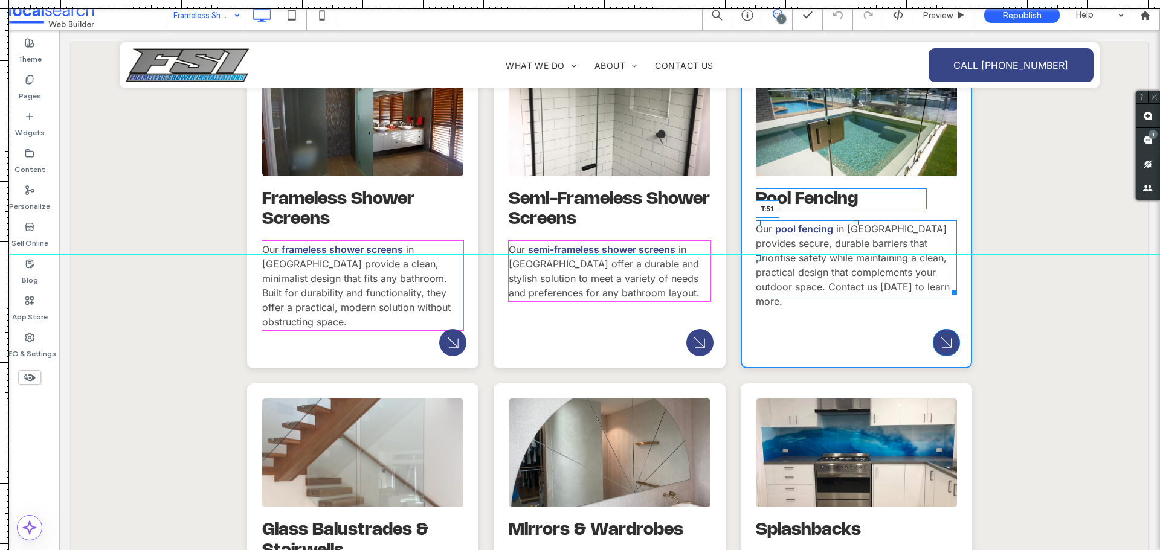
drag, startPoint x: 852, startPoint y: 222, endPoint x: 853, endPoint y: 241, distance: 19.3
click at [854, 225] on div at bounding box center [856, 223] width 5 height 5
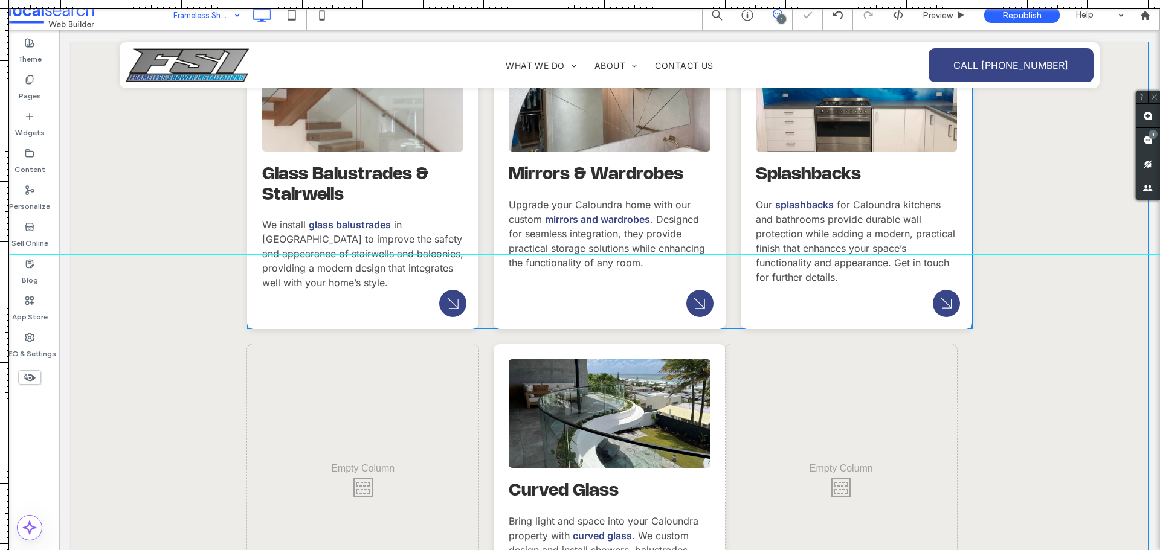
scroll to position [2175, 0]
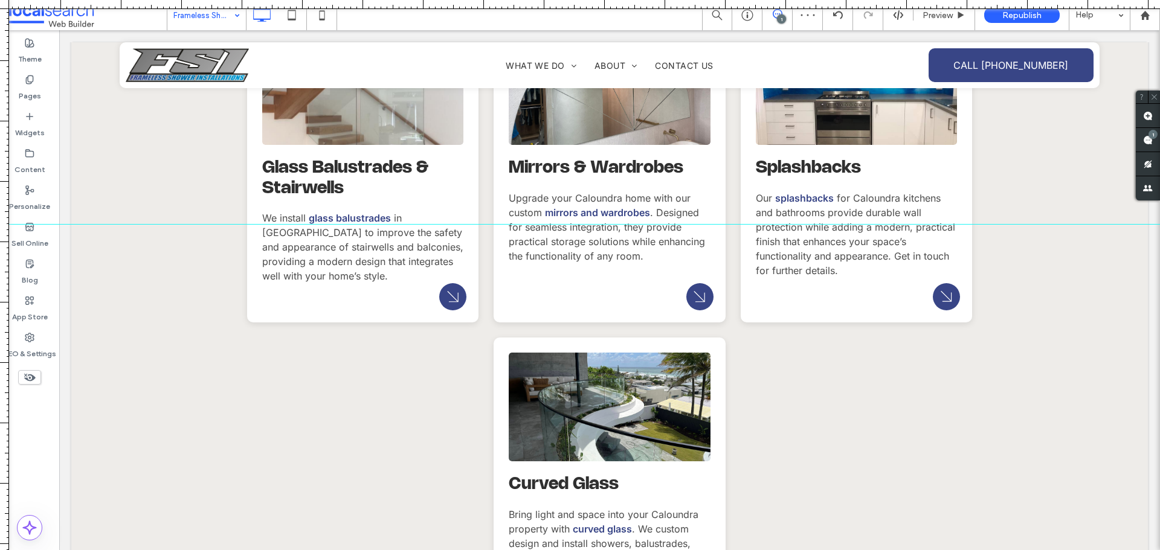
drag, startPoint x: 559, startPoint y: 257, endPoint x: 584, endPoint y: 224, distance: 41.0
click at [584, 224] on div at bounding box center [580, 224] width 1160 height 10
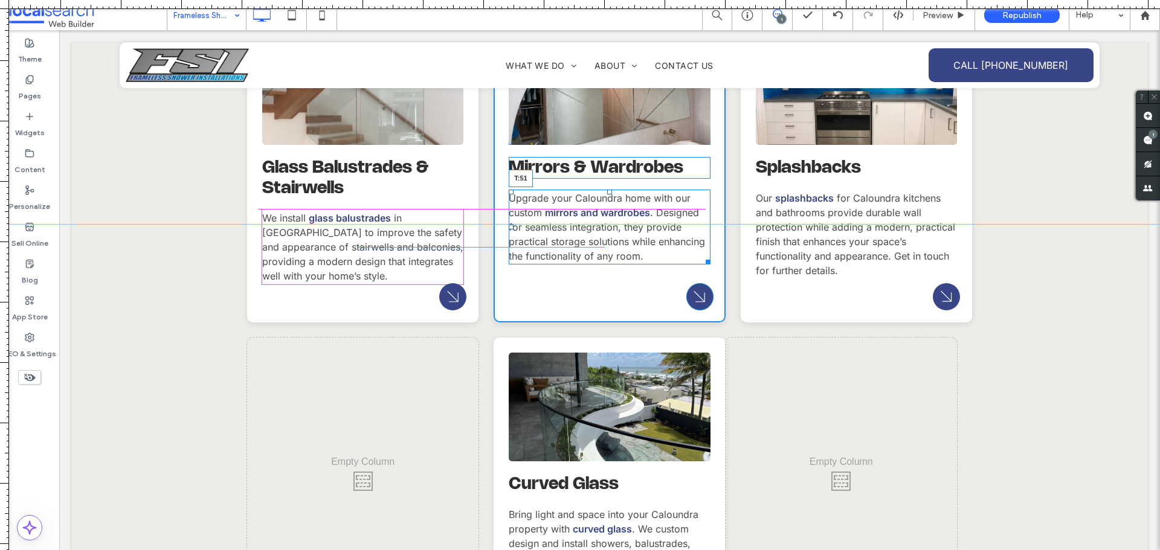
drag, startPoint x: 605, startPoint y: 191, endPoint x: 607, endPoint y: 212, distance: 21.2
click at [607, 195] on div at bounding box center [609, 192] width 5 height 5
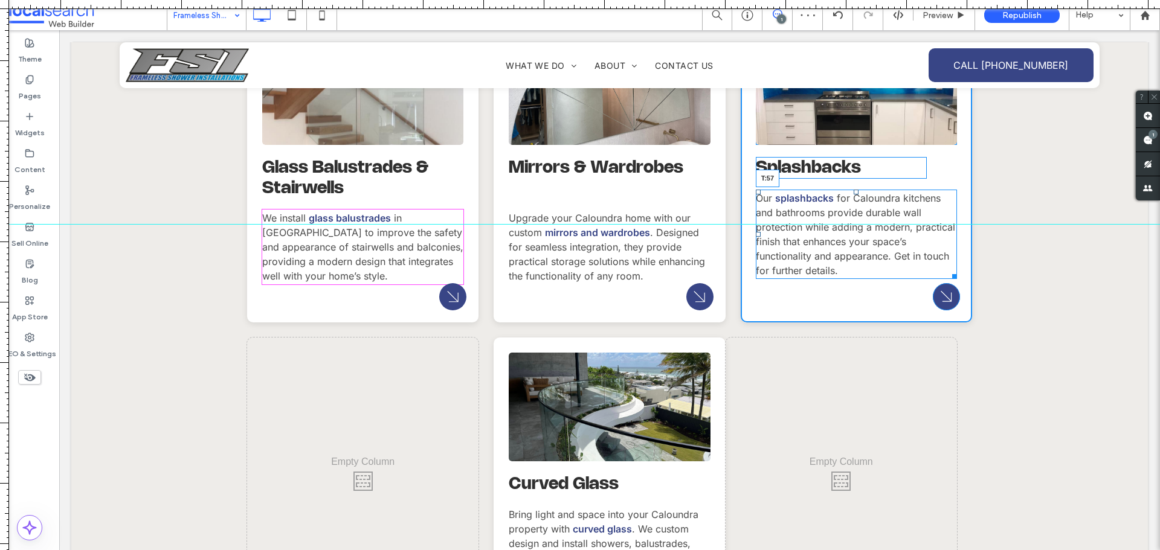
drag, startPoint x: 850, startPoint y: 190, endPoint x: 850, endPoint y: 214, distance: 23.6
click at [854, 195] on div at bounding box center [856, 192] width 5 height 5
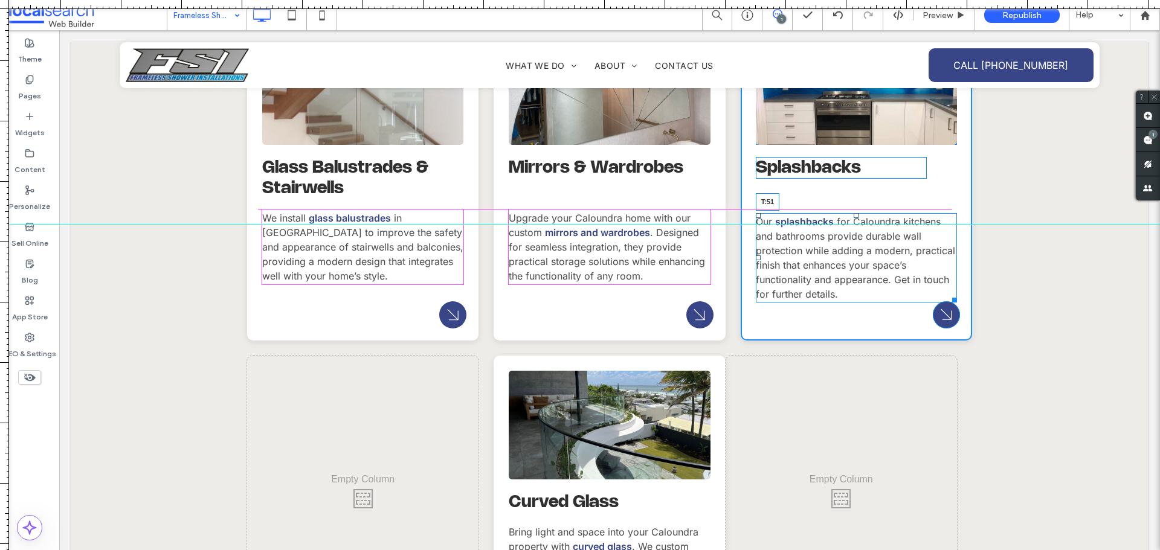
drag, startPoint x: 850, startPoint y: 213, endPoint x: 851, endPoint y: 207, distance: 6.2
click at [851, 207] on div "Splashbacks Our splashbacks for Caloundra kitchens and bathrooms provide durabl…" at bounding box center [856, 181] width 231 height 320
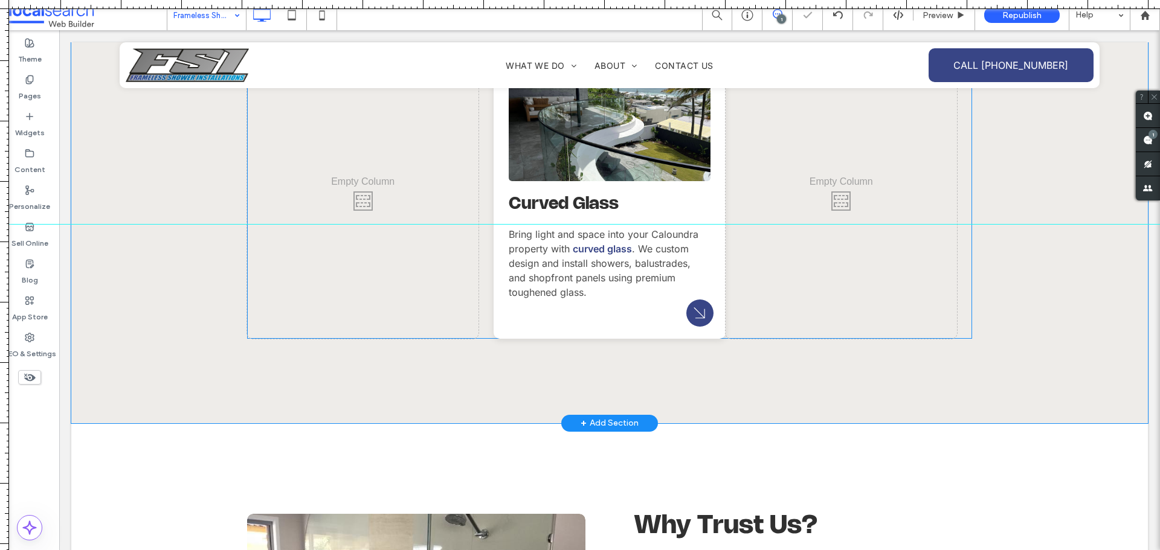
scroll to position [2477, 0]
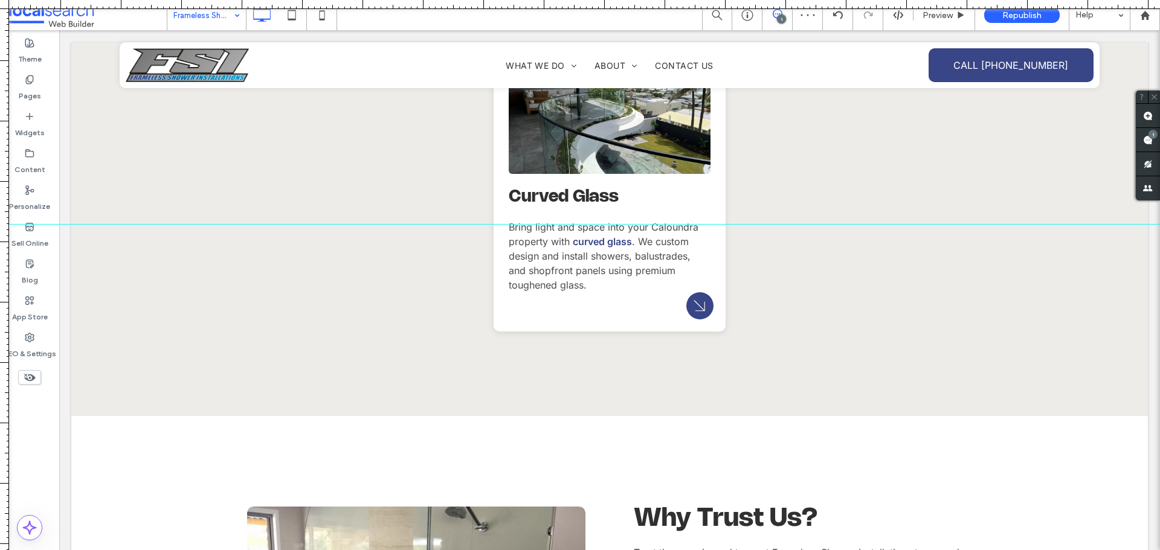
click at [204, 23] on input at bounding box center [203, 15] width 60 height 30
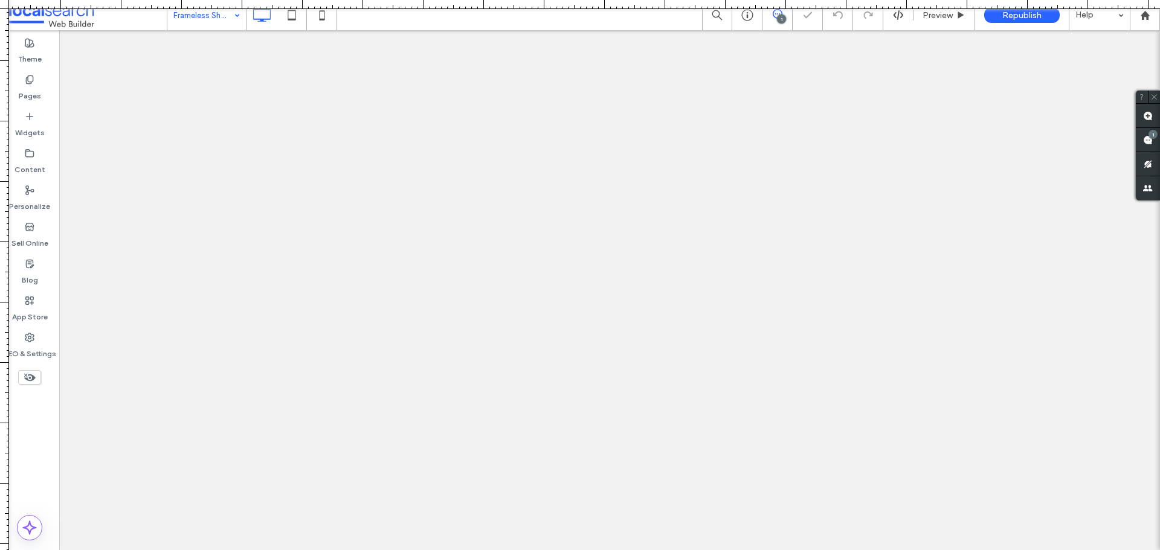
drag, startPoint x: 406, startPoint y: 224, endPoint x: 352, endPoint y: -12, distance: 242.3
click at [352, 0] on html ".wqwq-1{fill:#231f20;} .cls-1q, .cls-2q { fill-rule: evenodd; } .cls-2q { fill:…" at bounding box center [580, 275] width 1160 height 550
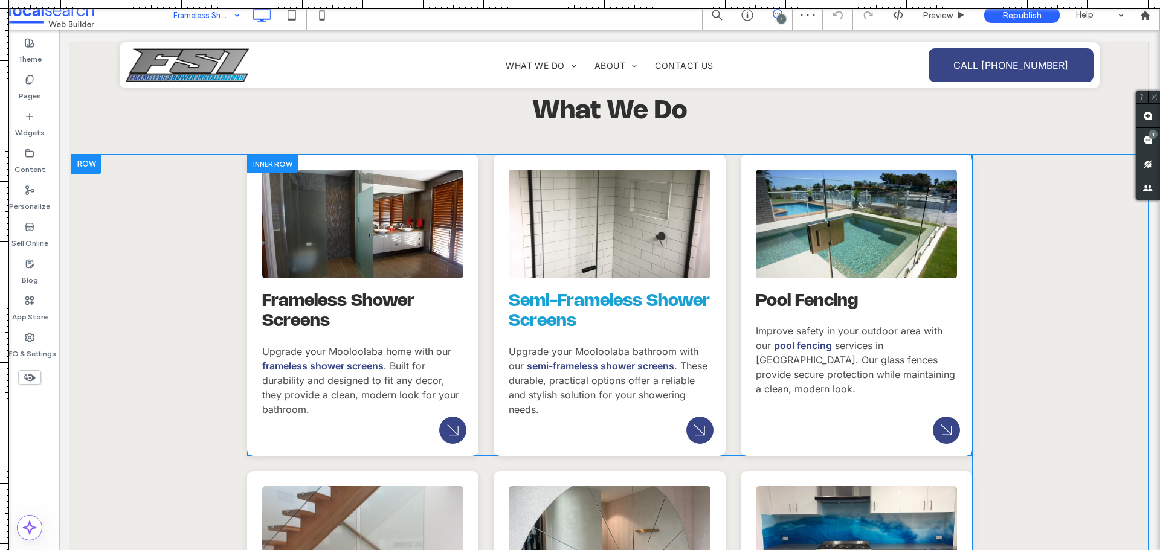
scroll to position [1269, 0]
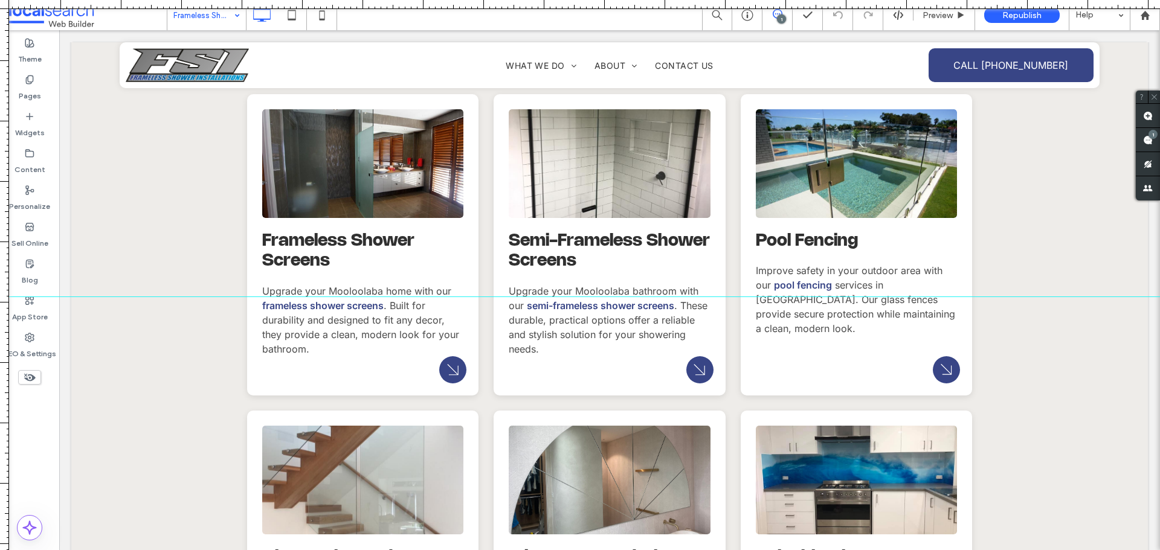
drag, startPoint x: 565, startPoint y: 6, endPoint x: 636, endPoint y: 292, distance: 295.0
click at [621, 550] on div at bounding box center [580, 550] width 1160 height 0
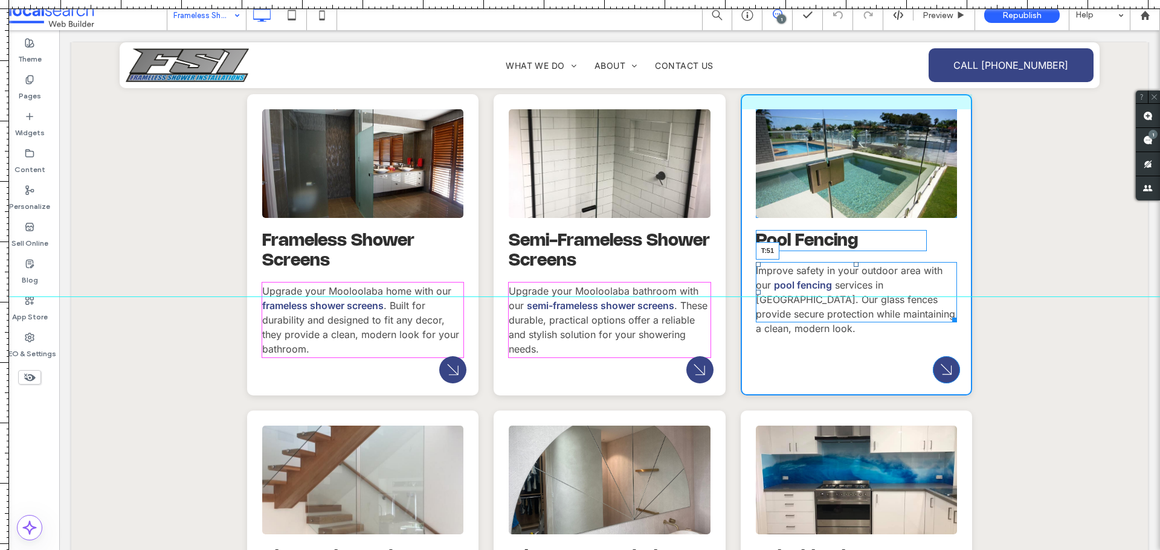
drag, startPoint x: 851, startPoint y: 265, endPoint x: 852, endPoint y: 286, distance: 21.2
click at [854, 267] on div at bounding box center [856, 264] width 5 height 5
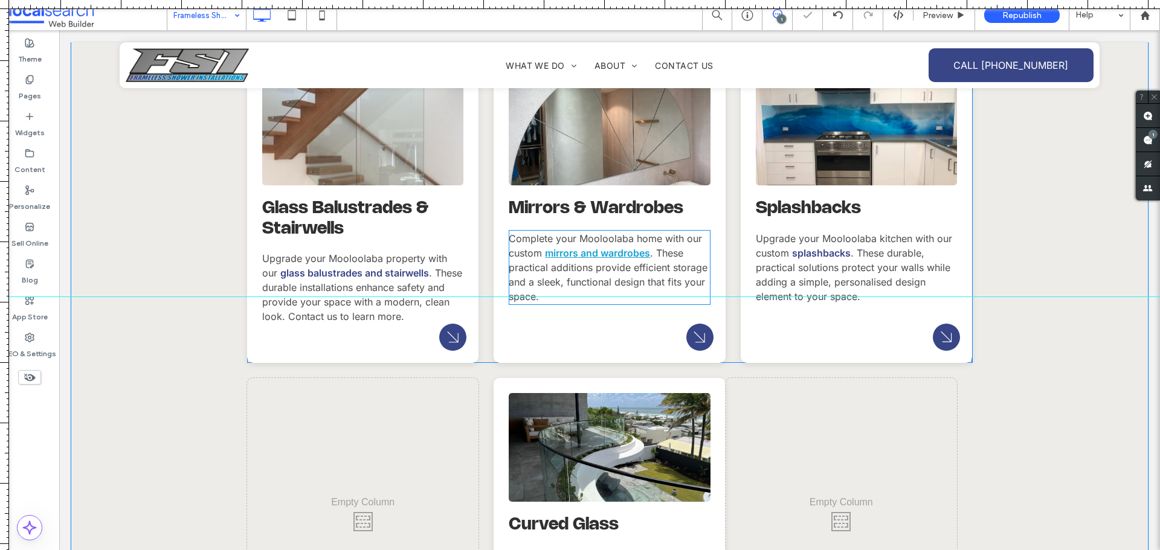
scroll to position [1631, 0]
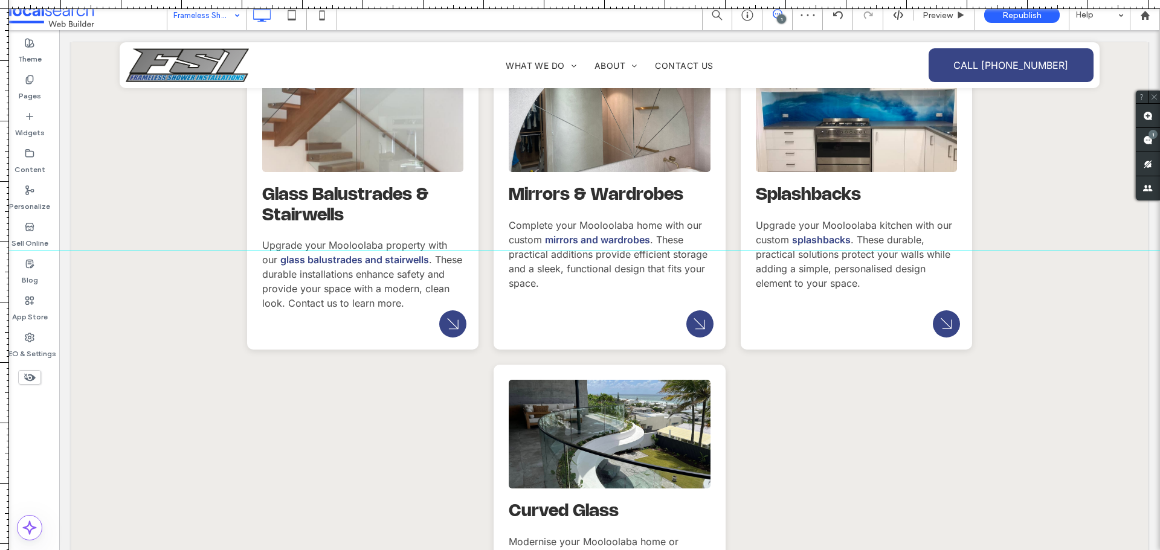
drag, startPoint x: 622, startPoint y: 299, endPoint x: 671, endPoint y: 251, distance: 68.8
click at [671, 251] on div at bounding box center [580, 251] width 1160 height 10
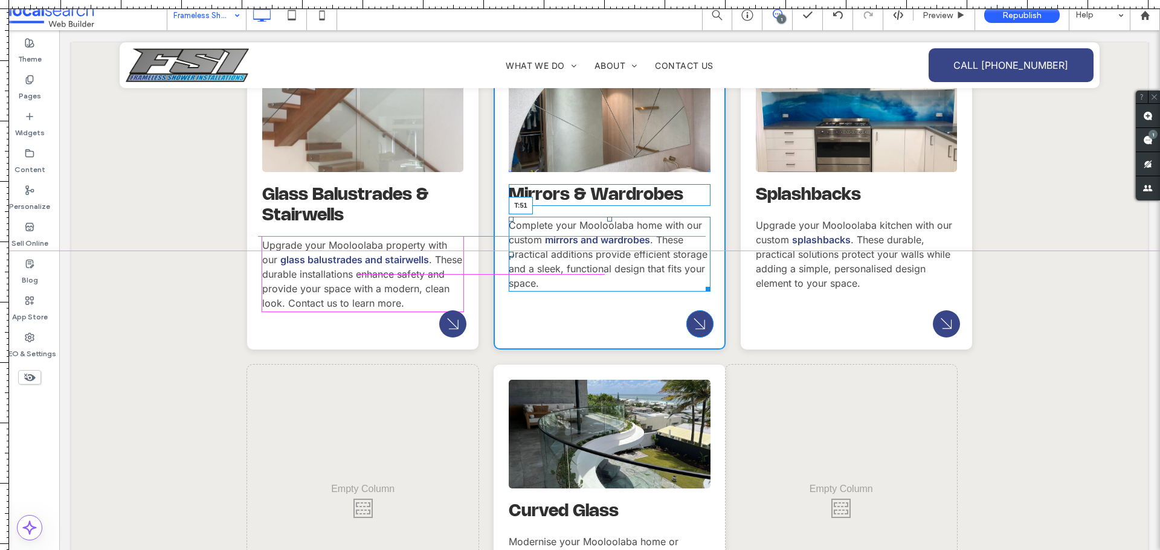
drag, startPoint x: 604, startPoint y: 219, endPoint x: 604, endPoint y: 237, distance: 18.7
click at [607, 222] on div at bounding box center [609, 219] width 5 height 5
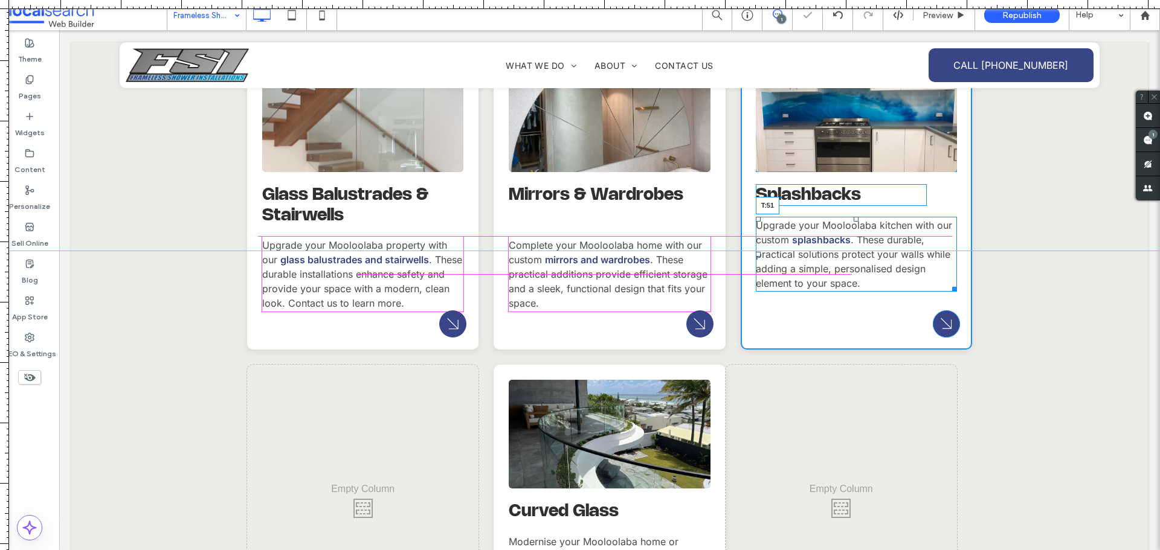
drag, startPoint x: 854, startPoint y: 219, endPoint x: 851, endPoint y: 237, distance: 18.3
click at [854, 222] on div at bounding box center [856, 219] width 5 height 5
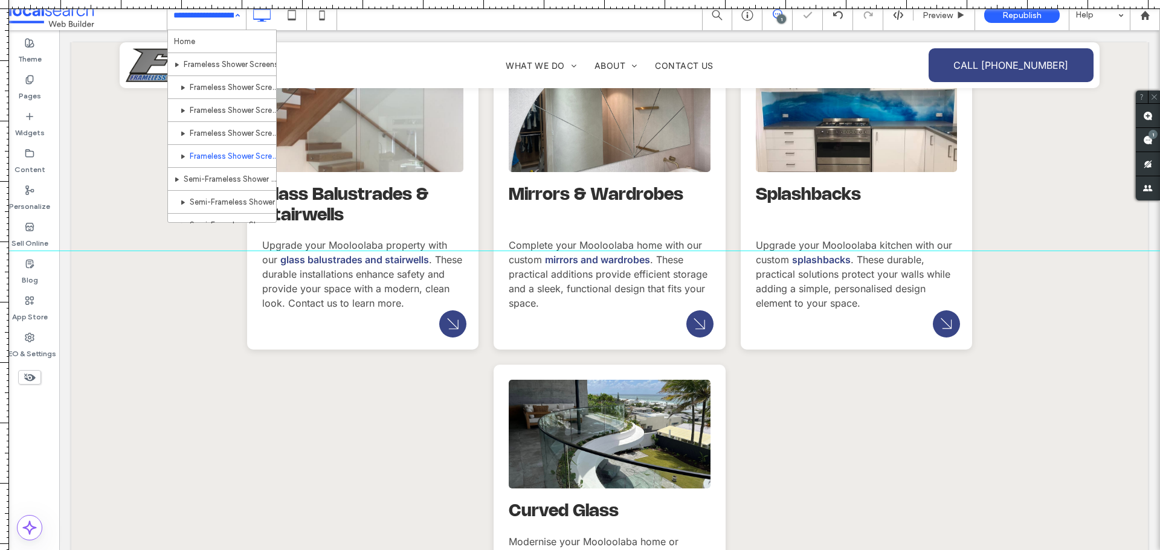
click at [193, 23] on input at bounding box center [203, 15] width 60 height 30
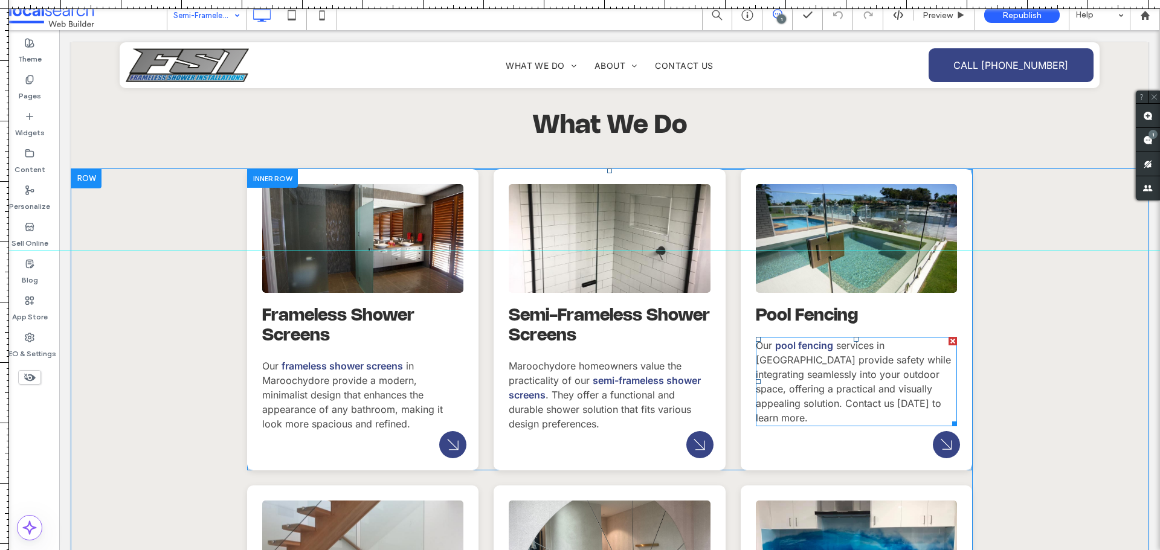
scroll to position [1329, 0]
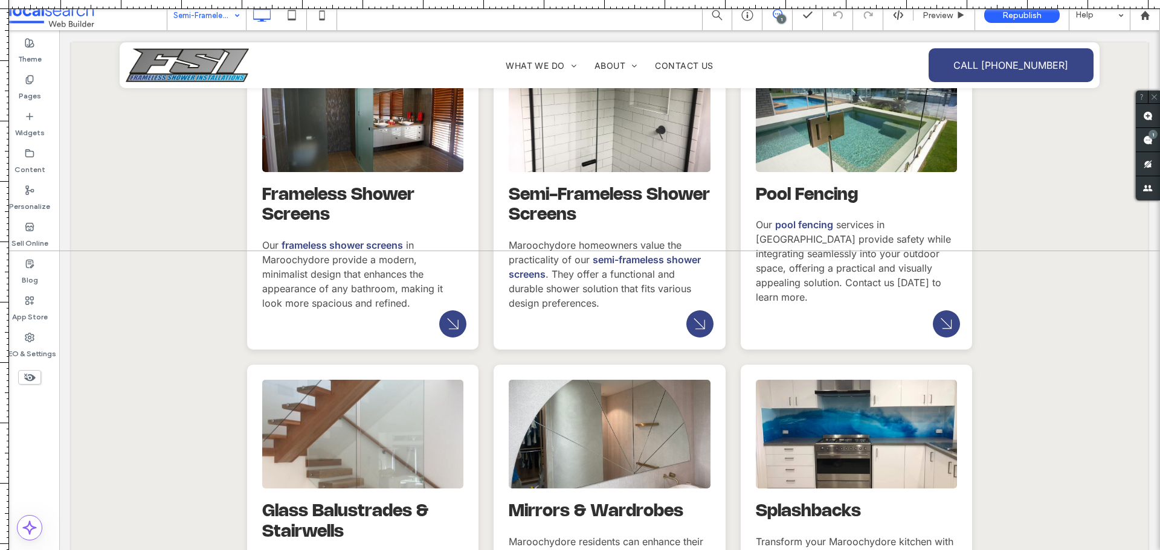
click at [201, 16] on input at bounding box center [203, 15] width 60 height 30
click at [1146, 140] on use at bounding box center [1148, 140] width 10 height 10
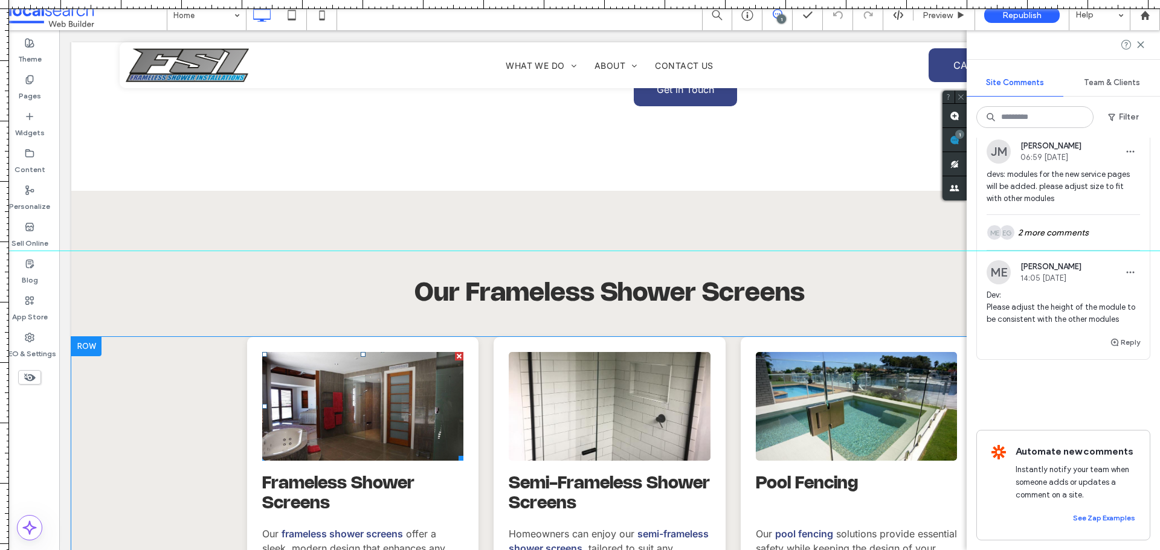
scroll to position [1450, 0]
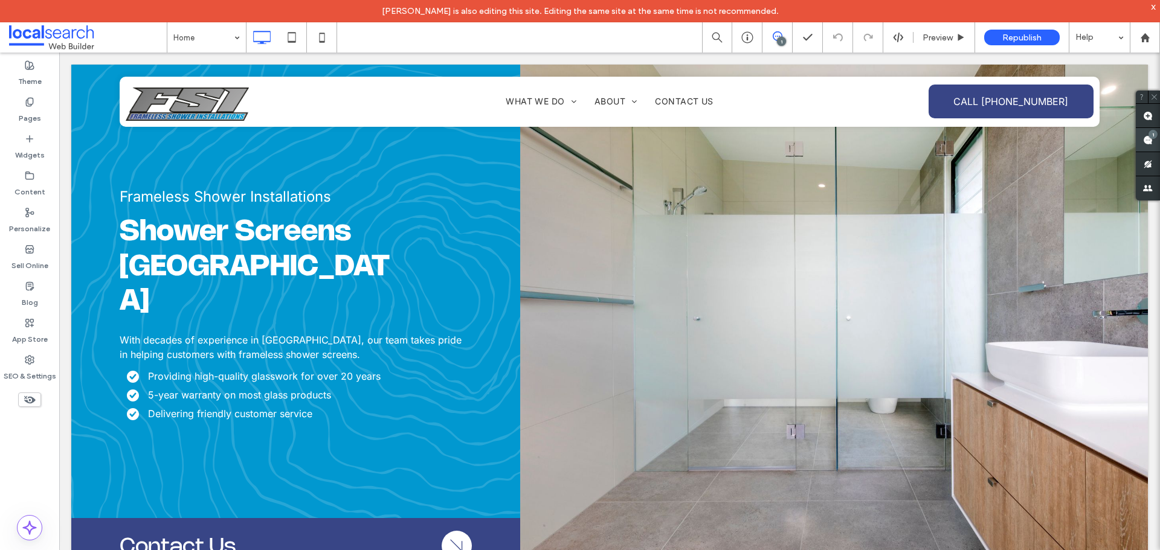
click at [1152, 138] on div "1" at bounding box center [1153, 134] width 9 height 9
